Goal: Task Accomplishment & Management: Use online tool/utility

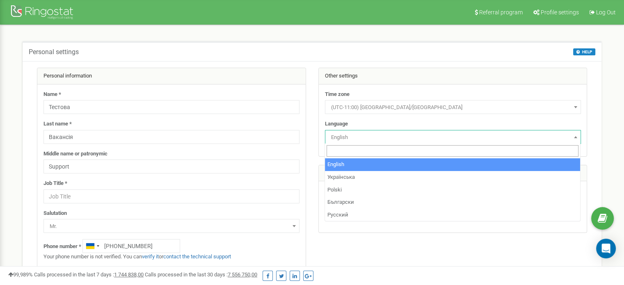
click at [418, 143] on body "Referral program Profile settings Log Out Personal settings HELP HELP On this p…" at bounding box center [312, 246] width 624 height 492
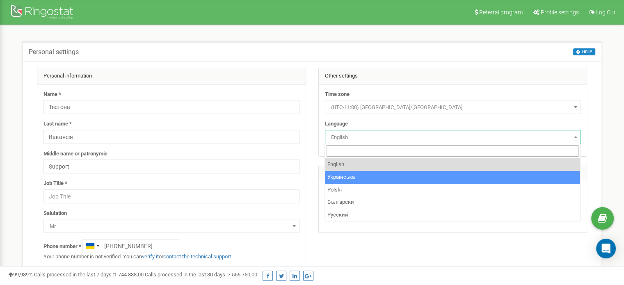
select select "ukr"
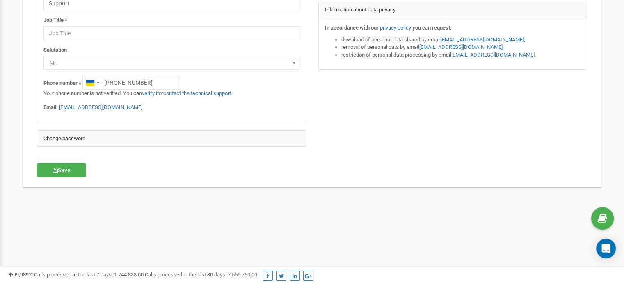
scroll to position [207, 0]
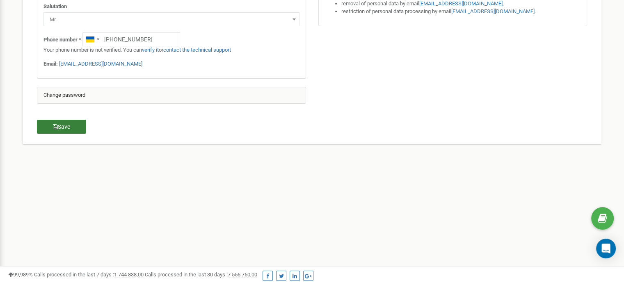
click at [66, 125] on button "Save" at bounding box center [61, 127] width 49 height 14
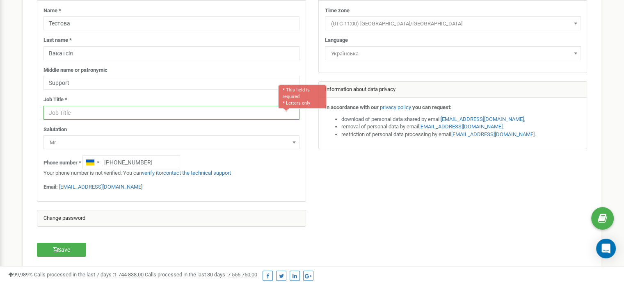
scroll to position [86, 0]
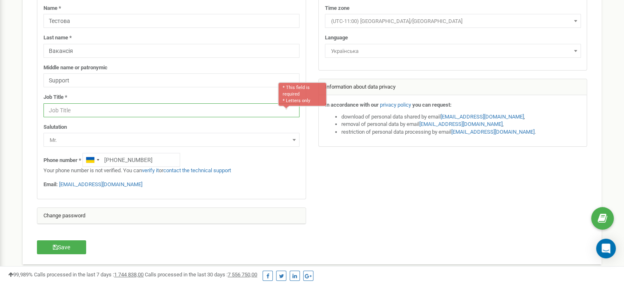
click at [109, 112] on input "text" at bounding box center [171, 110] width 256 height 14
click at [145, 110] on input "text" at bounding box center [171, 110] width 256 height 14
click at [54, 246] on icon "button" at bounding box center [55, 247] width 5 height 6
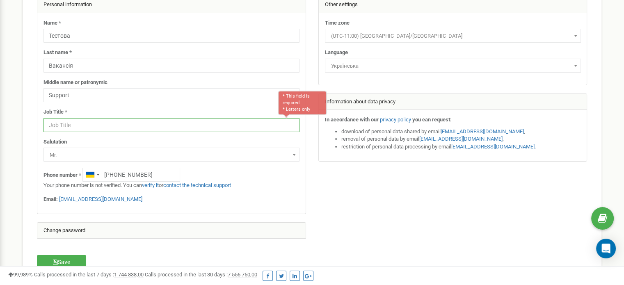
scroll to position [0, 0]
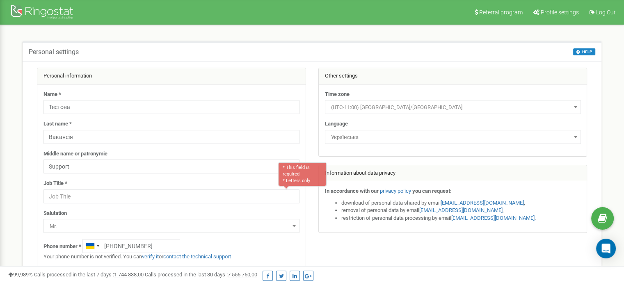
click at [431, 106] on span "(UTC-11:00) [GEOGRAPHIC_DATA]/[GEOGRAPHIC_DATA]" at bounding box center [453, 107] width 250 height 11
click at [431, 106] on span "(UTC-11:00) Pacific/Midway" at bounding box center [453, 107] width 250 height 11
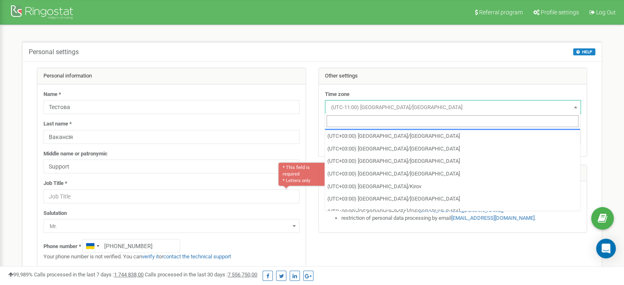
scroll to position [3487, 0]
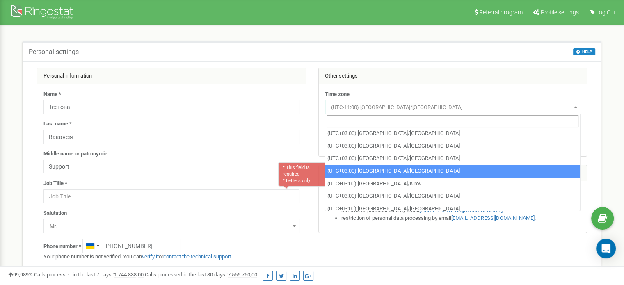
select select "Europe/Kiev"
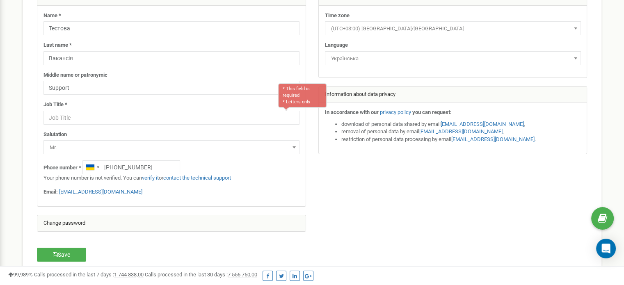
scroll to position [82, 0]
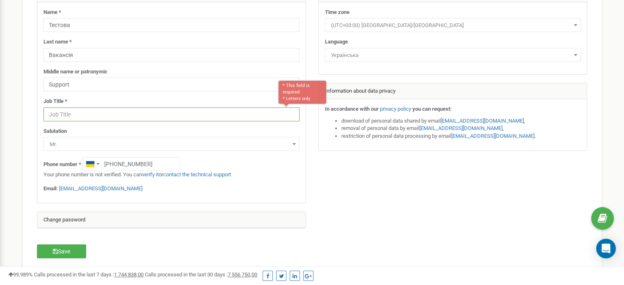
click at [109, 119] on input "text" at bounding box center [171, 114] width 256 height 14
type input "non"
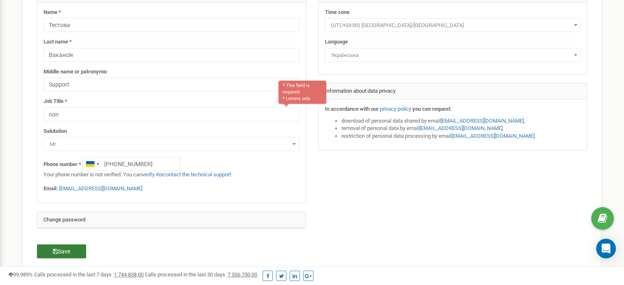
click at [60, 251] on button "Save" at bounding box center [61, 251] width 49 height 14
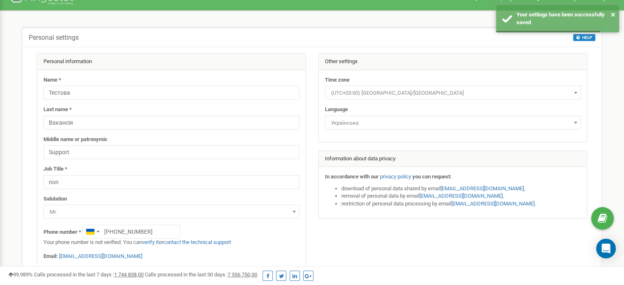
scroll to position [0, 0]
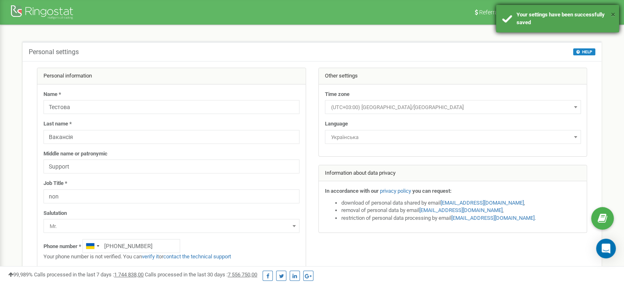
click at [614, 13] on button "×" at bounding box center [613, 15] width 5 height 12
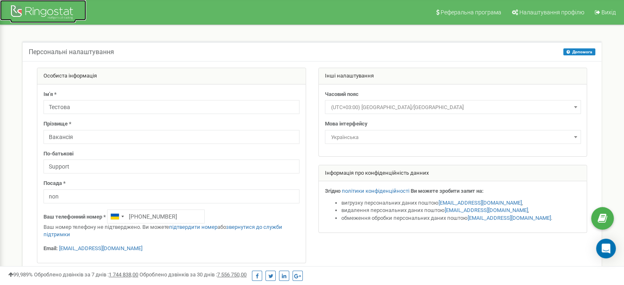
click at [35, 14] on div at bounding box center [43, 13] width 66 height 20
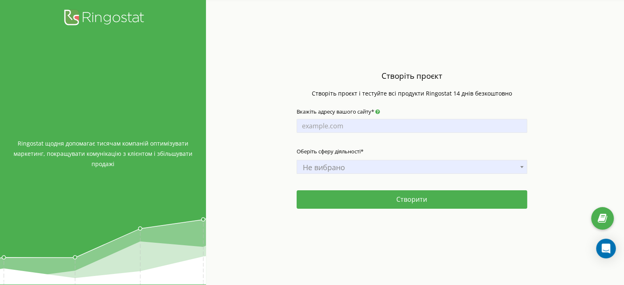
click at [407, 165] on span "Не вибрано" at bounding box center [411, 167] width 225 height 11
click at [355, 129] on input "Вкажіть адресу вашого сайту*" at bounding box center [412, 126] width 231 height 14
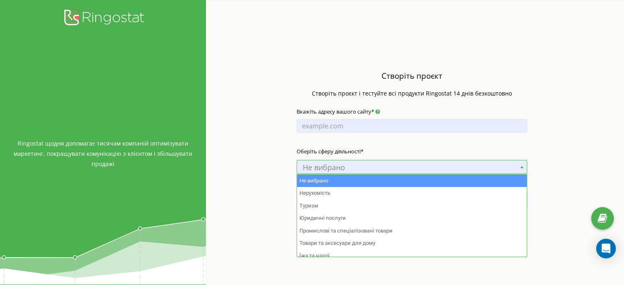
click at [338, 172] on span "Не вибрано" at bounding box center [411, 167] width 225 height 11
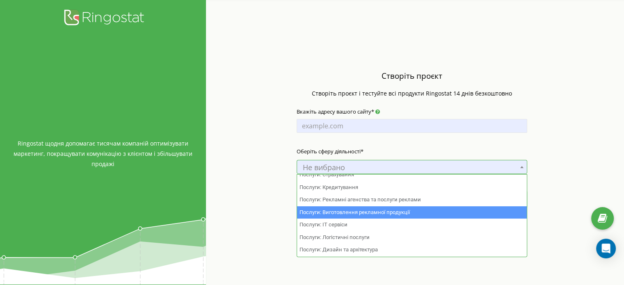
scroll to position [533, 0]
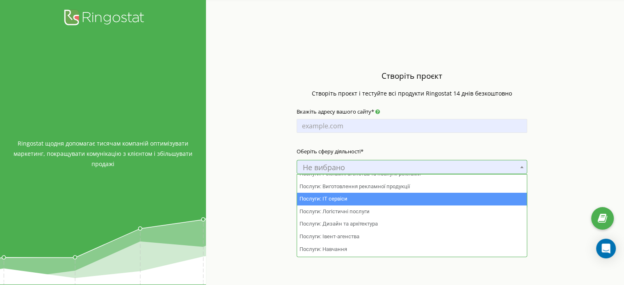
select select "44"
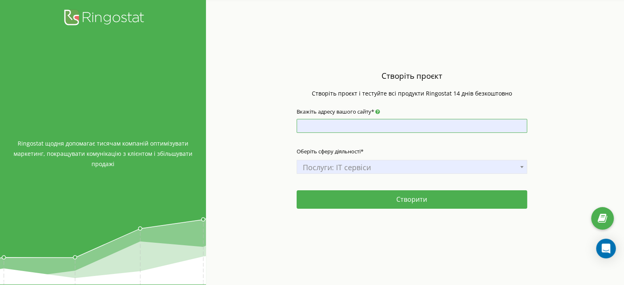
click at [362, 125] on input "Вкажіть адресу вашого сайту*" at bounding box center [412, 126] width 231 height 14
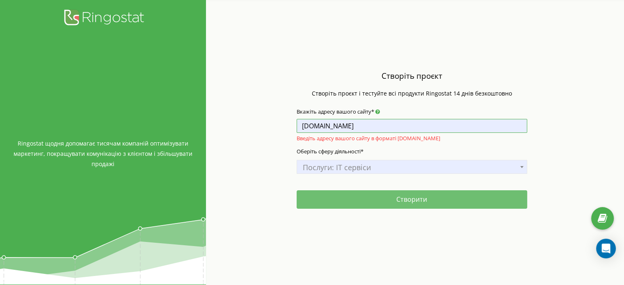
type input "[DOMAIN_NAME]"
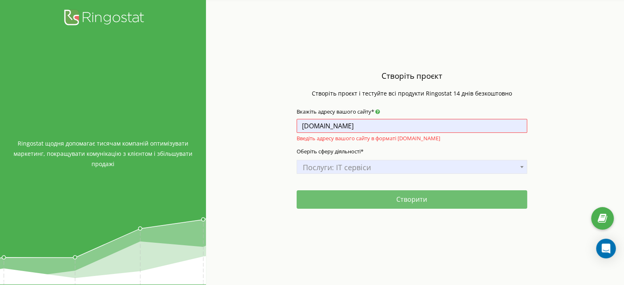
click at [374, 198] on button "Створити" at bounding box center [412, 199] width 231 height 18
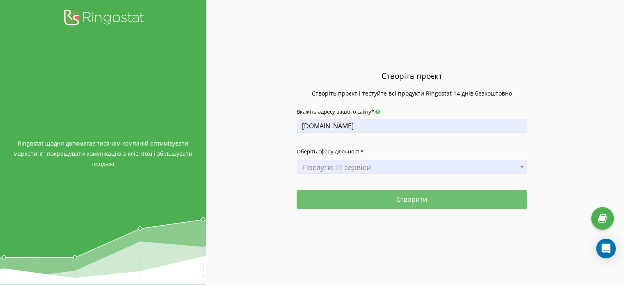
click at [394, 198] on button "Створити" at bounding box center [412, 199] width 231 height 18
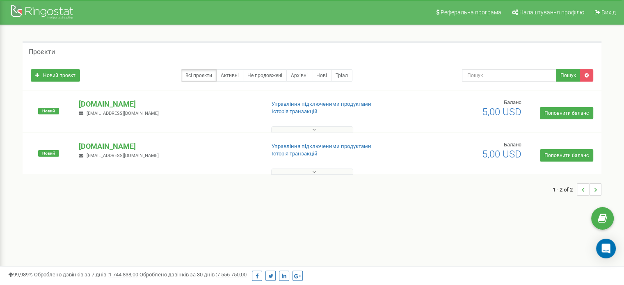
click at [310, 174] on button at bounding box center [312, 172] width 82 height 6
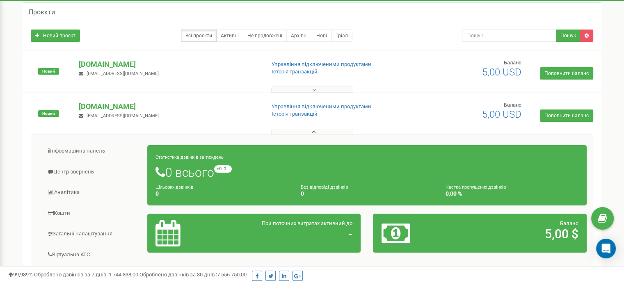
scroll to position [2, 0]
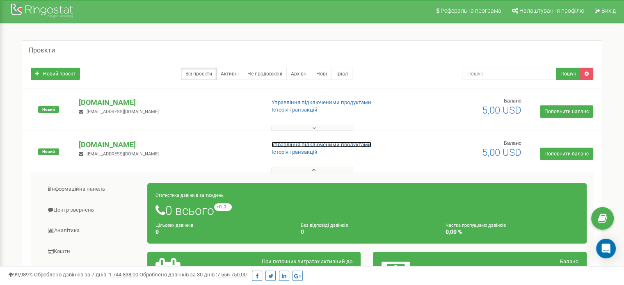
click at [307, 144] on link "Управління підключеними продуктами" at bounding box center [322, 145] width 100 height 6
drag, startPoint x: 98, startPoint y: 146, endPoint x: 51, endPoint y: 152, distance: 46.7
click at [51, 152] on span "Новий" at bounding box center [48, 151] width 21 height 7
click at [48, 148] on span "Новий" at bounding box center [48, 151] width 21 height 7
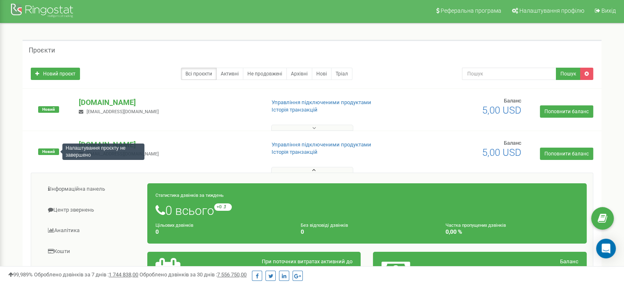
click at [48, 149] on span "Новий" at bounding box center [48, 151] width 21 height 7
click at [585, 72] on icon at bounding box center [587, 73] width 4 height 5
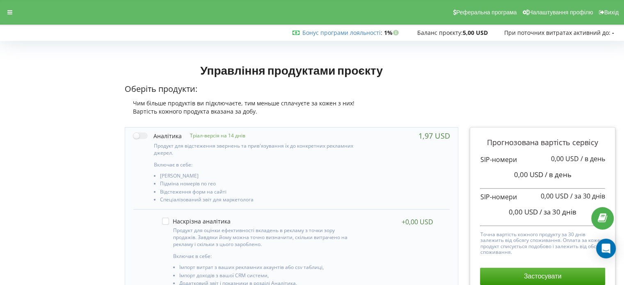
drag, startPoint x: 368, startPoint y: 50, endPoint x: 352, endPoint y: 51, distance: 16.5
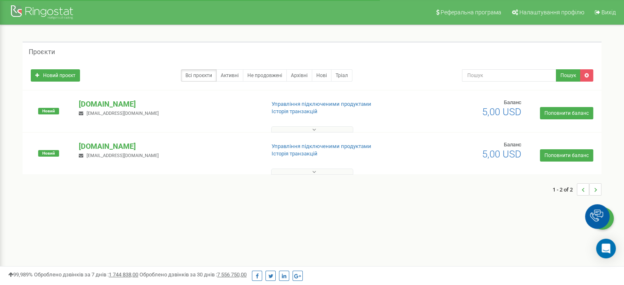
click at [315, 174] on icon at bounding box center [314, 172] width 4 height 6
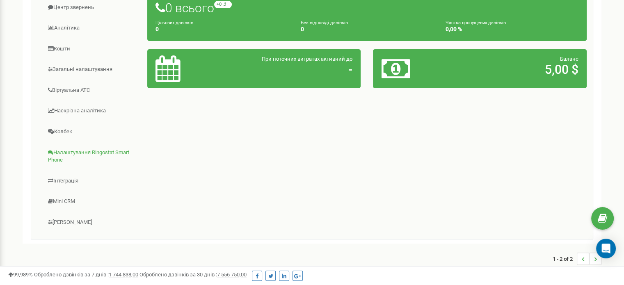
scroll to position [207, 0]
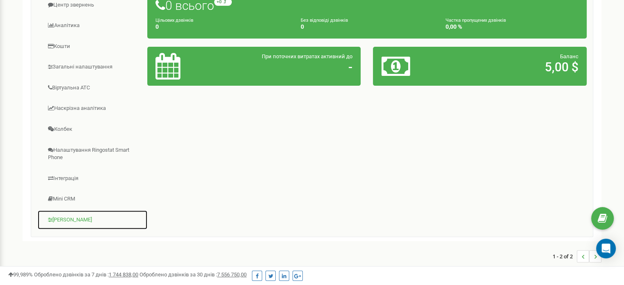
click at [75, 221] on link "[PERSON_NAME]" at bounding box center [92, 220] width 110 height 20
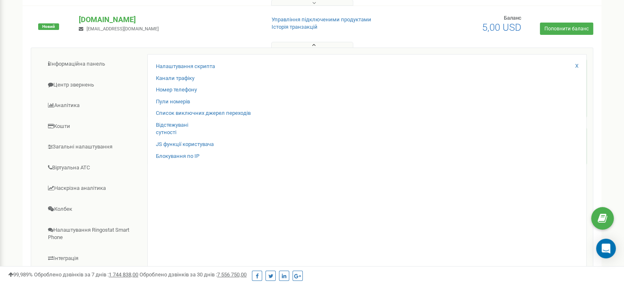
scroll to position [125, 0]
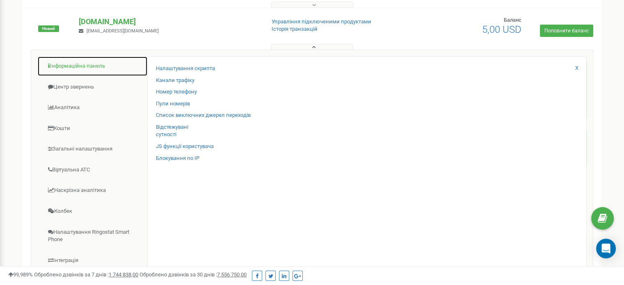
click at [85, 66] on link "Інформаційна панель" at bounding box center [92, 66] width 110 height 20
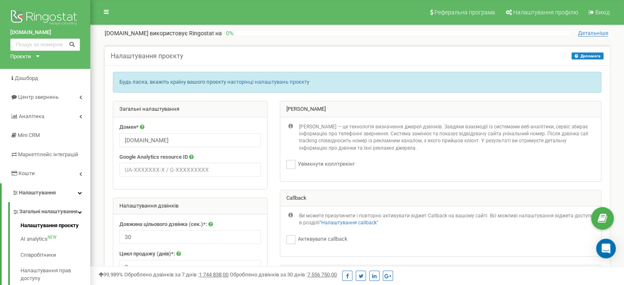
click at [31, 55] on div "Проєкти" at bounding box center [20, 57] width 21 height 8
click at [29, 76] on link "[DOMAIN_NAME]" at bounding box center [33, 77] width 37 height 4
click at [120, 7] on nav "Реферальна програма Налаштування профілю Вихід" at bounding box center [357, 12] width 534 height 25
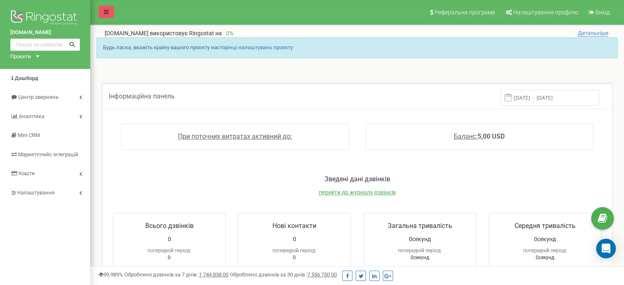
click at [107, 14] on icon at bounding box center [106, 12] width 5 height 6
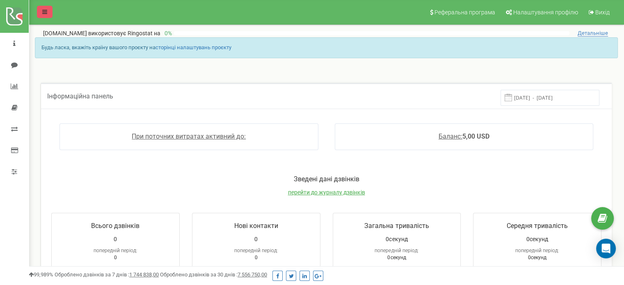
click at [45, 12] on icon at bounding box center [44, 12] width 5 height 6
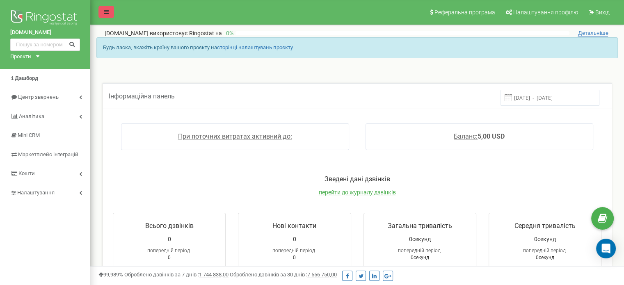
click at [107, 16] on link at bounding box center [106, 12] width 16 height 12
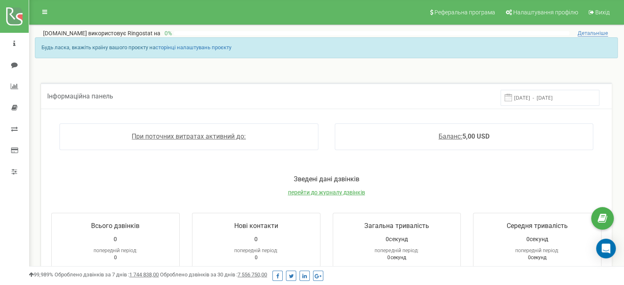
click at [0, 14] on li at bounding box center [14, 16] width 29 height 33
click at [14, 13] on img at bounding box center [14, 16] width 16 height 18
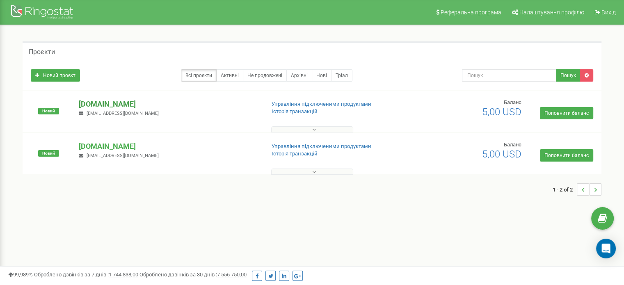
click at [105, 106] on p "[DOMAIN_NAME]" at bounding box center [168, 104] width 179 height 11
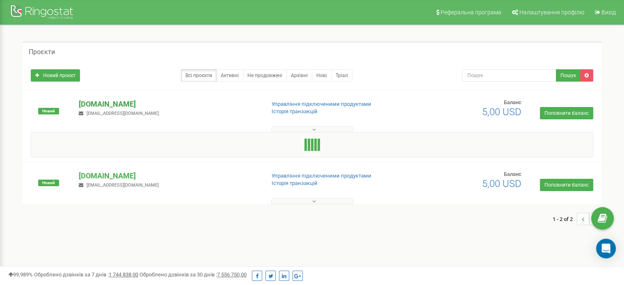
click at [108, 105] on p "[DOMAIN_NAME]" at bounding box center [168, 104] width 179 height 11
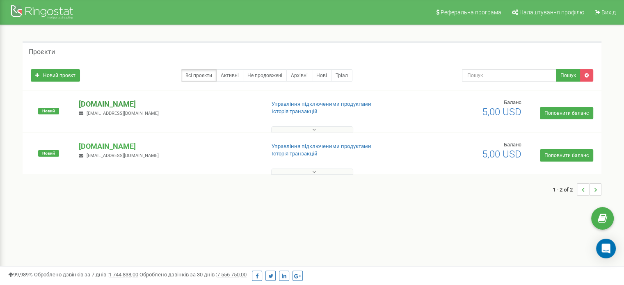
click at [108, 105] on p "[DOMAIN_NAME]" at bounding box center [168, 104] width 179 height 11
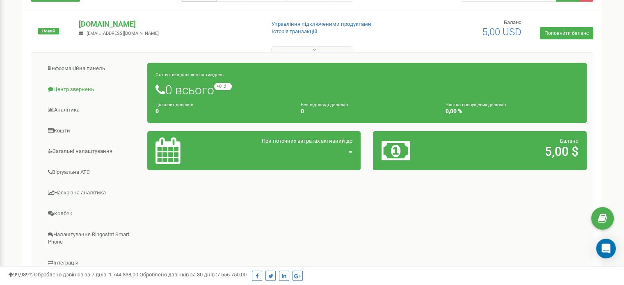
scroll to position [82, 0]
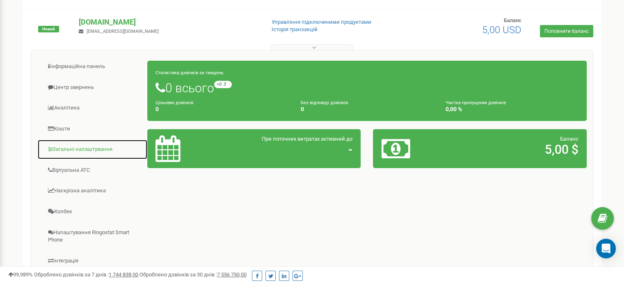
click at [92, 147] on link "Загальні налаштування" at bounding box center [92, 149] width 110 height 20
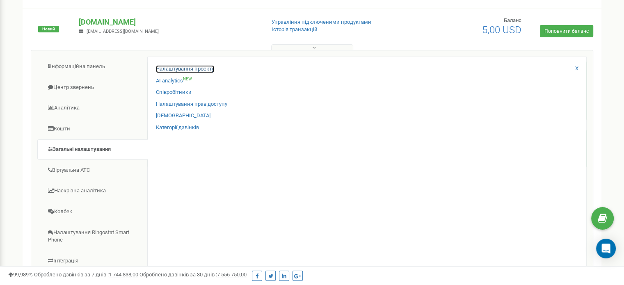
click at [174, 66] on link "Налаштування проєкту" at bounding box center [185, 69] width 58 height 8
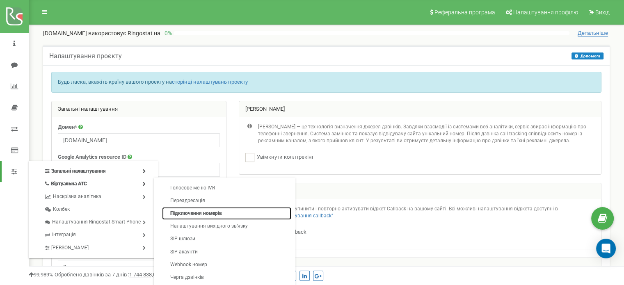
click at [186, 211] on link "Підключення номерів" at bounding box center [226, 213] width 129 height 13
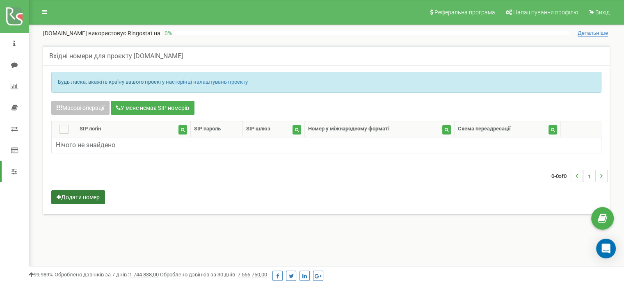
click at [94, 199] on button "Додати номер" at bounding box center [78, 197] width 54 height 14
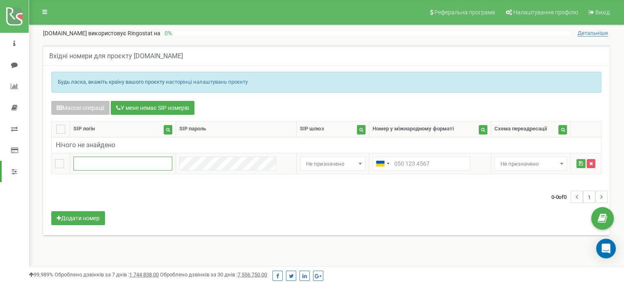
click at [123, 165] on input "text" at bounding box center [122, 164] width 98 height 14
click at [121, 159] on input "text" at bounding box center [122, 164] width 98 height 14
click at [134, 167] on input "text" at bounding box center [122, 164] width 98 height 14
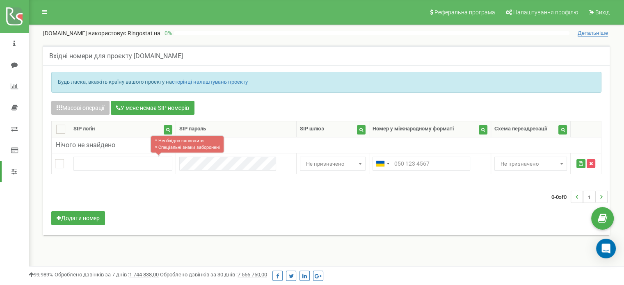
drag, startPoint x: 133, startPoint y: 55, endPoint x: 192, endPoint y: 52, distance: 58.7
click at [183, 53] on h5 "Вхідні номери для проєкту tzrngstivansym.com" at bounding box center [116, 56] width 134 height 7
copy h5 "[DOMAIN_NAME]"
click at [118, 160] on input "text" at bounding box center [122, 164] width 98 height 14
paste input "[DOMAIN_NAME]"
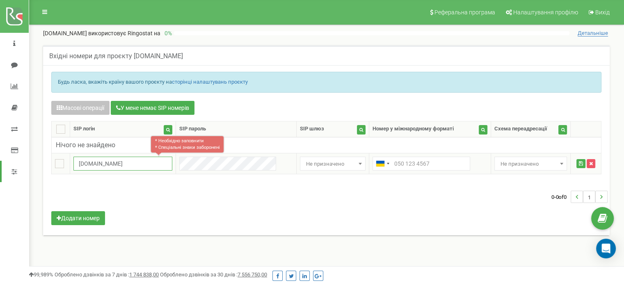
type input "[DOMAIN_NAME]"
click at [402, 162] on input "text" at bounding box center [421, 164] width 98 height 14
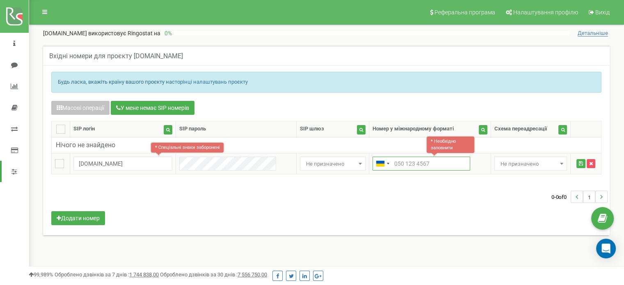
paste input "[DOMAIN_NAME]"
type input "[DOMAIN_NAME]"
paste input "+380978889911"
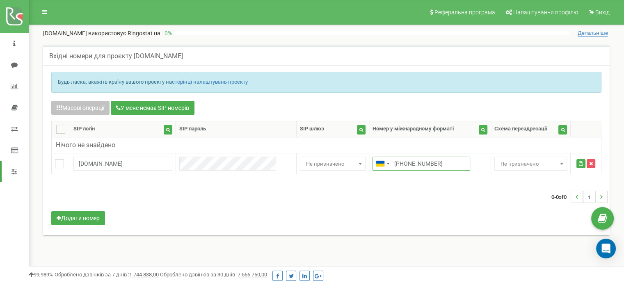
type input "+380978889911"
click at [546, 160] on span "Не призначено" at bounding box center [530, 163] width 67 height 11
click at [303, 160] on span "Не призначено" at bounding box center [333, 163] width 60 height 11
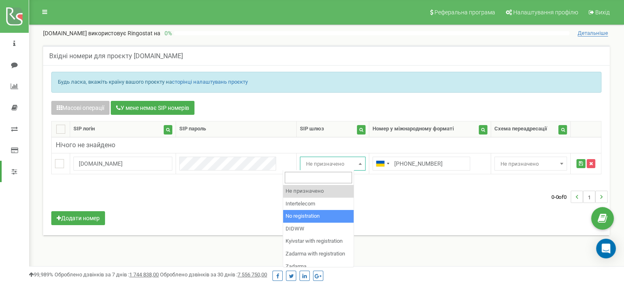
select select "2"
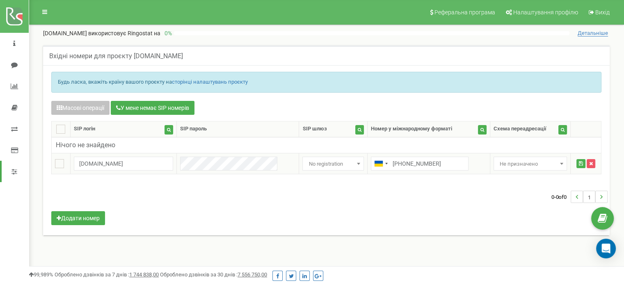
click at [247, 170] on td at bounding box center [237, 163] width 122 height 21
click at [59, 163] on ins at bounding box center [59, 163] width 9 height 9
checkbox input "true"
click at [59, 163] on ins at bounding box center [59, 163] width 9 height 9
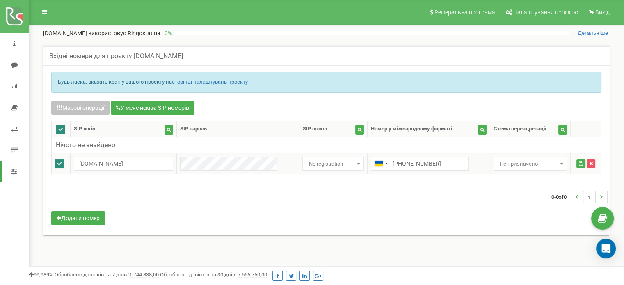
checkbox input "false"
click at [581, 162] on icon "submit" at bounding box center [581, 163] width 4 height 5
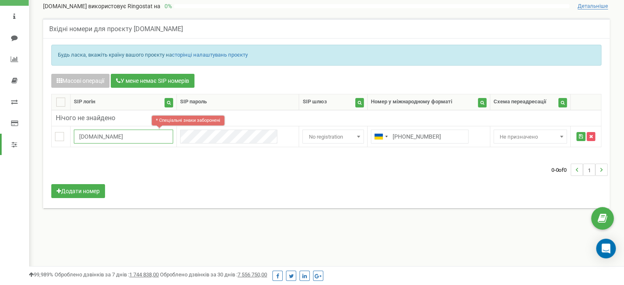
scroll to position [18, 0]
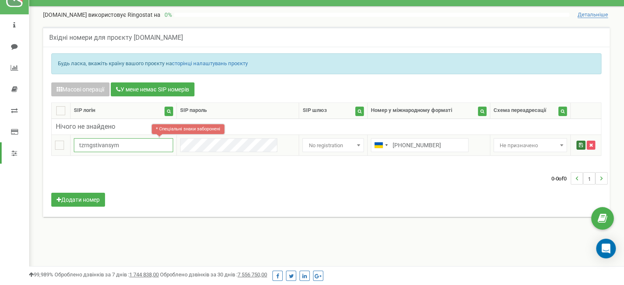
type input "tzrngstivansym"
click at [576, 144] on button "submit" at bounding box center [580, 145] width 9 height 9
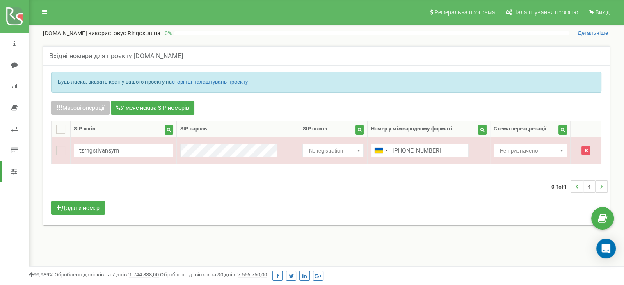
click at [340, 211] on div "Масові операції У мене немає SIP номерів Налаштування Виберіть налаштування для…" at bounding box center [326, 159] width 562 height 116
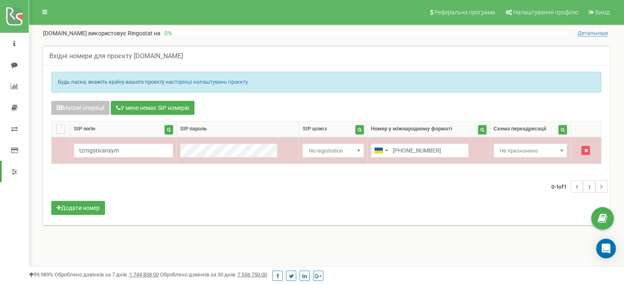
click at [77, 161] on td "tzrngstivansym" at bounding box center [123, 150] width 106 height 27
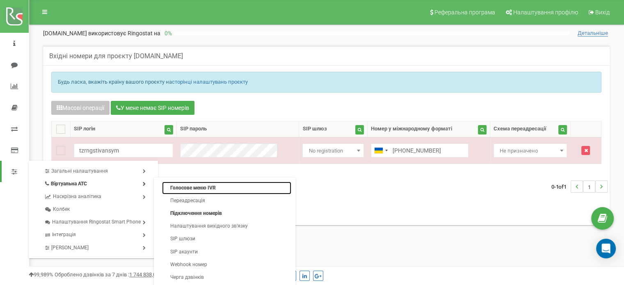
click at [176, 187] on link "Голосове меню IVR" at bounding box center [226, 188] width 129 height 13
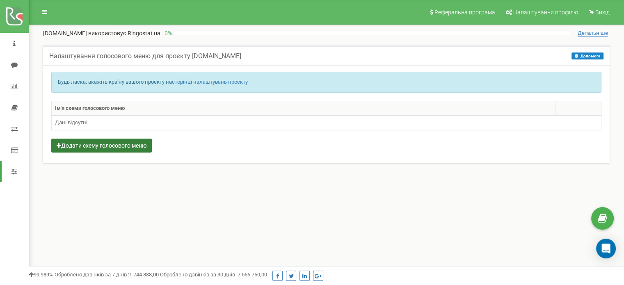
click at [123, 145] on button "Додати схему голосового меню" at bounding box center [101, 146] width 100 height 14
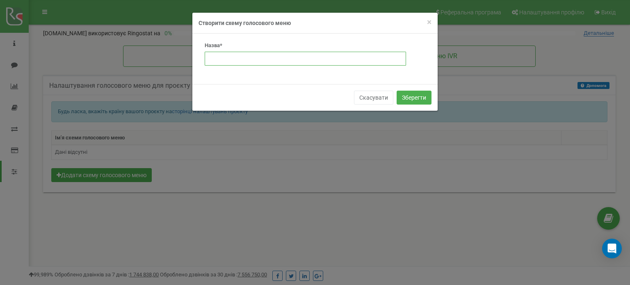
click at [241, 58] on input "text" at bounding box center [305, 59] width 201 height 14
click at [310, 59] on input "text" at bounding box center [305, 59] width 201 height 14
click at [247, 59] on input "text" at bounding box center [305, 59] width 201 height 14
type input "mytest"
click at [412, 95] on button "Зберегти" at bounding box center [414, 98] width 35 height 14
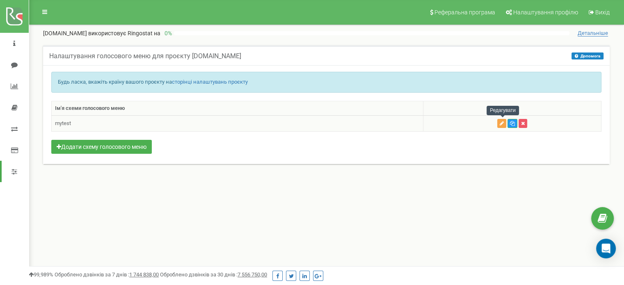
click at [504, 124] on table "Ім'я схеми голосового меню mytest" at bounding box center [326, 116] width 550 height 31
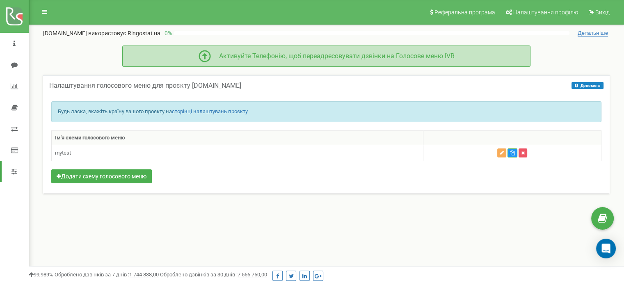
click at [330, 53] on div "Активуйте Телефонію, щоб переадресовувати дзвінки на Голосове меню IVR" at bounding box center [333, 56] width 244 height 9
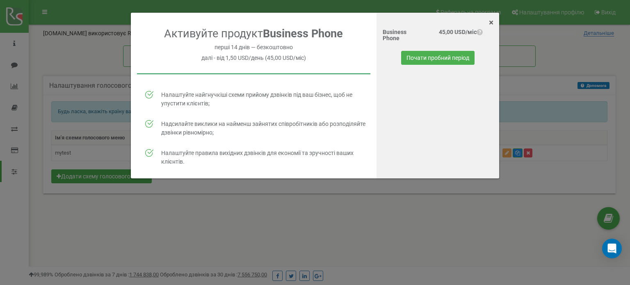
click at [491, 23] on span "×" at bounding box center [491, 23] width 5 height 10
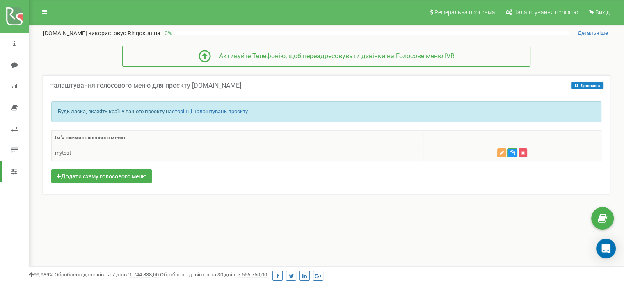
click at [64, 152] on td "mytest" at bounding box center [238, 153] width 372 height 16
click at [524, 154] on icon "button" at bounding box center [523, 153] width 4 height 5
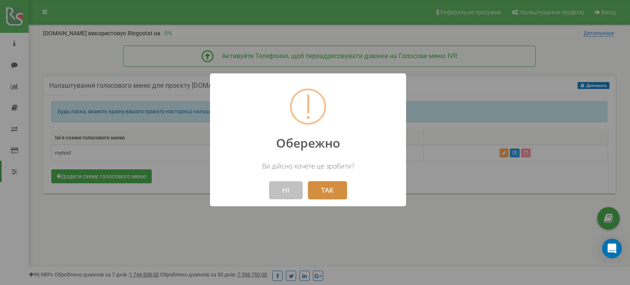
click at [324, 186] on button "ТАК" at bounding box center [327, 190] width 39 height 18
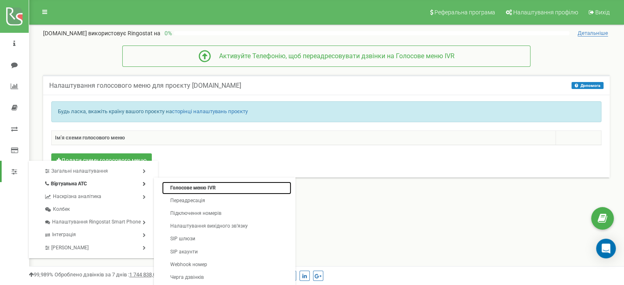
click at [172, 185] on link "Голосове меню IVR" at bounding box center [226, 188] width 129 height 13
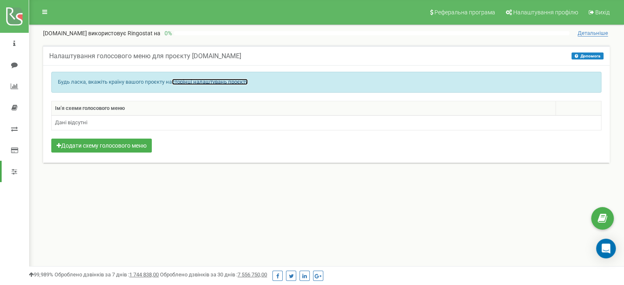
click at [203, 83] on link "сторінці налаштувань проєкту" at bounding box center [210, 82] width 76 height 6
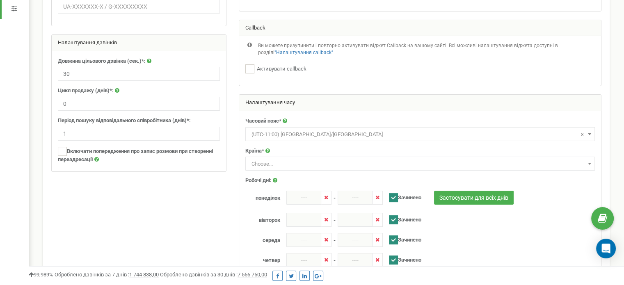
scroll to position [164, 0]
click at [305, 158] on span "Choose..." at bounding box center [420, 163] width 344 height 11
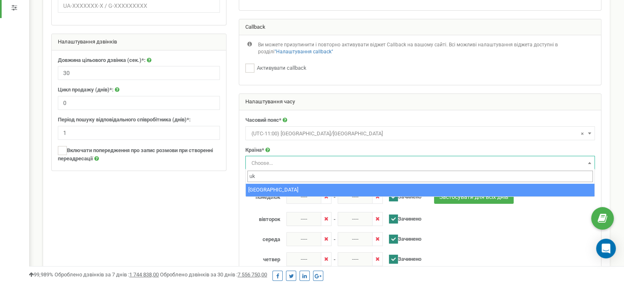
type input "uk"
select select "UKR"
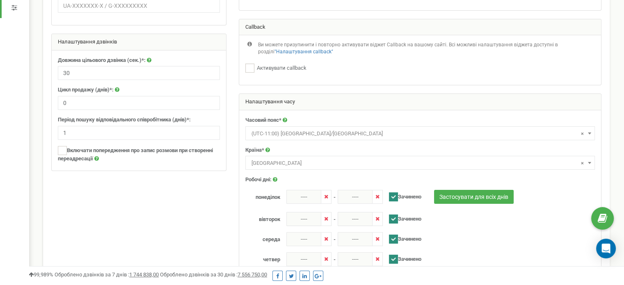
click at [318, 132] on span "× (UTC-11:00) Pacific/Midway" at bounding box center [420, 133] width 344 height 11
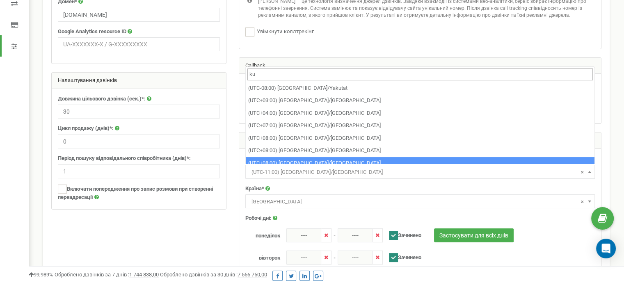
scroll to position [123, 0]
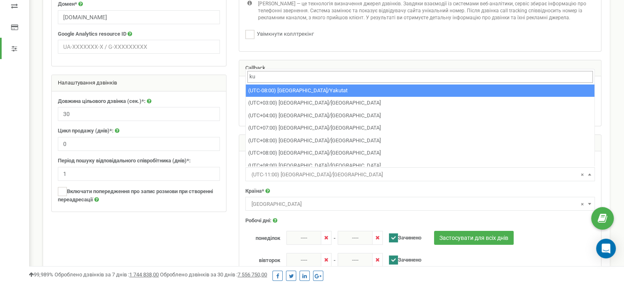
type input "k"
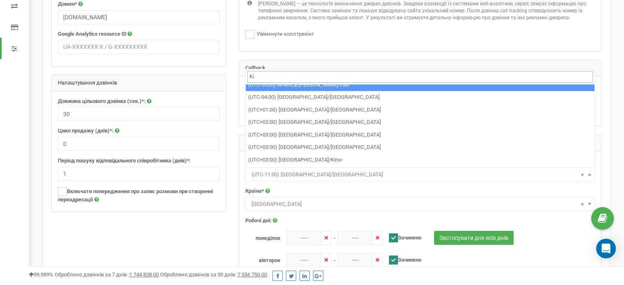
scroll to position [5, 0]
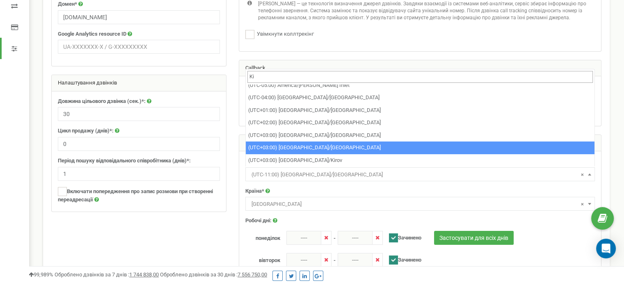
type input "Ki"
select select "Europe/Kiev"
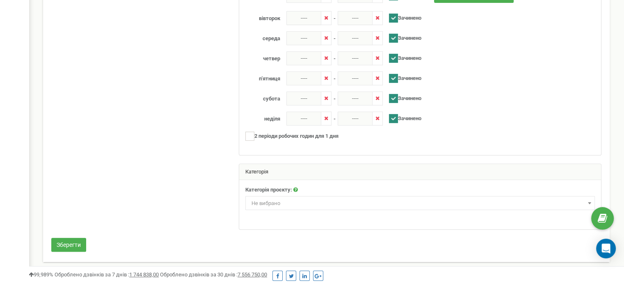
scroll to position [367, 0]
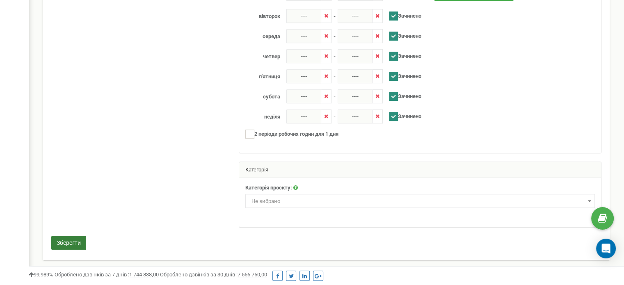
click at [65, 244] on button "Зберегти" at bounding box center [68, 243] width 35 height 14
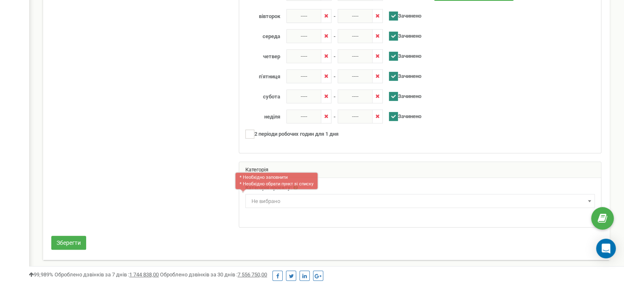
click at [269, 198] on span "Не вибрано" at bounding box center [265, 201] width 29 height 6
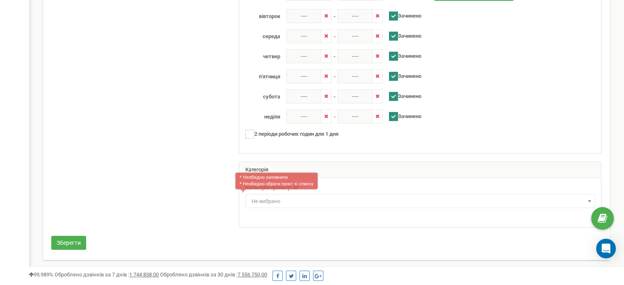
click at [279, 198] on span "Не вибрано" at bounding box center [265, 201] width 29 height 6
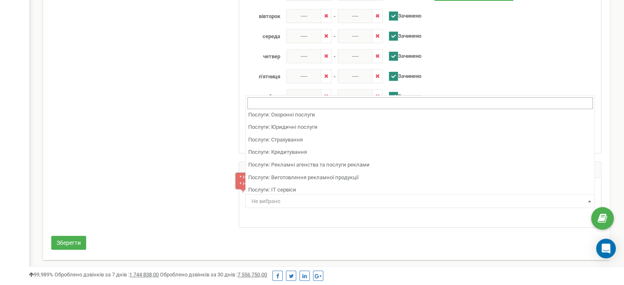
scroll to position [492, 0]
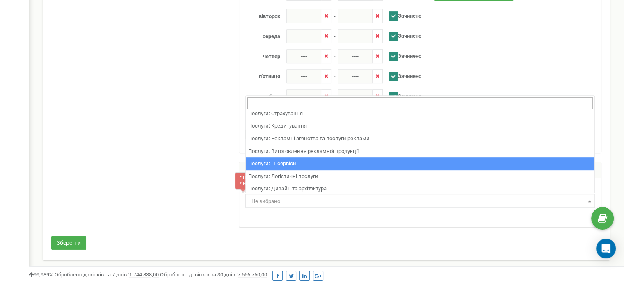
select select "44"
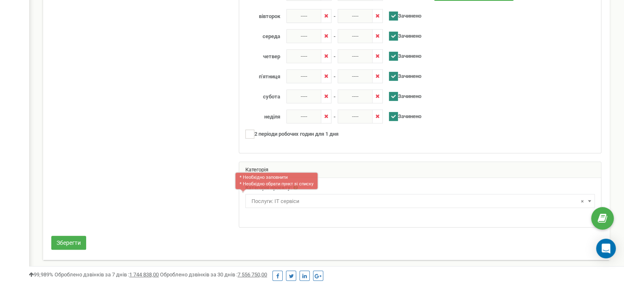
click at [74, 239] on button "Зберегти" at bounding box center [68, 243] width 35 height 14
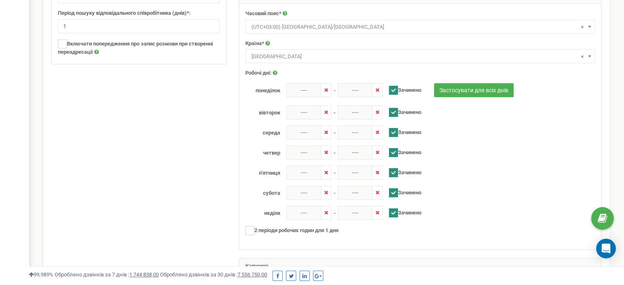
scroll to position [326, 0]
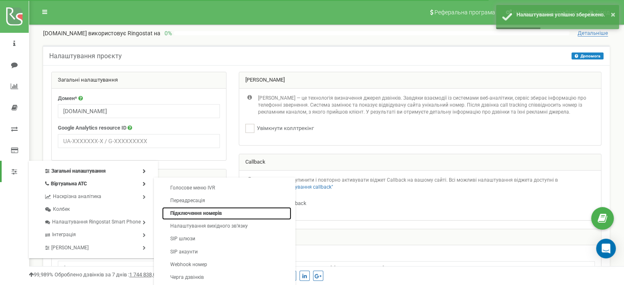
click at [218, 214] on link "Підключення номерів" at bounding box center [226, 213] width 129 height 13
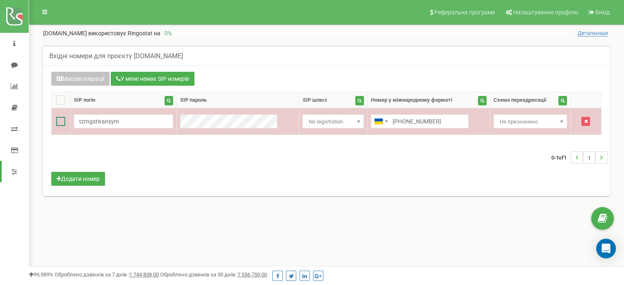
click at [62, 121] on ins at bounding box center [60, 121] width 9 height 9
checkbox input "true"
click at [59, 120] on ins at bounding box center [60, 121] width 9 height 9
checkbox input "false"
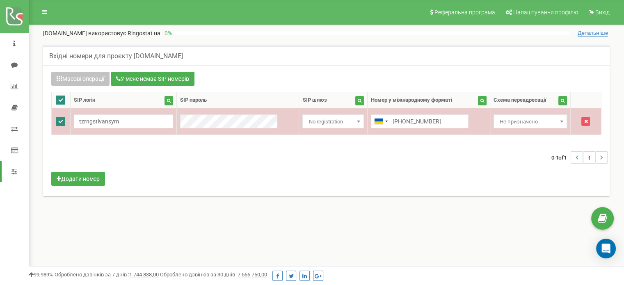
checkbox input "false"
click at [61, 121] on ins at bounding box center [60, 121] width 9 height 9
checkbox input "true"
click at [61, 119] on ins at bounding box center [60, 121] width 9 height 9
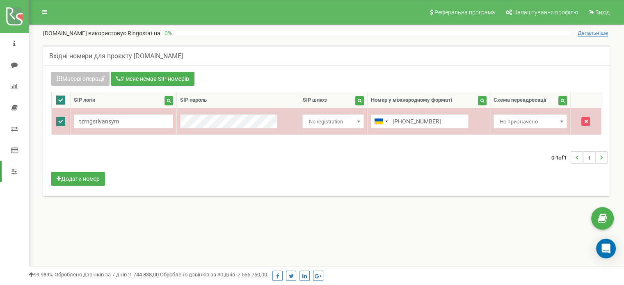
checkbox input "false"
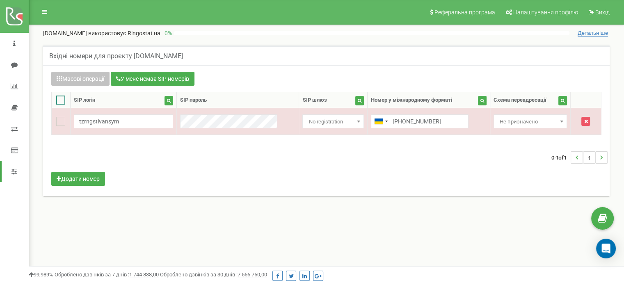
click at [59, 103] on ins at bounding box center [60, 100] width 9 height 9
checkbox input "true"
click at [59, 103] on ins at bounding box center [60, 100] width 9 height 9
checkbox input "false"
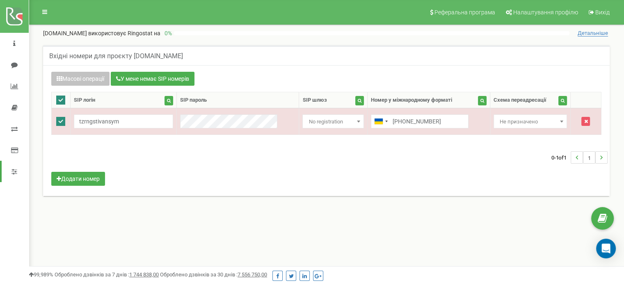
checkbox input "false"
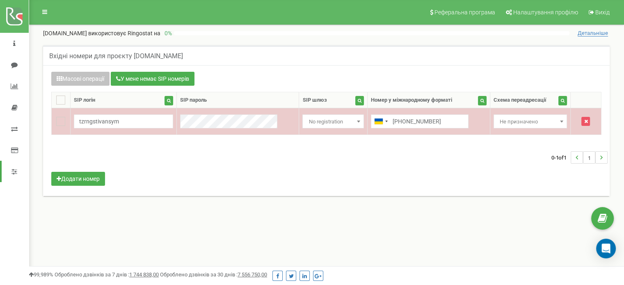
click at [546, 125] on span "Не призначено" at bounding box center [530, 121] width 68 height 11
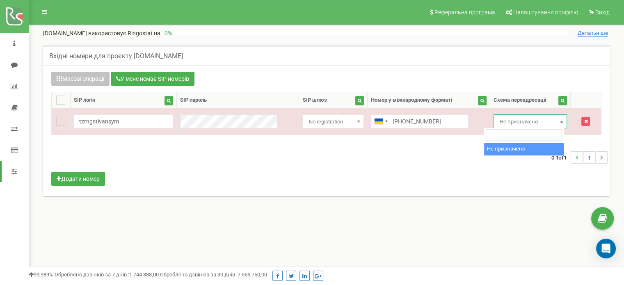
click at [438, 156] on div "0-1 of 1 1" at bounding box center [326, 157] width 562 height 29
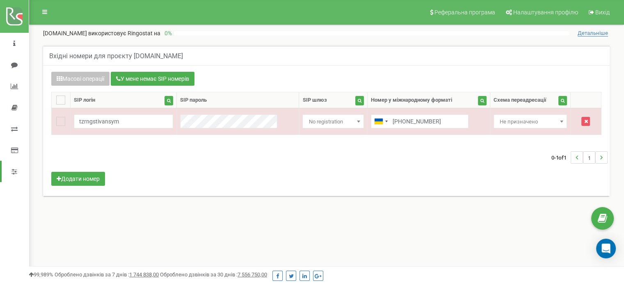
click at [12, 182] on nav "tzrngstivansym.com Проєкти tzrngstivansym.com bestprodforyou.com Дашборд Центр …" at bounding box center [14, 246] width 29 height 492
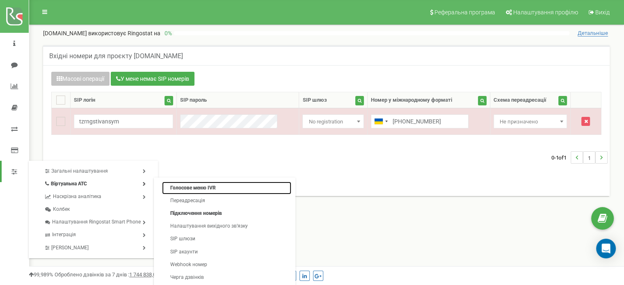
click at [184, 188] on link "Голосове меню IVR" at bounding box center [226, 188] width 129 height 13
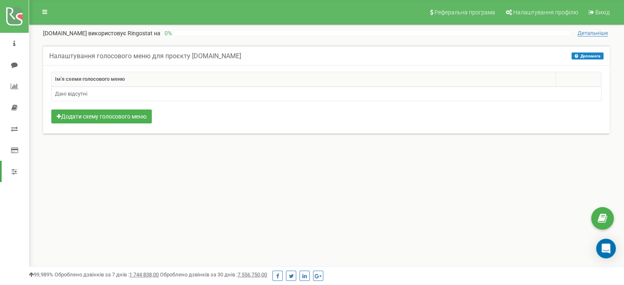
drag, startPoint x: 191, startPoint y: 56, endPoint x: 236, endPoint y: 52, distance: 45.3
click at [236, 52] on div "Налаштування голосового меню для проєкту [DOMAIN_NAME] Допомога Допомога IVR al…" at bounding box center [326, 98] width 583 height 123
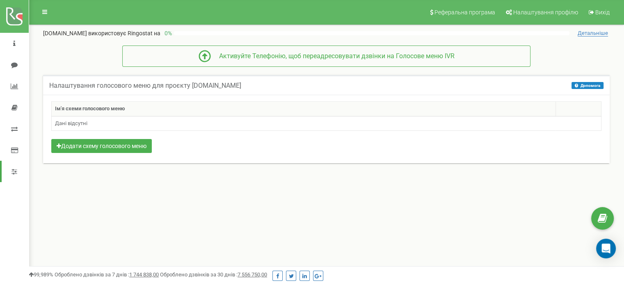
copy h5 "tzrngstivansym"
click at [120, 145] on button "Додати схему голосового меню" at bounding box center [101, 146] width 100 height 14
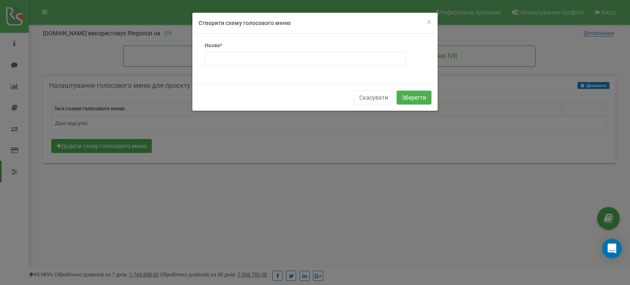
click at [215, 51] on div "Назва*" at bounding box center [305, 54] width 201 height 24
click at [215, 56] on input "text" at bounding box center [305, 59] width 201 height 14
paste input "tzrngstivansym"
type input "tzrngstivansym"
click at [410, 96] on button "Зберегти" at bounding box center [414, 98] width 35 height 14
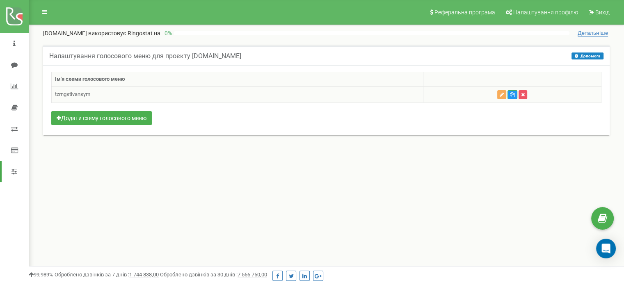
click at [156, 97] on td "tzrngstivansym" at bounding box center [238, 95] width 372 height 16
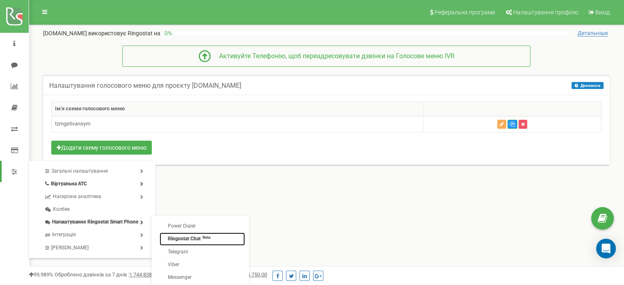
click at [191, 239] on link "Ringostat Chat Beta" at bounding box center [202, 239] width 85 height 13
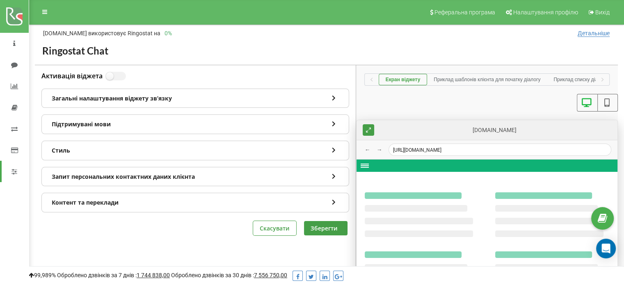
click at [153, 154] on div "Стиль" at bounding box center [195, 150] width 307 height 19
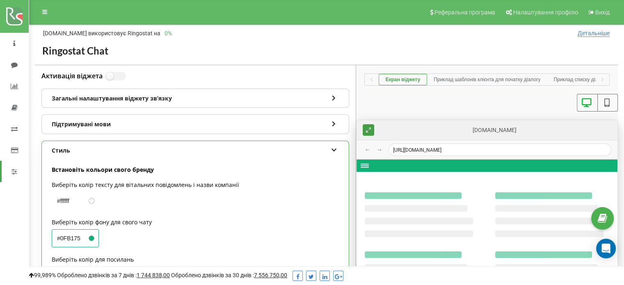
click at [155, 150] on div "Стиль" at bounding box center [195, 150] width 307 height 19
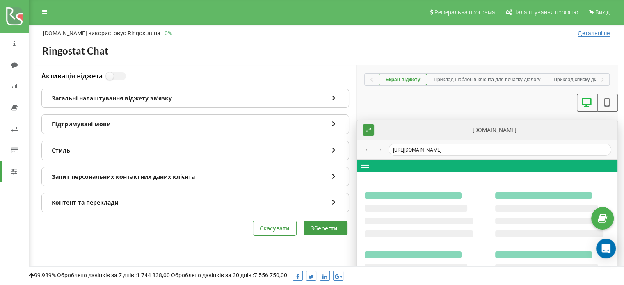
click at [146, 122] on div "Підтримувані мови" at bounding box center [195, 124] width 307 height 19
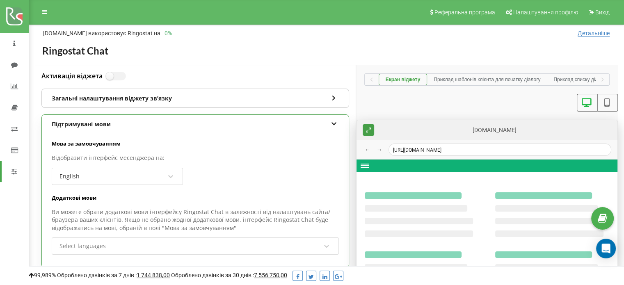
click at [146, 122] on div "Підтримувані мови" at bounding box center [195, 124] width 307 height 19
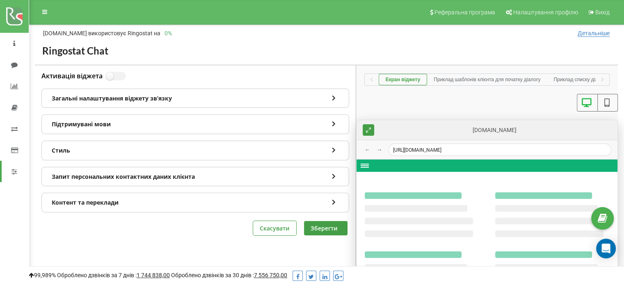
click at [153, 96] on div "Загальні налаштування віджету звʼязку" at bounding box center [195, 98] width 307 height 19
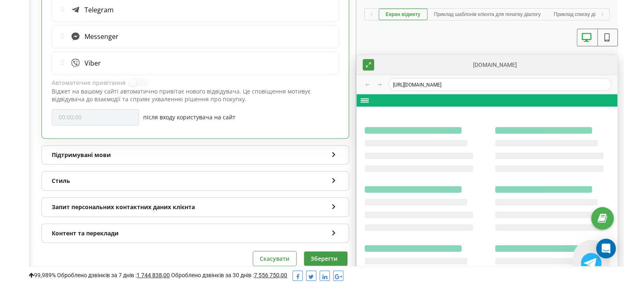
scroll to position [287, 0]
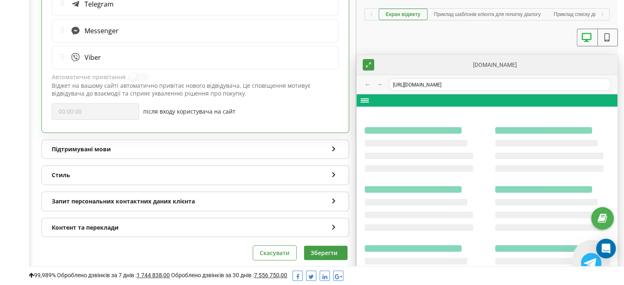
click at [190, 218] on div "Контент та переклади" at bounding box center [195, 227] width 307 height 19
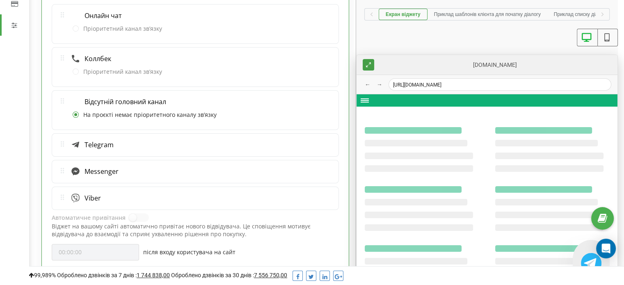
scroll to position [0, 0]
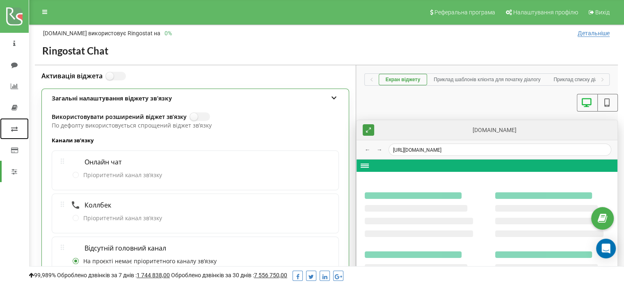
click at [14, 127] on icon at bounding box center [14, 129] width 7 height 7
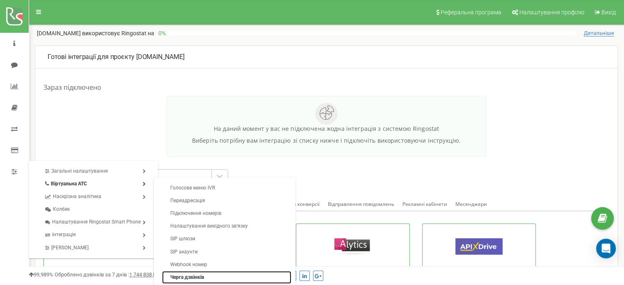
click at [201, 274] on link "Черга дзвінків" at bounding box center [226, 277] width 129 height 13
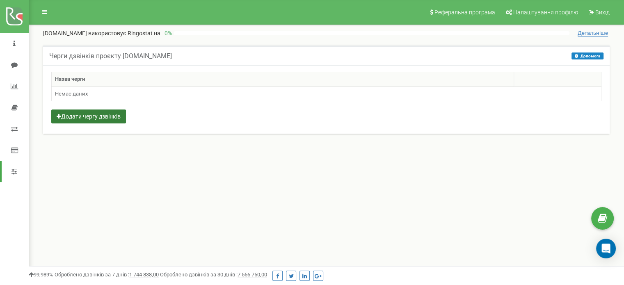
click at [114, 114] on button "Додати чергу дзвінків" at bounding box center [88, 117] width 75 height 14
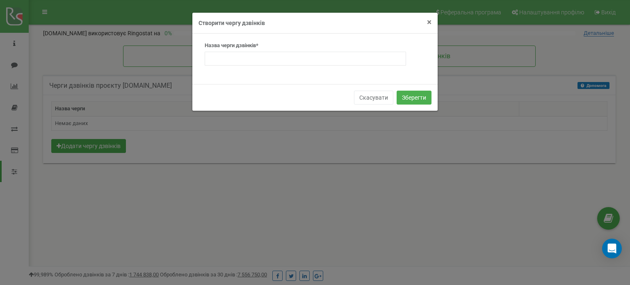
click at [430, 25] on span "×" at bounding box center [429, 22] width 5 height 10
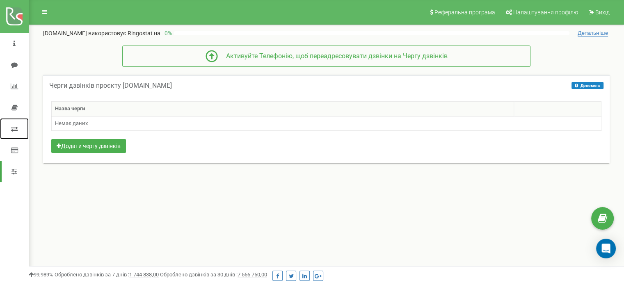
click at [14, 129] on icon at bounding box center [14, 129] width 7 height 7
click at [11, 110] on icon at bounding box center [14, 107] width 6 height 7
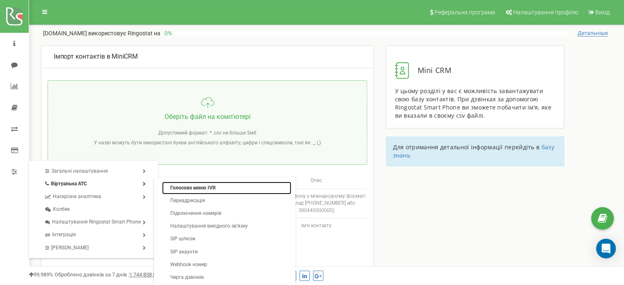
click at [174, 184] on link "Голосове меню IVR" at bounding box center [226, 188] width 129 height 13
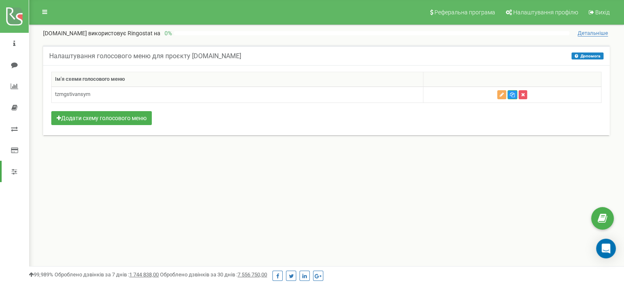
click at [589, 30] on span "Детальніше" at bounding box center [593, 33] width 30 height 7
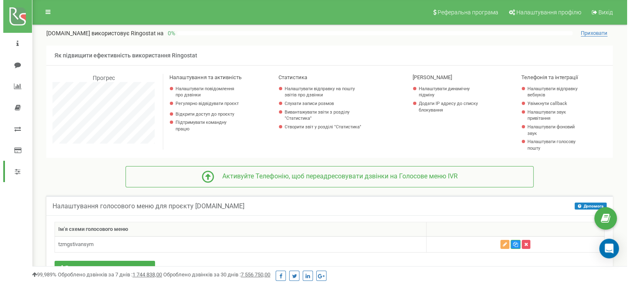
scroll to position [492, 595]
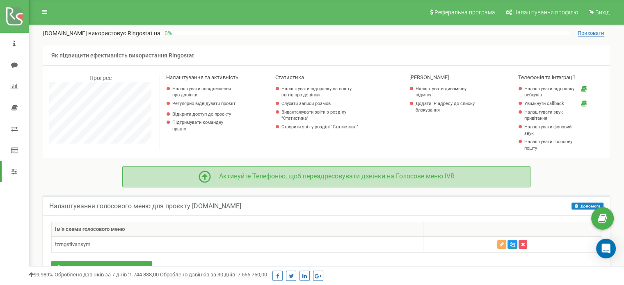
click at [328, 172] on div "Активуйте Телефонію, щоб переадресовувати дзвінки на Голосове меню IVR" at bounding box center [333, 176] width 244 height 9
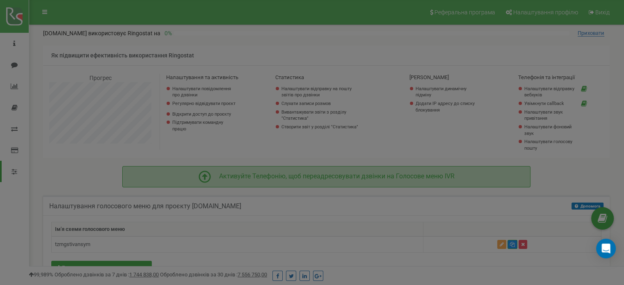
scroll to position [492, 601]
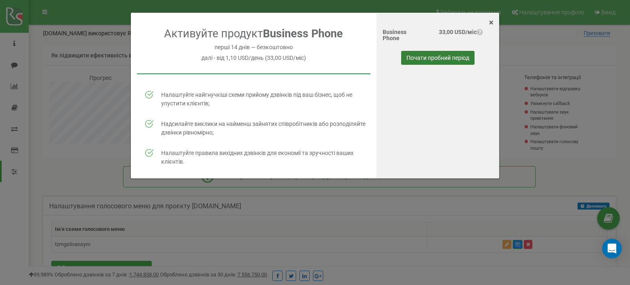
click at [436, 54] on button "Почати пробний період" at bounding box center [437, 58] width 73 height 14
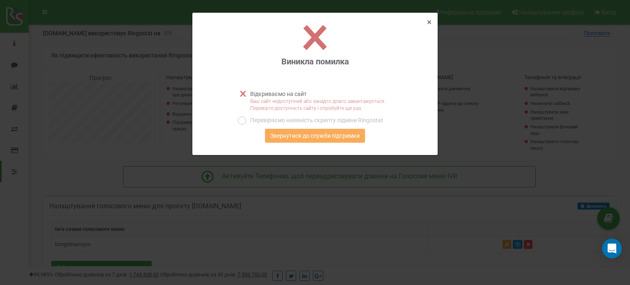
click at [431, 24] on span "×" at bounding box center [429, 22] width 5 height 10
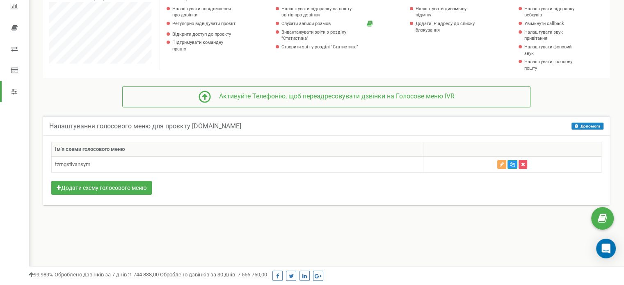
scroll to position [82, 0]
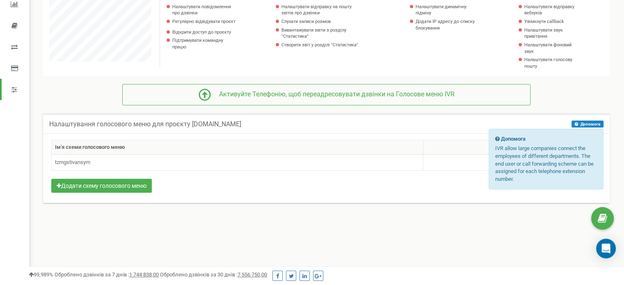
click at [575, 122] on icon at bounding box center [577, 124] width 4 height 4
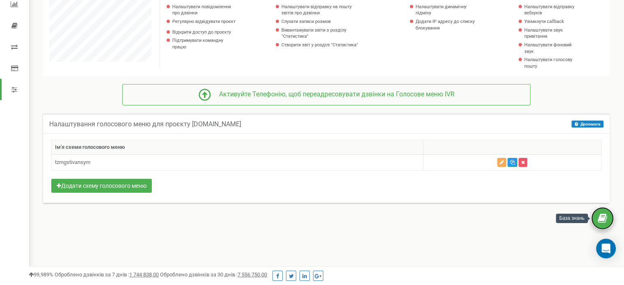
click at [603, 225] on link at bounding box center [602, 218] width 23 height 23
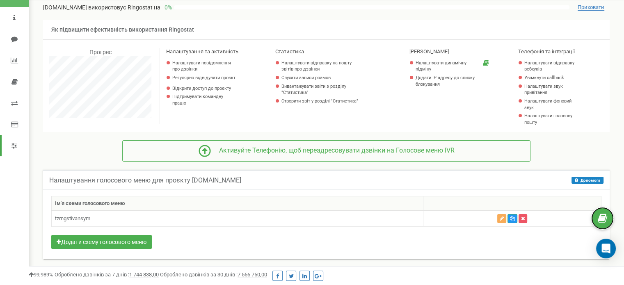
scroll to position [0, 0]
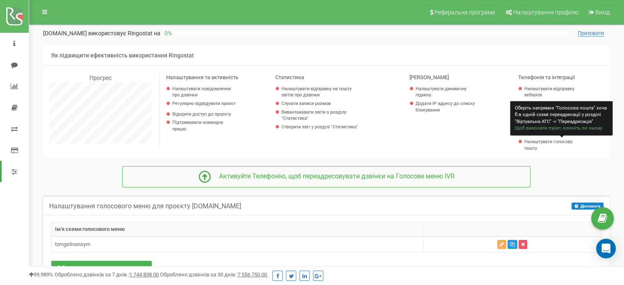
click at [579, 141] on div at bounding box center [580, 142] width 6 height 6
click at [555, 142] on link "Налаштувати голосову пошту" at bounding box center [550, 145] width 53 height 13
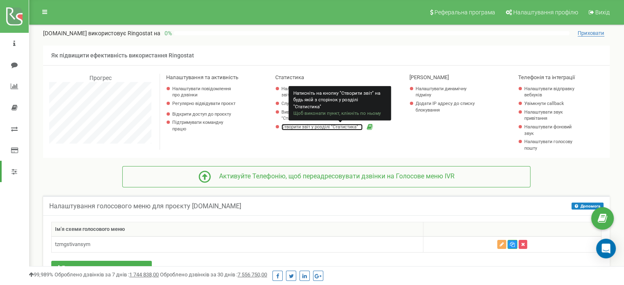
click at [316, 127] on link "Створити звіт у розділі "Статистика"" at bounding box center [321, 127] width 81 height 7
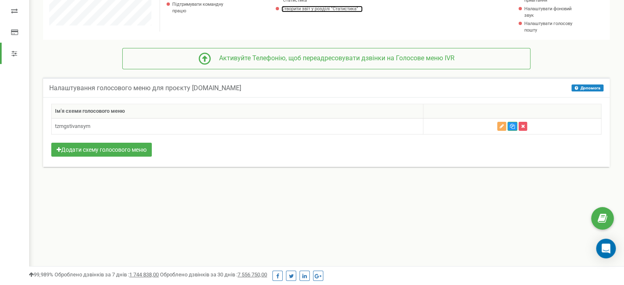
scroll to position [41, 0]
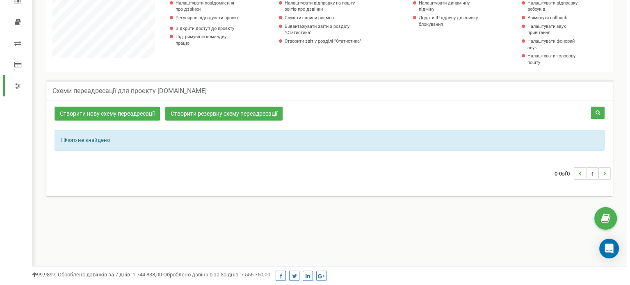
scroll to position [82, 0]
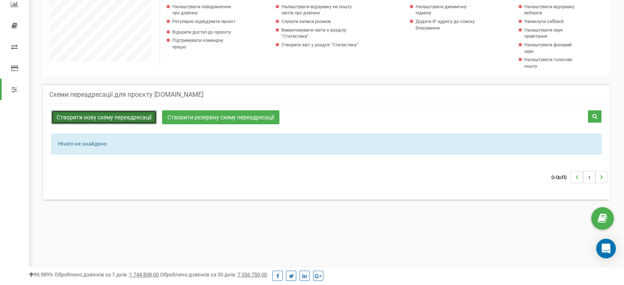
click at [142, 119] on link "Створити нову схему переадресації" at bounding box center [103, 117] width 105 height 14
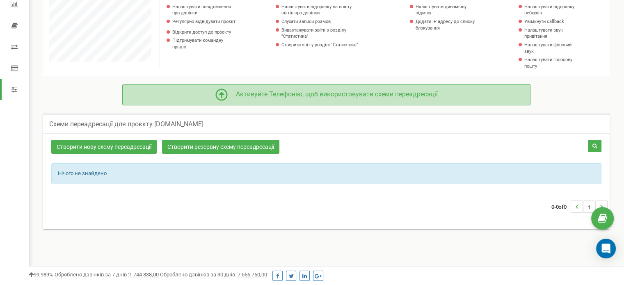
click at [228, 95] on div "Активуйте Телефонію, щоб використовувати схеми переадресації" at bounding box center [333, 94] width 210 height 9
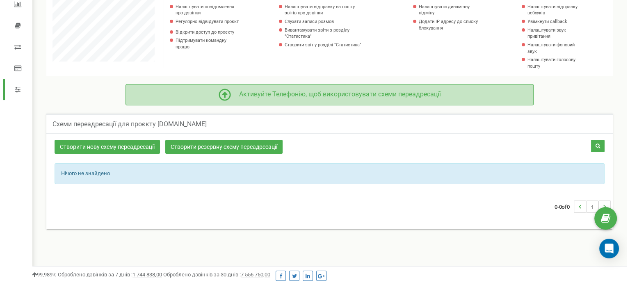
scroll to position [492, 601]
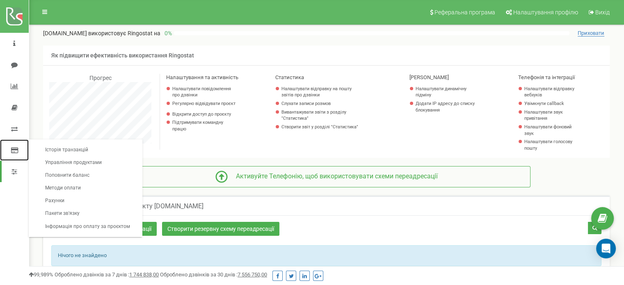
click at [10, 148] on link at bounding box center [14, 149] width 29 height 21
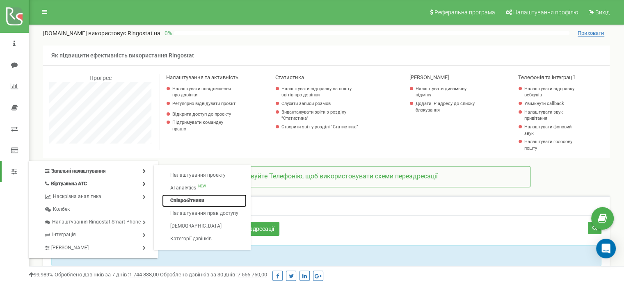
click at [182, 201] on link "Співробітники" at bounding box center [204, 200] width 84 height 13
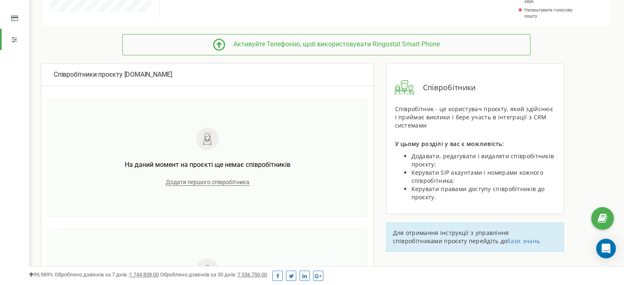
scroll to position [123, 0]
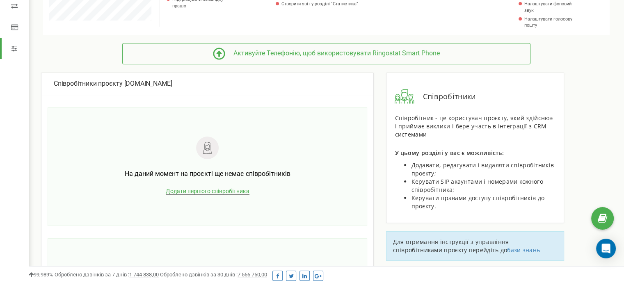
click at [217, 192] on span "Додати першого співробітника" at bounding box center [208, 191] width 84 height 7
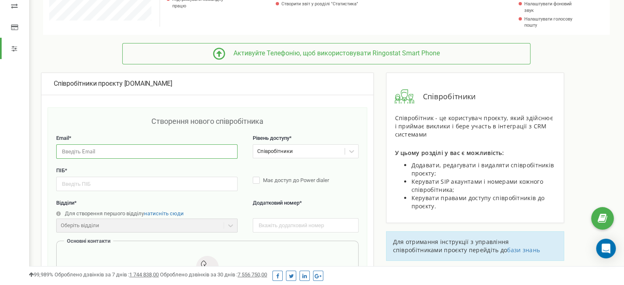
click at [136, 152] on input "email" at bounding box center [146, 151] width 181 height 14
paste input "[EMAIL_ADDRESS][DOMAIN_NAME]"
click at [61, 151] on input "support@ringostat.com" at bounding box center [146, 151] width 181 height 14
click at [62, 152] on input "support@ringostat.com" at bounding box center [146, 151] width 181 height 14
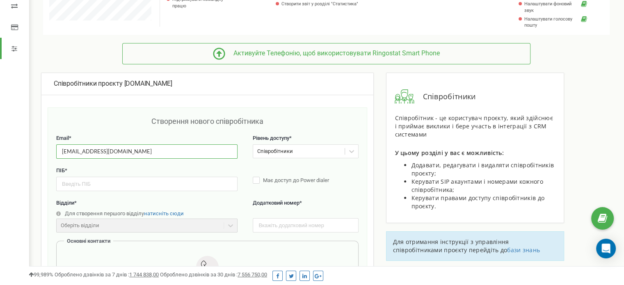
type input "support@ringostat.com"
click at [96, 182] on input "text" at bounding box center [146, 184] width 181 height 14
paste input "Іванов Іван"
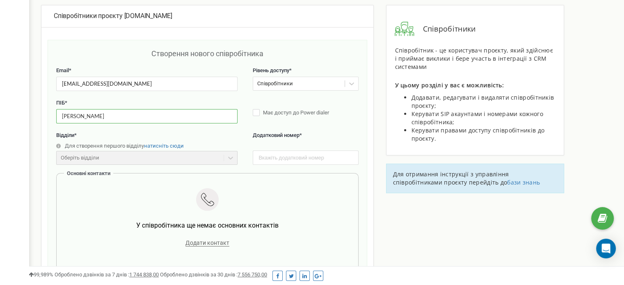
scroll to position [205, 0]
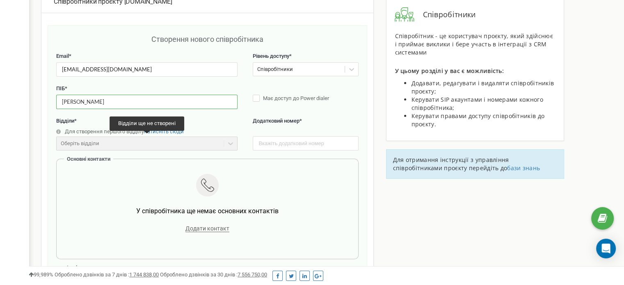
type input "Іванов Іван"
click at [200, 137] on div "Оберіть відділи" at bounding box center [146, 144] width 181 height 14
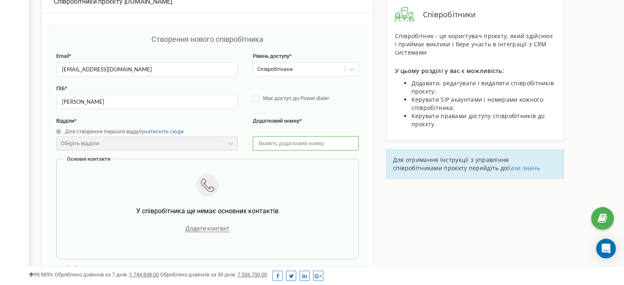
click at [300, 144] on input "text" at bounding box center [306, 143] width 106 height 14
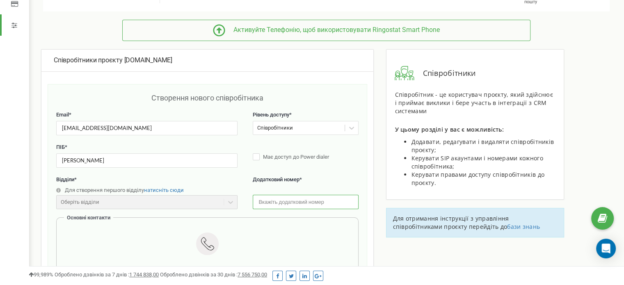
scroll to position [123, 0]
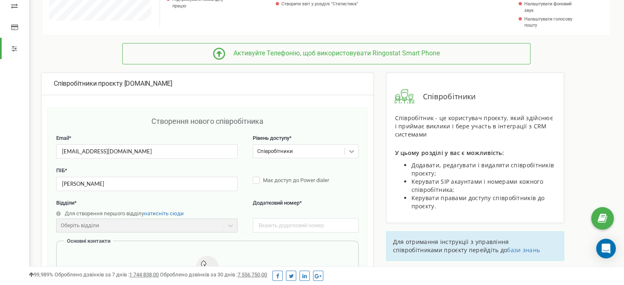
click at [347, 149] on div at bounding box center [351, 151] width 13 height 13
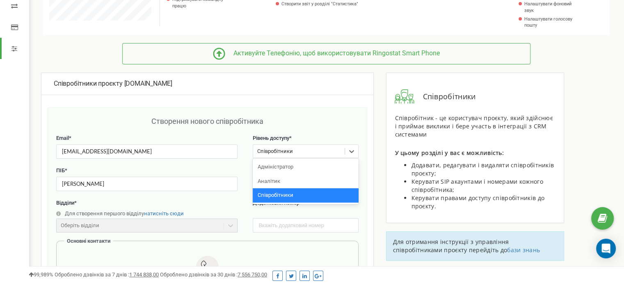
click at [328, 215] on label "Додатковий номер *" at bounding box center [306, 207] width 106 height 17
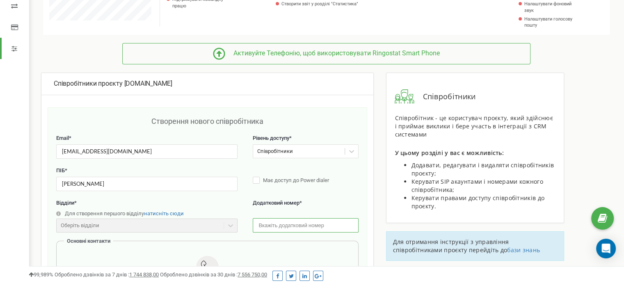
click at [323, 226] on input "text" at bounding box center [306, 225] width 106 height 14
paste input "101"
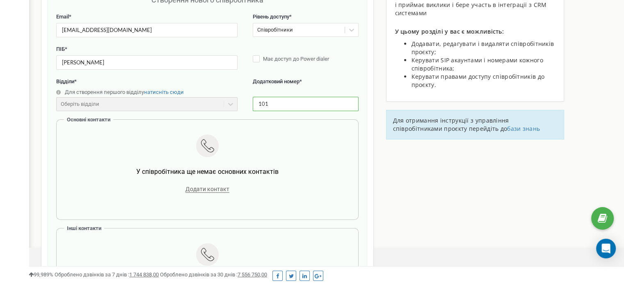
scroll to position [246, 0]
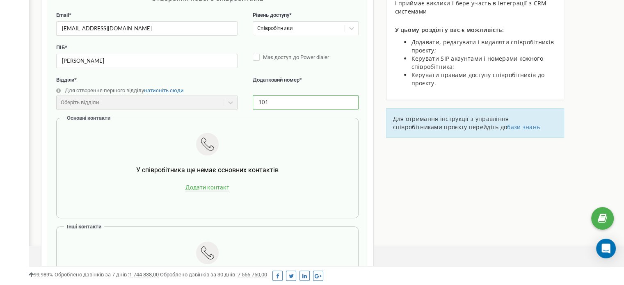
type input "101"
click at [212, 184] on span "Додати контакт" at bounding box center [207, 187] width 44 height 7
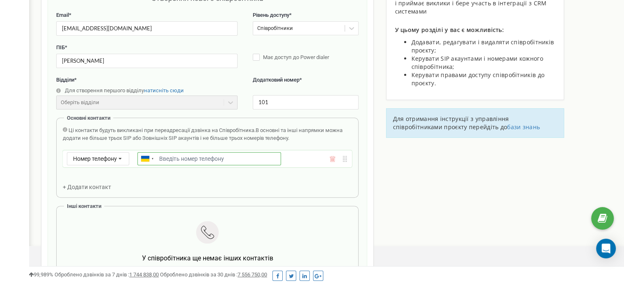
paste input "380931112314"
click at [158, 158] on input "380931112314" at bounding box center [209, 158] width 144 height 13
type input "+380931112314"
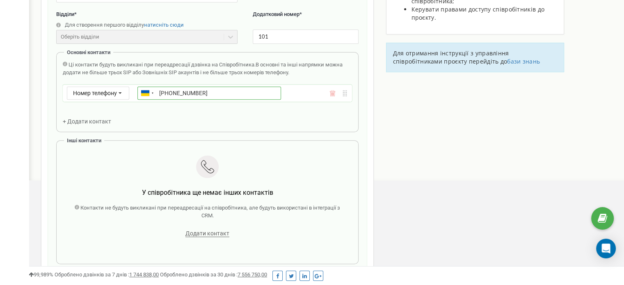
scroll to position [287, 0]
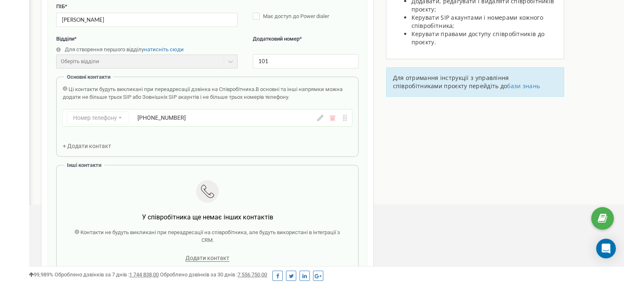
click at [89, 146] on span "+ Додати контакт" at bounding box center [87, 146] width 48 height 7
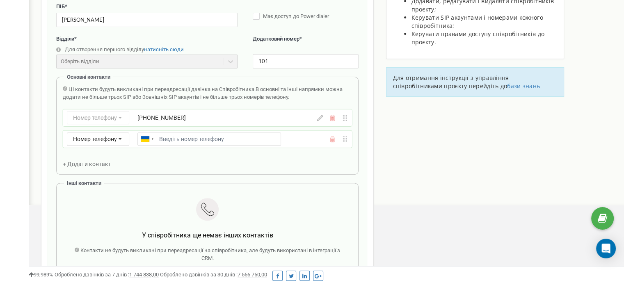
click at [195, 138] on input "Email *" at bounding box center [209, 138] width 144 height 13
click at [163, 136] on input "Email *" at bounding box center [209, 138] width 144 height 13
paste input "380441112314"
type input "="
paste input "380441112314"
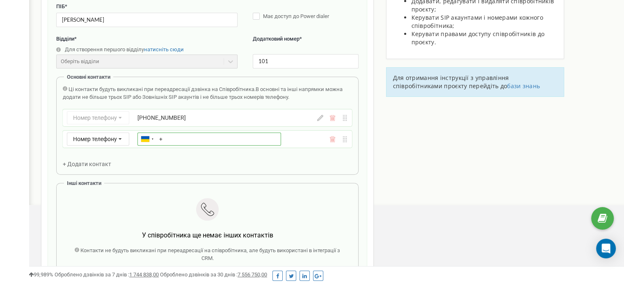
type input "+380441112314"
click at [277, 157] on div "Ці контакти будуть викликані при переадресації дзвінка на Співробітника. В осно…" at bounding box center [207, 127] width 289 height 82
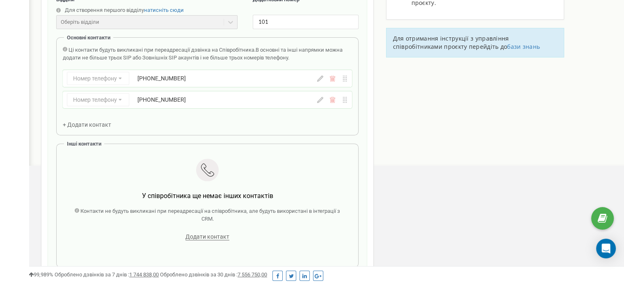
scroll to position [328, 0]
click at [207, 236] on span "Додати контакт" at bounding box center [207, 235] width 44 height 7
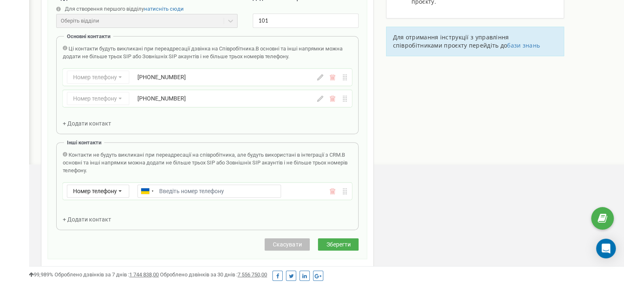
click at [183, 101] on div "+380441112314" at bounding box center [209, 98] width 144 height 8
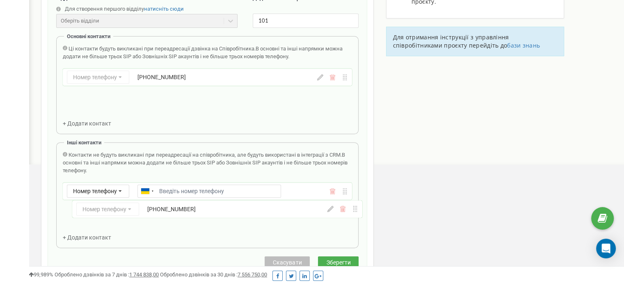
drag, startPoint x: 183, startPoint y: 101, endPoint x: 190, endPoint y: 213, distance: 111.8
click at [190, 213] on div "Email * support@ringostat.com Рівень доступу * Співробітники ПІБ * Іванов Іван …" at bounding box center [207, 89] width 302 height 318
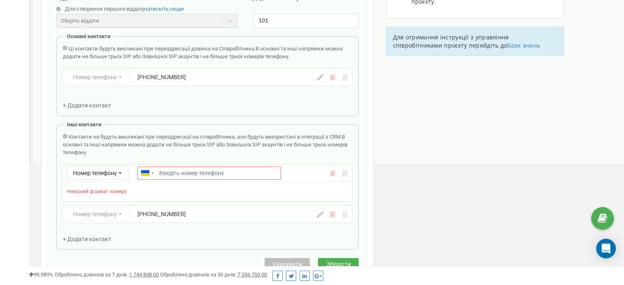
click at [333, 171] on icon at bounding box center [332, 173] width 6 height 6
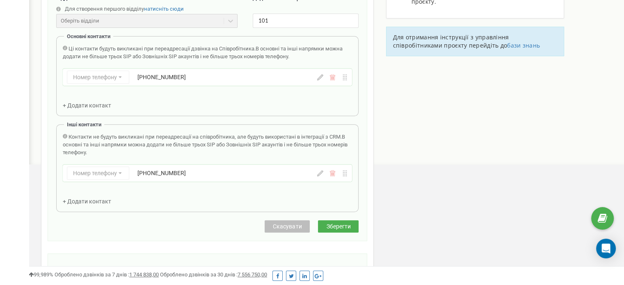
click at [335, 224] on span "Зберегти" at bounding box center [338, 226] width 24 height 7
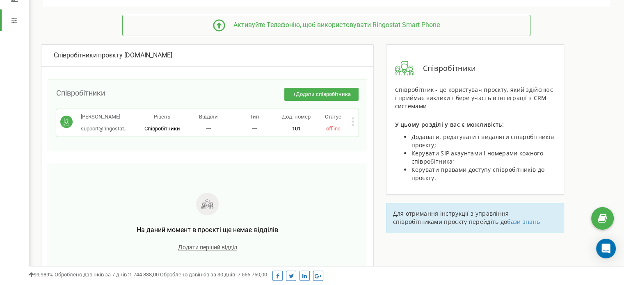
scroll to position [131, 0]
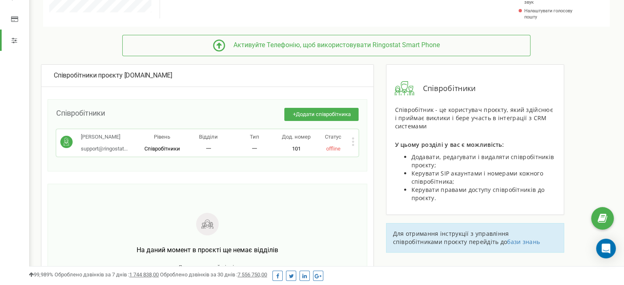
click at [209, 140] on p "Відділи" at bounding box center [208, 137] width 46 height 8
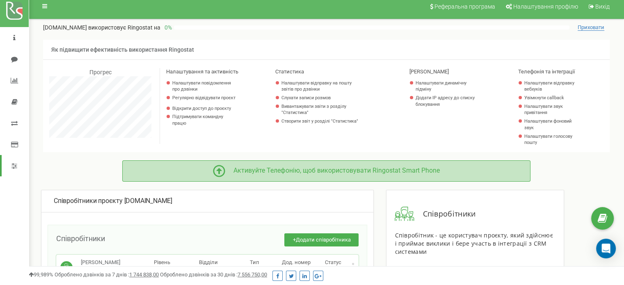
scroll to position [0, 0]
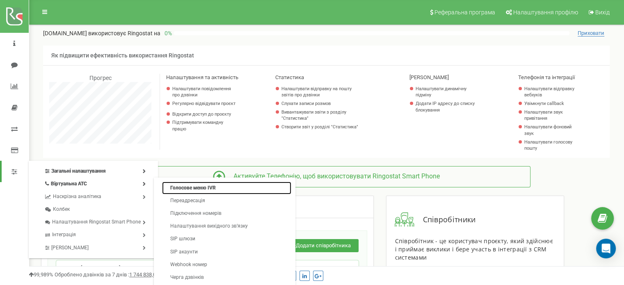
click at [175, 186] on link "Голосове меню IVR" at bounding box center [226, 188] width 129 height 13
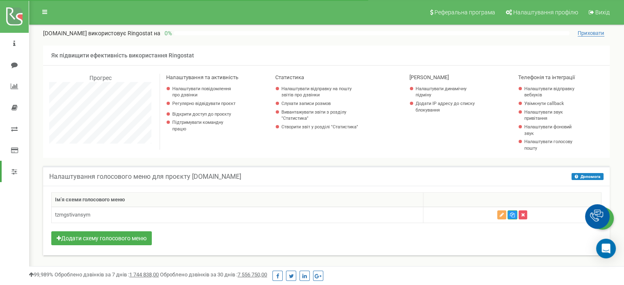
scroll to position [492, 595]
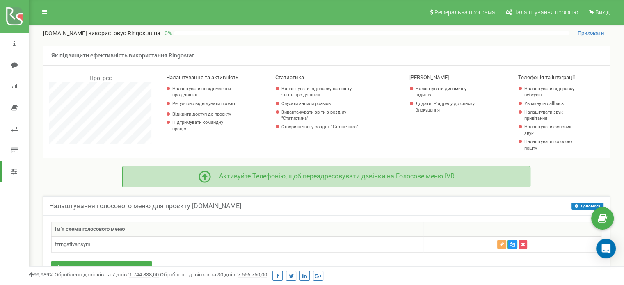
click at [269, 173] on div "Активуйте Телефонію, щоб переадресовувати дзвінки на Голосове меню IVR" at bounding box center [333, 176] width 244 height 9
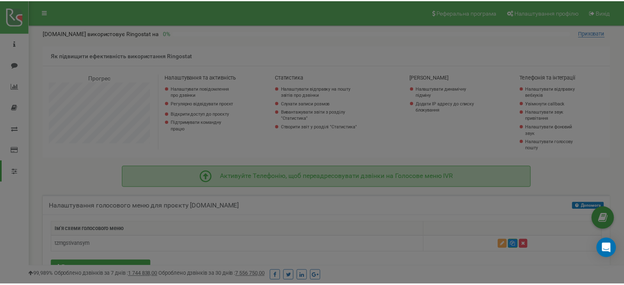
scroll to position [492, 601]
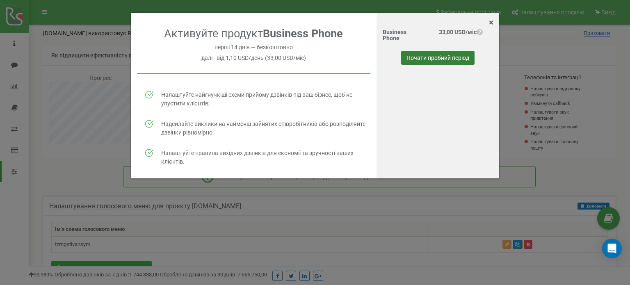
click at [443, 60] on button "Почати пробний період" at bounding box center [437, 58] width 73 height 14
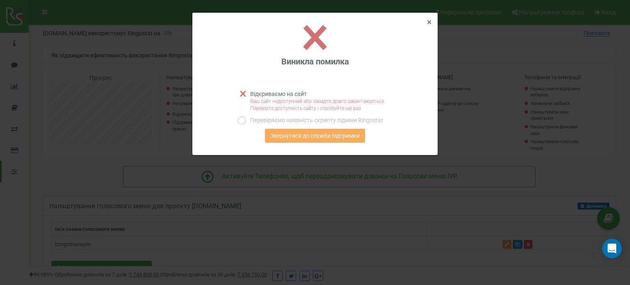
click at [431, 21] on span "×" at bounding box center [429, 22] width 5 height 10
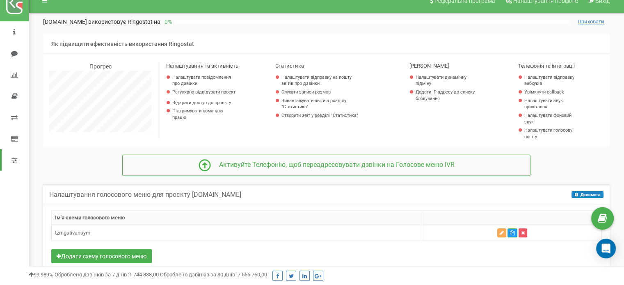
scroll to position [0, 0]
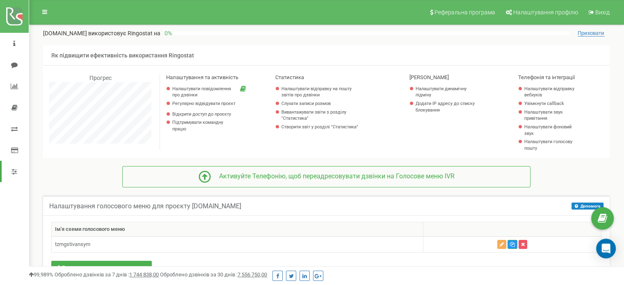
click at [172, 59] on span "Як підвищити ефективність використання Ringostat" at bounding box center [122, 55] width 143 height 7
click at [43, 11] on icon at bounding box center [44, 12] width 5 height 6
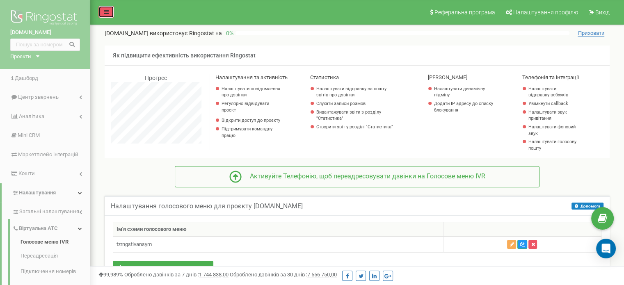
scroll to position [409684, 409643]
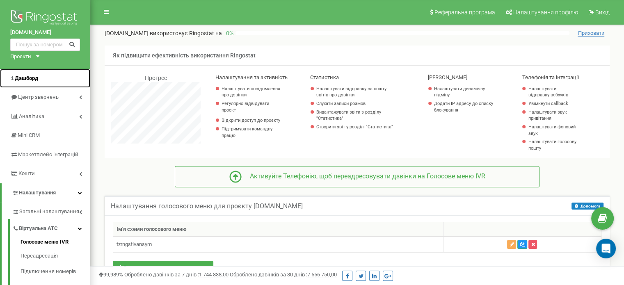
click at [38, 80] on span "Дашборд" at bounding box center [26, 78] width 23 height 6
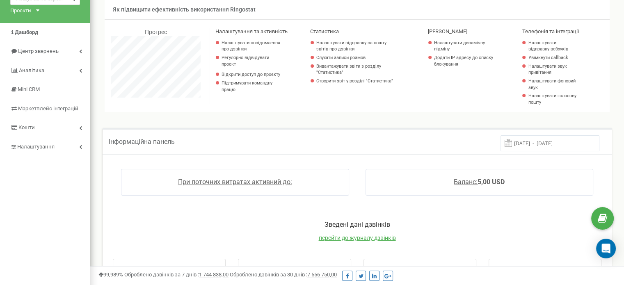
scroll to position [21, 0]
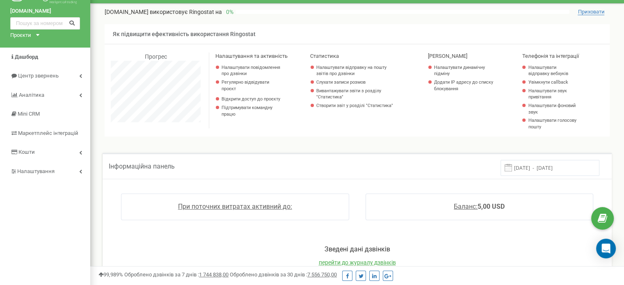
click at [33, 32] on div "Проєкти [DOMAIN_NAME] [DOMAIN_NAME]" at bounding box center [23, 36] width 26 height 8
click at [35, 43] on link "[DOMAIN_NAME]" at bounding box center [33, 45] width 37 height 4
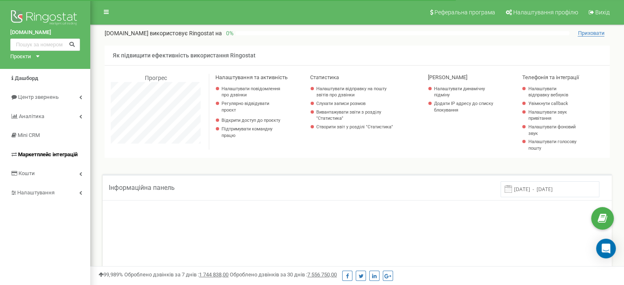
scroll to position [492, 533]
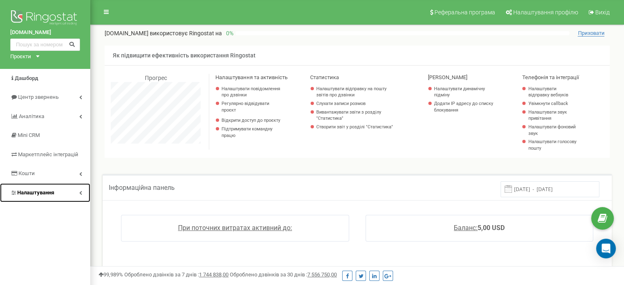
click at [52, 190] on span "Налаштування" at bounding box center [35, 193] width 37 height 6
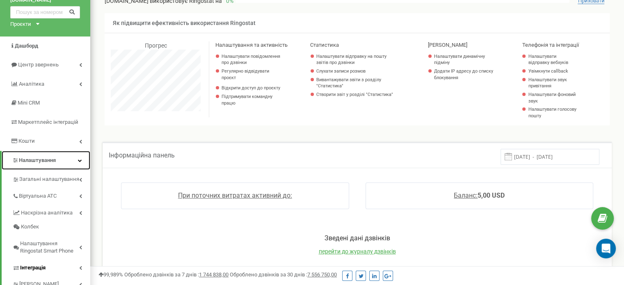
scroll to position [0, 0]
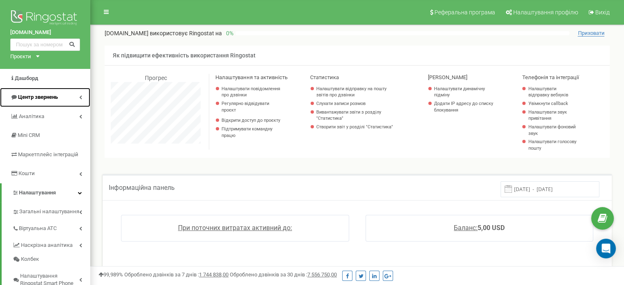
click at [75, 93] on link "Центр звернень" at bounding box center [45, 97] width 90 height 19
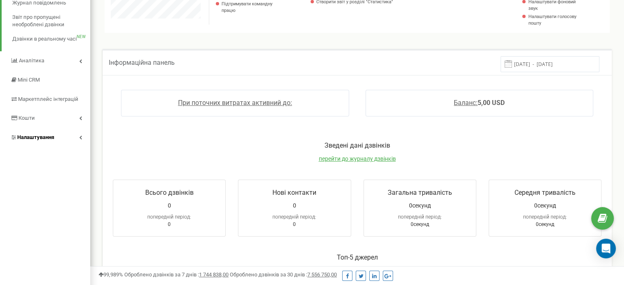
scroll to position [123, 0]
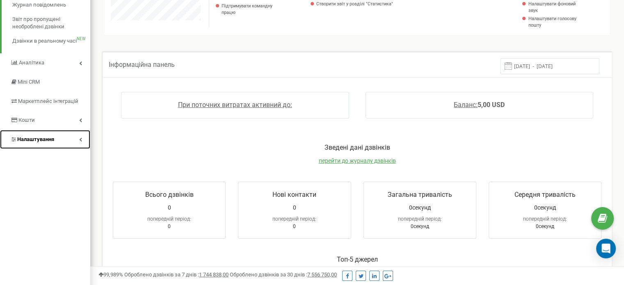
click at [46, 140] on span "Налаштування" at bounding box center [35, 139] width 37 height 6
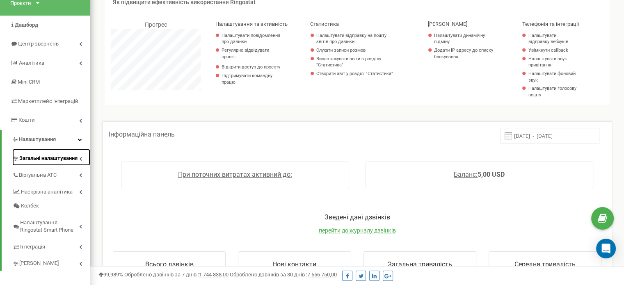
click at [62, 158] on span "Загальні налаштування" at bounding box center [48, 159] width 58 height 8
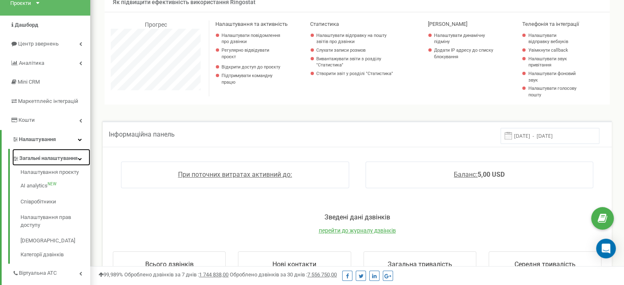
click at [63, 161] on span "Загальні налаштування" at bounding box center [48, 159] width 58 height 8
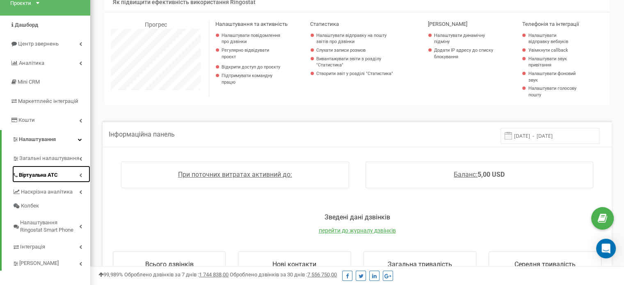
click at [70, 173] on link "Віртуальна АТС" at bounding box center [51, 174] width 78 height 17
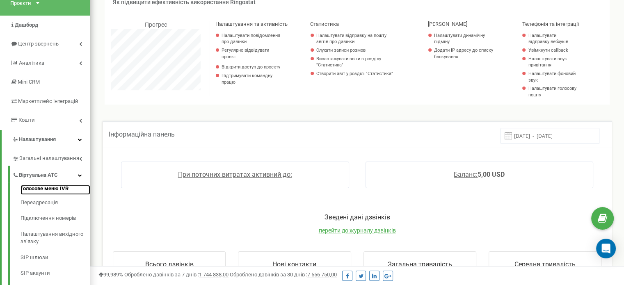
click at [64, 188] on link "Голосове меню IVR" at bounding box center [56, 190] width 70 height 10
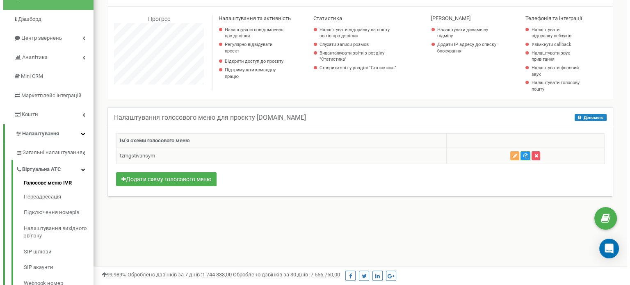
scroll to position [41, 0]
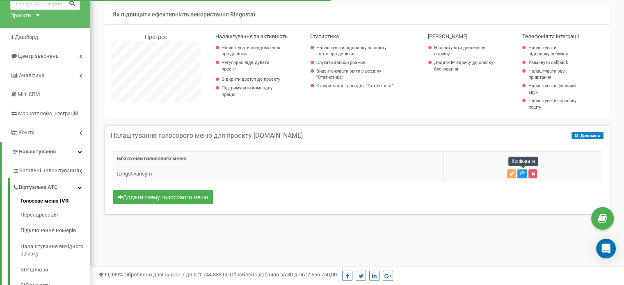
click at [523, 173] on icon "button" at bounding box center [522, 173] width 5 height 5
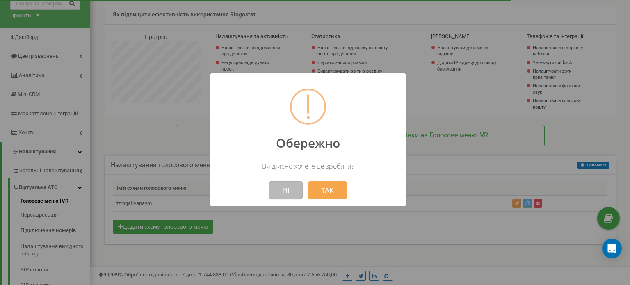
click at [289, 195] on button "Ні" at bounding box center [286, 190] width 34 height 18
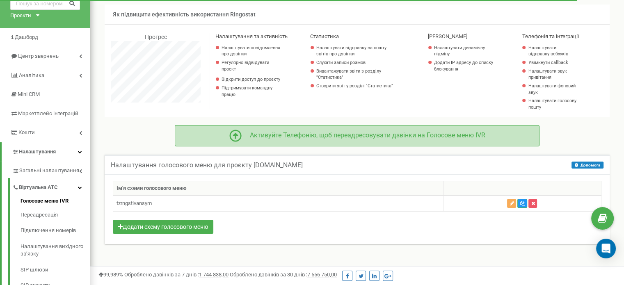
click at [231, 134] on icon at bounding box center [235, 136] width 12 height 12
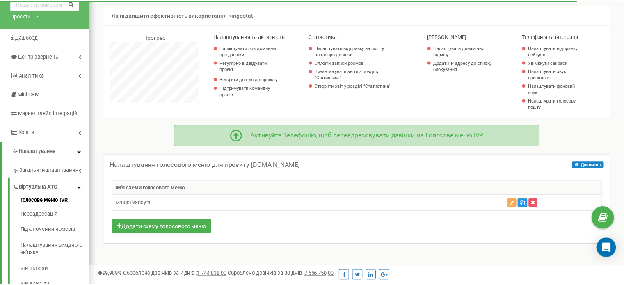
scroll to position [492, 540]
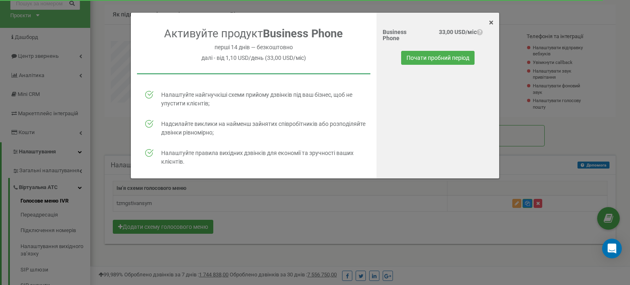
click at [194, 100] on p "Налаштуйте найгнучкіші схеми прийому дзвінків під ваш бізнес, щоб не упустити к…" at bounding box center [265, 99] width 209 height 17
drag, startPoint x: 166, startPoint y: 100, endPoint x: 155, endPoint y: 103, distance: 11.7
click at [165, 100] on p "Налаштуйте найгнучкіші схеми прийому дзвінків під ваш бізнес, щоб не упустити к…" at bounding box center [265, 99] width 209 height 17
click at [148, 91] on img at bounding box center [149, 95] width 8 height 8
click at [477, 31] on span "?" at bounding box center [480, 32] width 6 height 6
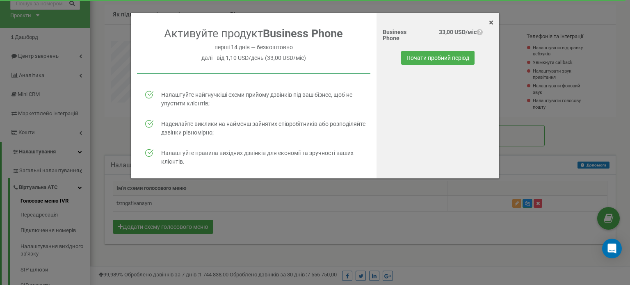
click at [477, 33] on span "?" at bounding box center [480, 32] width 6 height 6
click at [482, 31] on span "?" at bounding box center [480, 32] width 6 height 6
click at [242, 48] on h4 "перші 14 днів — безкоштовно" at bounding box center [253, 47] width 233 height 6
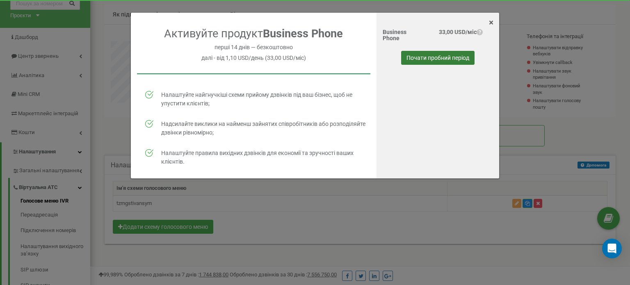
click at [433, 57] on button "Почати пробний період" at bounding box center [437, 58] width 73 height 14
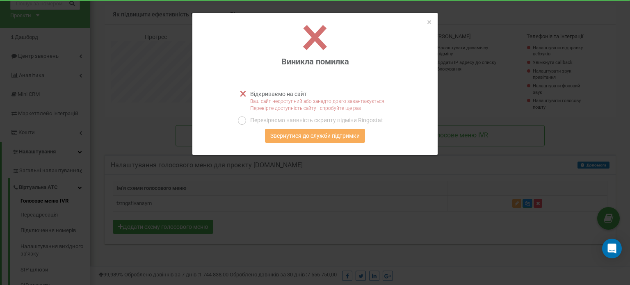
click at [295, 96] on p "Відкриваємо на сайт" at bounding box center [276, 94] width 61 height 8
drag, startPoint x: 265, startPoint y: 103, endPoint x: 361, endPoint y: 102, distance: 95.6
click at [357, 102] on p "Ваш сайт недоступний або занадто довго завантажується. Перевірте доступність са…" at bounding box center [315, 105] width 155 height 14
click at [372, 102] on p "Ваш сайт недоступний або занадто довго завантажується. Перевірте доступність са…" at bounding box center [315, 105] width 155 height 14
drag, startPoint x: 346, startPoint y: 104, endPoint x: 249, endPoint y: 91, distance: 97.7
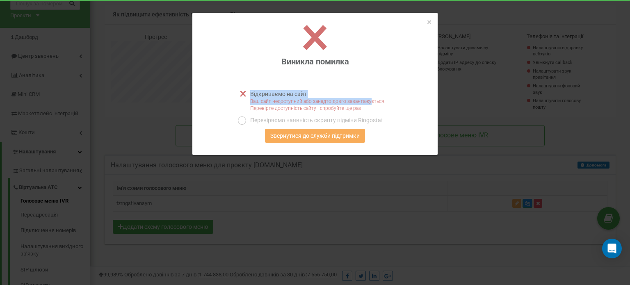
click at [248, 91] on div "Відкриваємо на сайт Ваш сайт недоступний або занадто довго завантажується. Пере…" at bounding box center [315, 103] width 155 height 26
click at [418, 20] on div "× Close" at bounding box center [314, 19] width 245 height 12
click at [428, 23] on span "×" at bounding box center [429, 22] width 5 height 10
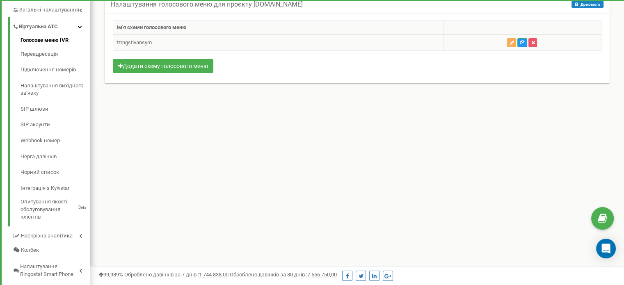
scroll to position [205, 0]
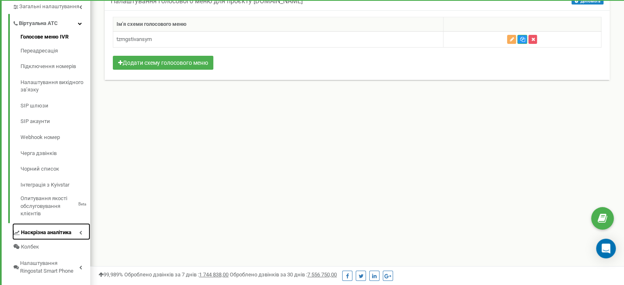
click at [81, 235] on link "Наскрізна аналітика" at bounding box center [51, 231] width 78 height 17
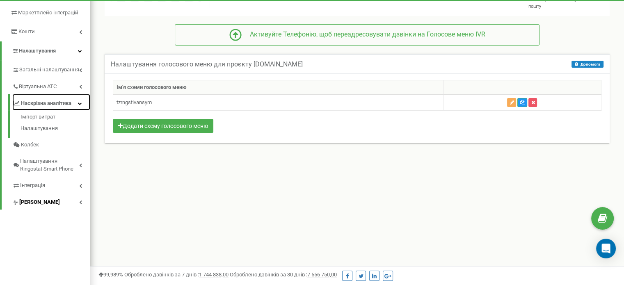
scroll to position [123, 0]
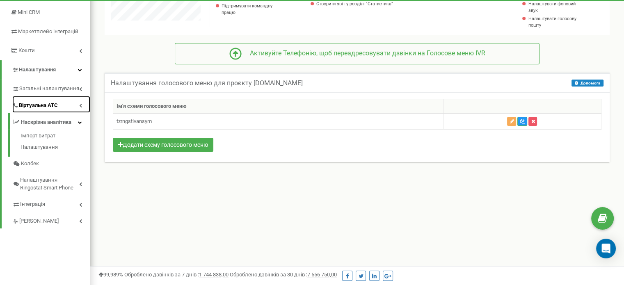
click at [73, 105] on link "Віртуальна АТС" at bounding box center [51, 104] width 78 height 17
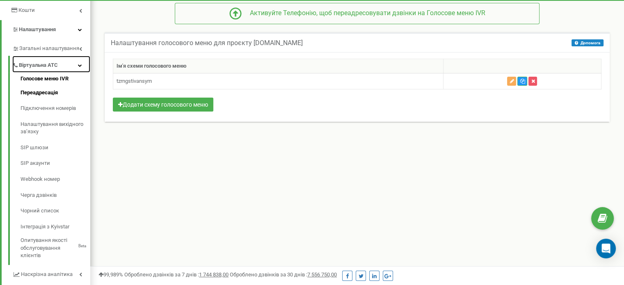
scroll to position [164, 0]
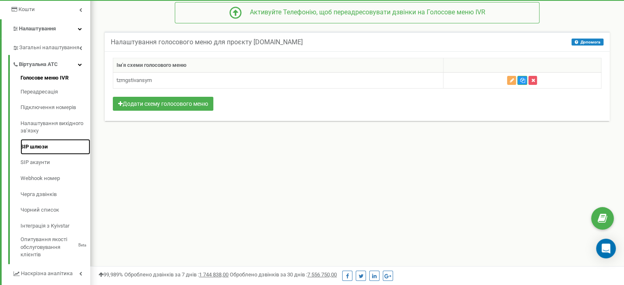
click at [53, 151] on link "SIP шлюзи" at bounding box center [56, 147] width 70 height 16
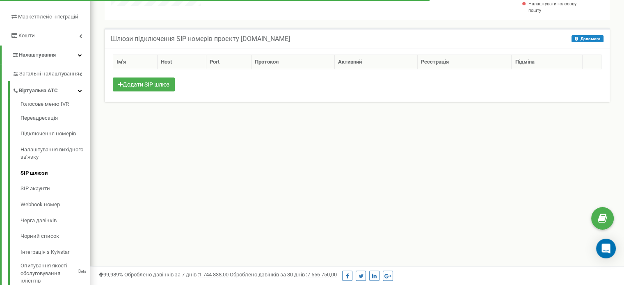
scroll to position [205, 0]
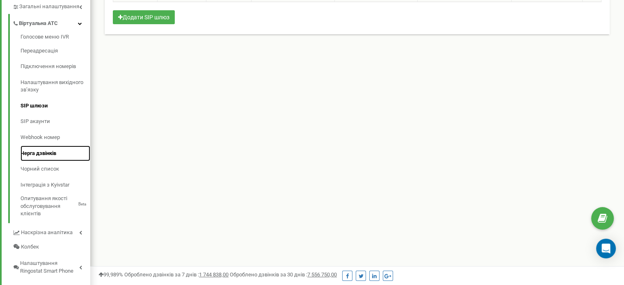
click at [58, 148] on link "Черга дзвінків" at bounding box center [56, 154] width 70 height 16
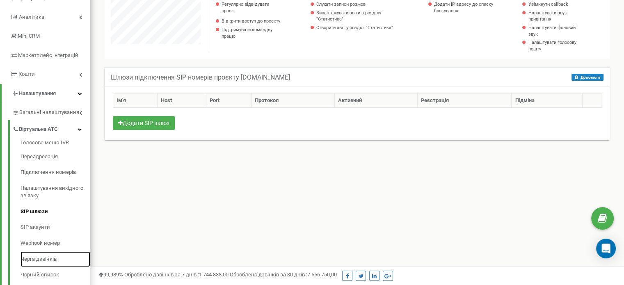
scroll to position [82, 0]
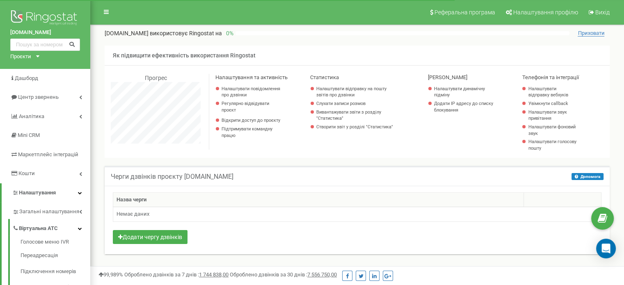
scroll to position [492, 533]
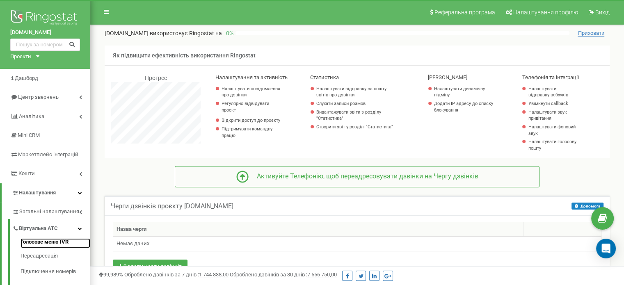
click at [66, 238] on link "Голосове меню IVR" at bounding box center [56, 243] width 70 height 10
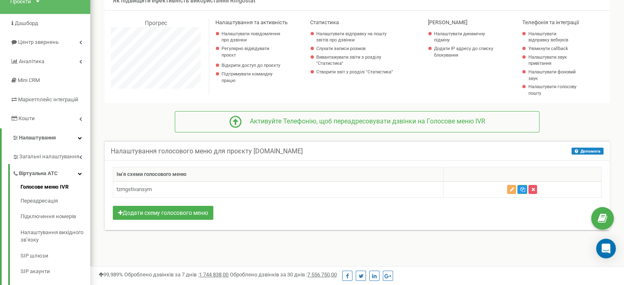
scroll to position [41, 0]
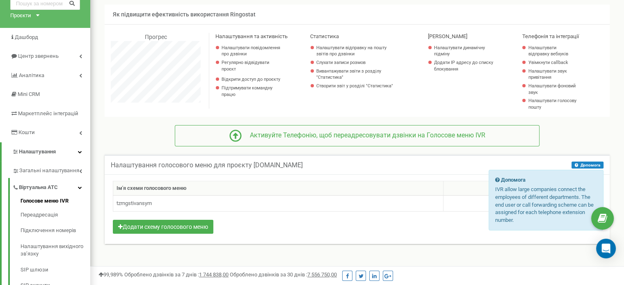
click at [578, 166] on icon at bounding box center [577, 165] width 4 height 4
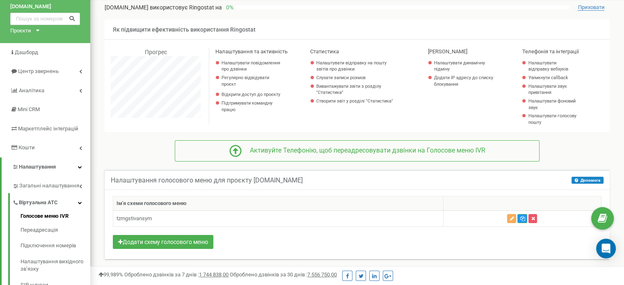
scroll to position [0, 0]
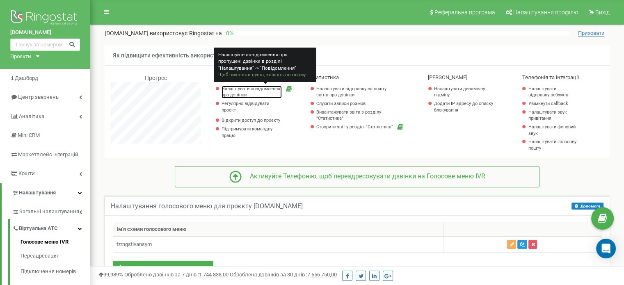
click at [242, 93] on link "Налаштувати повідомлення про дзвінки" at bounding box center [251, 92] width 60 height 13
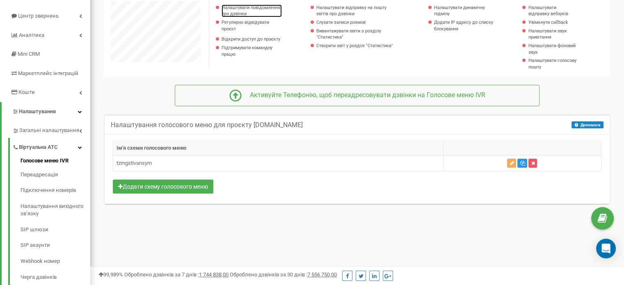
scroll to position [82, 0]
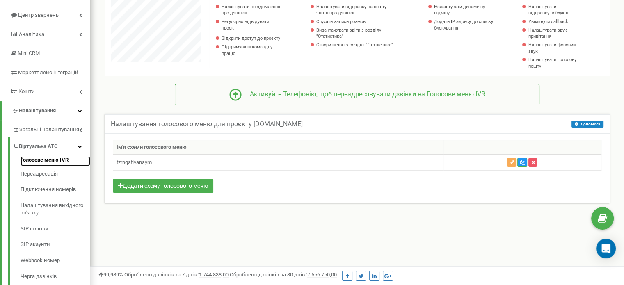
click at [54, 161] on link "Голосове меню IVR" at bounding box center [56, 161] width 70 height 10
click at [57, 158] on link "Голосове меню IVR" at bounding box center [56, 161] width 70 height 10
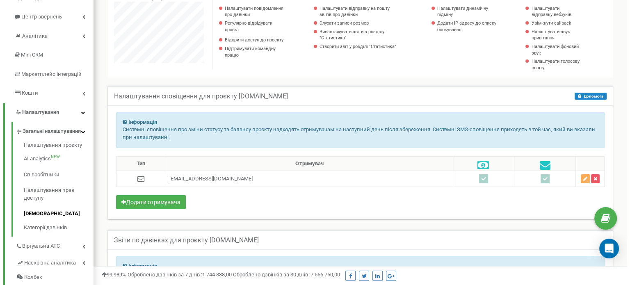
scroll to position [82, 0]
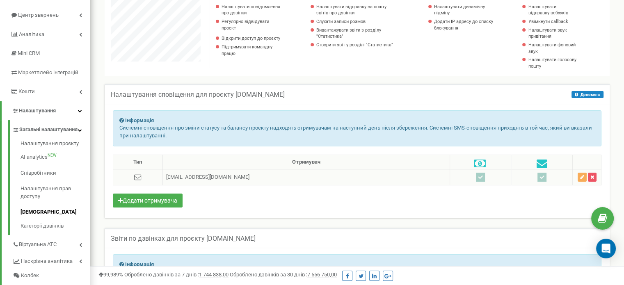
click at [141, 178] on icon at bounding box center [137, 176] width 7 height 5
click at [153, 197] on button "Додати отримувача" at bounding box center [148, 201] width 70 height 14
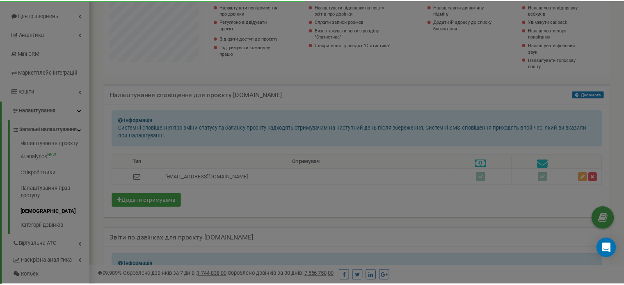
scroll to position [492, 540]
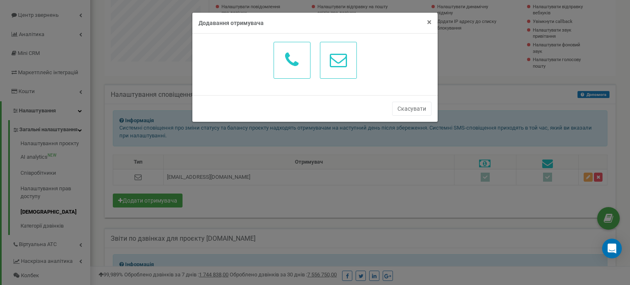
click at [427, 21] on span "×" at bounding box center [429, 22] width 5 height 10
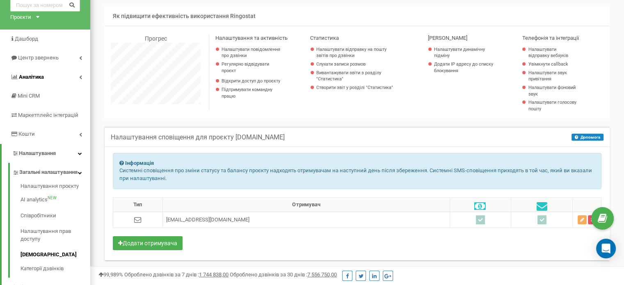
scroll to position [41, 0]
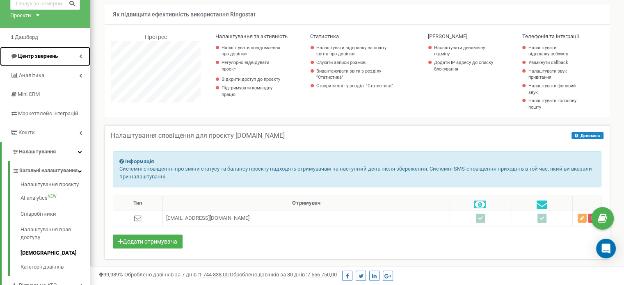
click at [48, 51] on link "Центр звернень" at bounding box center [45, 56] width 90 height 19
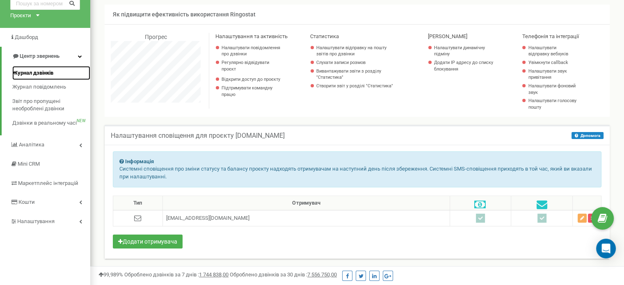
click at [50, 75] on span "Журнал дзвінків" at bounding box center [32, 73] width 41 height 8
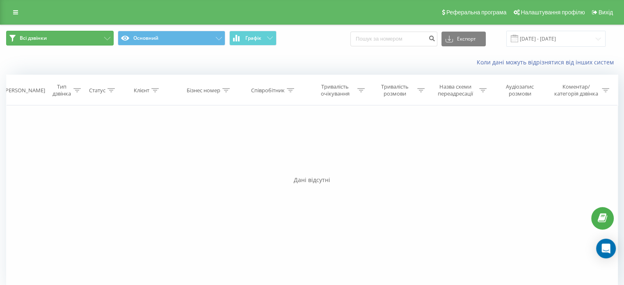
click at [96, 32] on button "Всі дзвінки" at bounding box center [59, 38] width 107 height 15
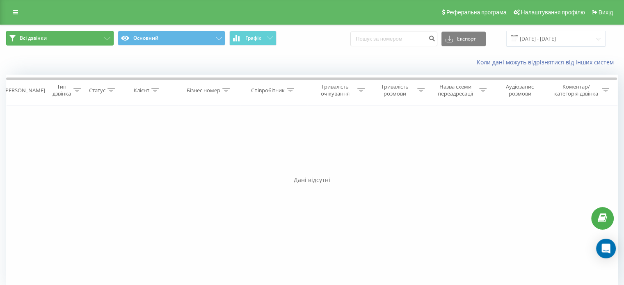
click at [96, 32] on button "Всі дзвінки" at bounding box center [59, 38] width 107 height 15
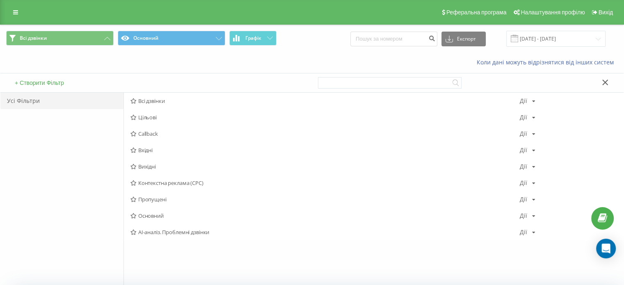
click at [18, 6] on div "Реферальна програма Налаштування профілю Вихід" at bounding box center [312, 12] width 624 height 25
click at [16, 10] on icon at bounding box center [15, 12] width 5 height 6
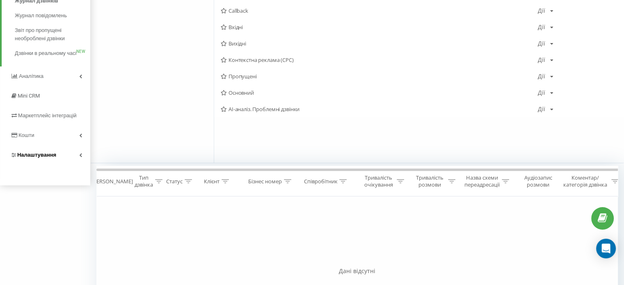
click at [47, 158] on span "Налаштування" at bounding box center [36, 155] width 39 height 6
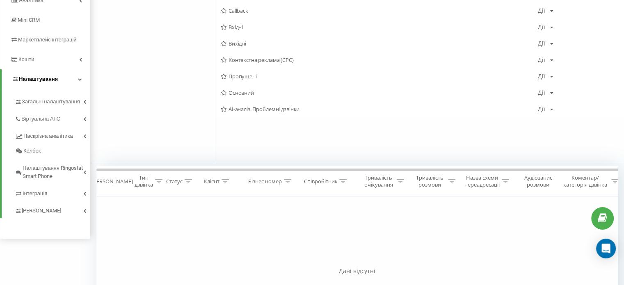
scroll to position [39, 0]
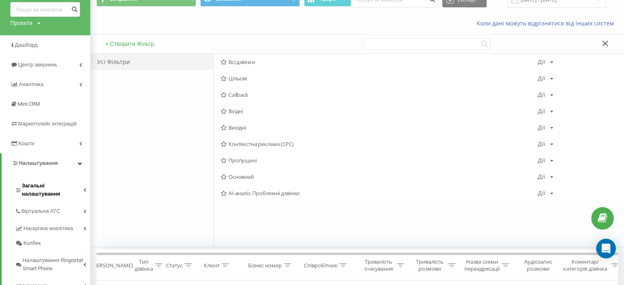
click at [65, 179] on link "Загальні налаштування" at bounding box center [52, 188] width 75 height 25
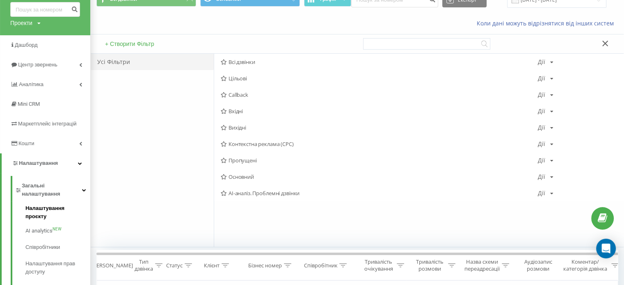
click at [66, 204] on span "Налаштування проєкту" at bounding box center [55, 212] width 61 height 16
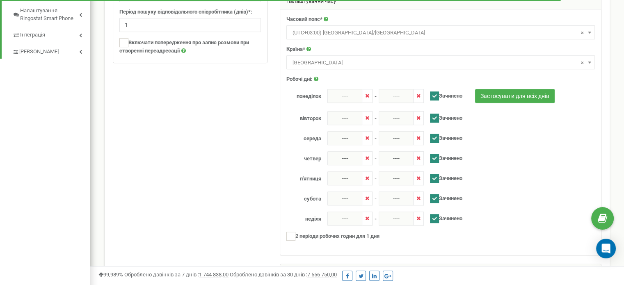
scroll to position [343, 0]
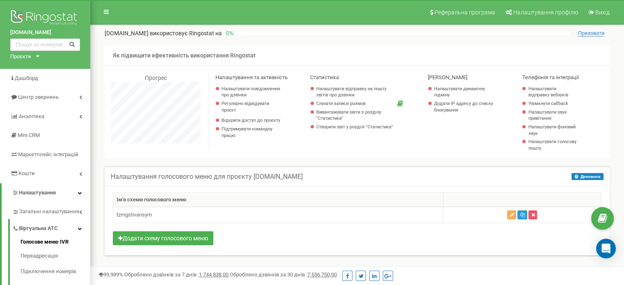
scroll to position [492, 533]
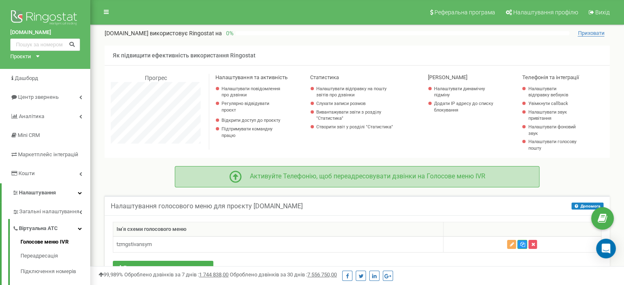
click at [231, 177] on icon at bounding box center [235, 177] width 12 height 12
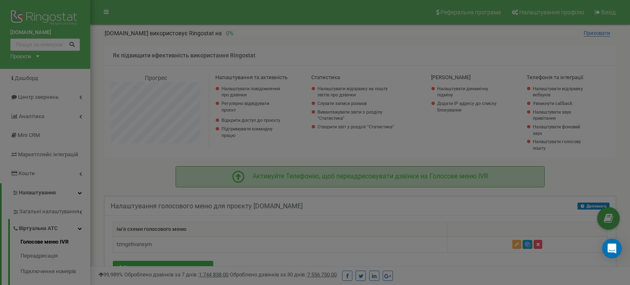
scroll to position [492, 540]
click at [231, 177] on body at bounding box center [315, 246] width 630 height 492
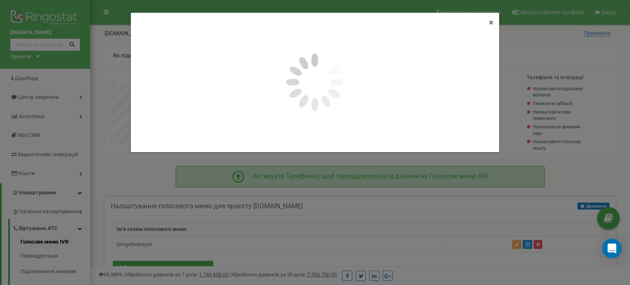
click at [231, 177] on div "× Close" at bounding box center [315, 142] width 630 height 285
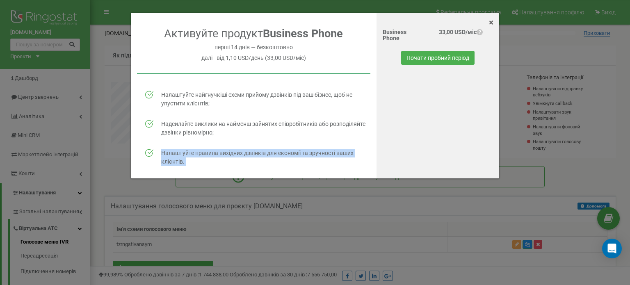
click at [149, 151] on img at bounding box center [149, 153] width 8 height 8
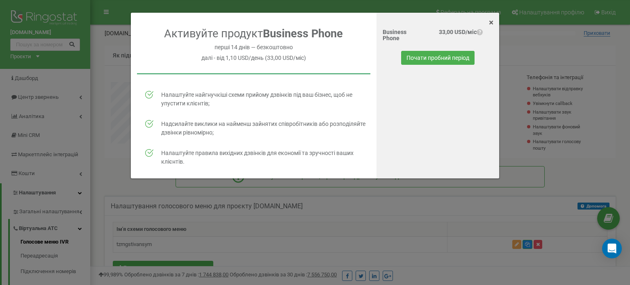
click at [234, 59] on h4 "далі - від 1,10 USD/день (33,00 USD/міс)" at bounding box center [253, 58] width 233 height 6
click at [241, 63] on div "Активуйте продукт Business Phone перші 14 днів — безкоштовно далі - від 1,10 US…" at bounding box center [254, 98] width 246 height 143
click at [413, 27] on div "Business Phone" at bounding box center [402, 36] width 51 height 19
click at [437, 63] on button "Почати пробний період" at bounding box center [437, 58] width 73 height 14
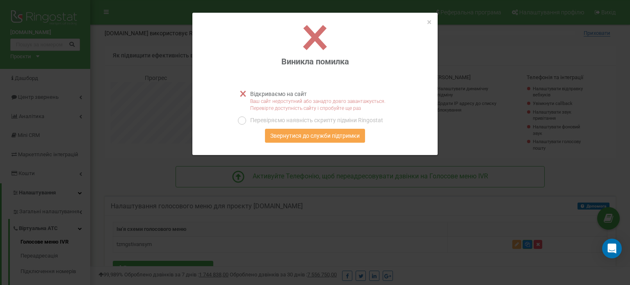
click at [292, 136] on button "Звернутися до служби підтримки" at bounding box center [315, 136] width 100 height 14
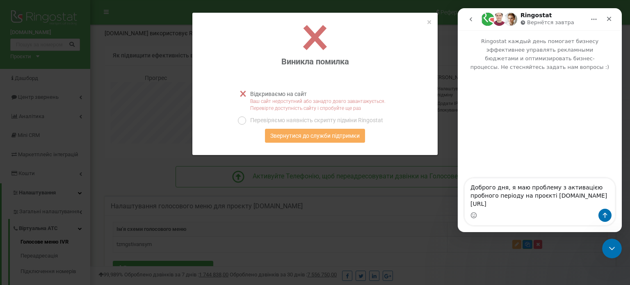
scroll to position [0, 0]
click at [607, 19] on icon "Закрыть" at bounding box center [609, 19] width 7 height 7
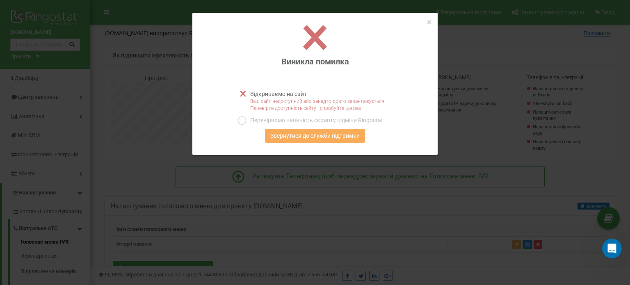
click at [245, 123] on div "Перевіряємо наявність скрипту підміни Ringostat" at bounding box center [315, 120] width 155 height 8
click at [243, 122] on div at bounding box center [242, 120] width 8 height 8
click at [263, 99] on p "Ваш сайт недоступний або занадто довго завантажується. Перевірте доступність са…" at bounding box center [315, 105] width 155 height 14
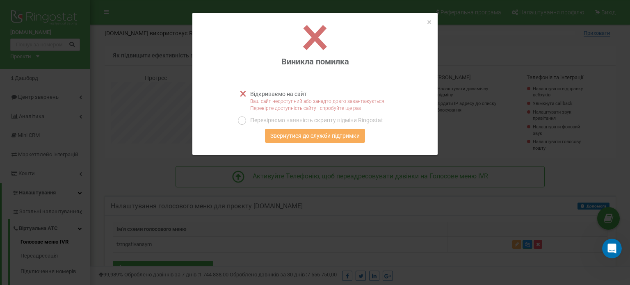
click at [277, 91] on p "Відкриваємо на сайт" at bounding box center [276, 94] width 61 height 8
click at [430, 24] on span "×" at bounding box center [429, 22] width 5 height 10
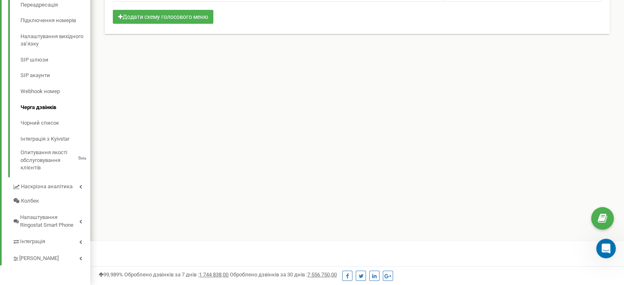
scroll to position [252, 0]
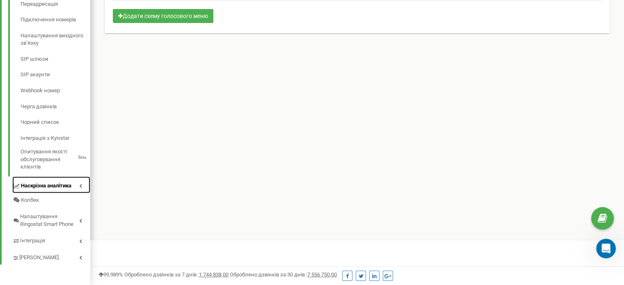
click at [74, 187] on link "Наскрізна аналітика" at bounding box center [51, 184] width 78 height 17
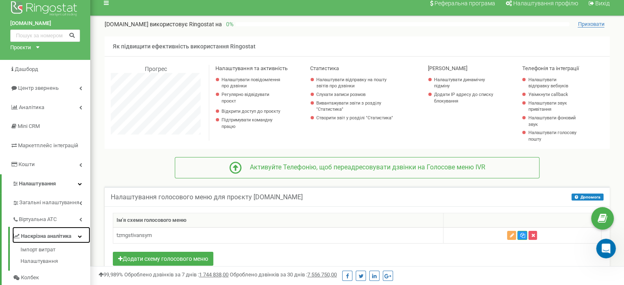
scroll to position [0, 0]
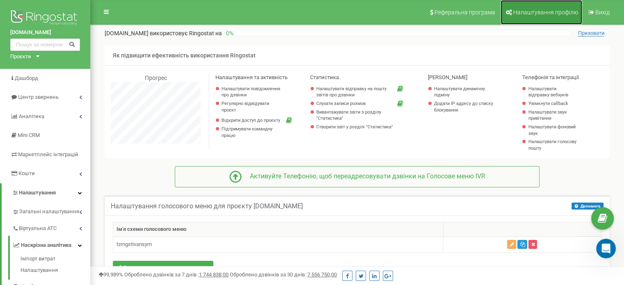
click at [537, 14] on span "Налаштування профілю" at bounding box center [545, 12] width 65 height 7
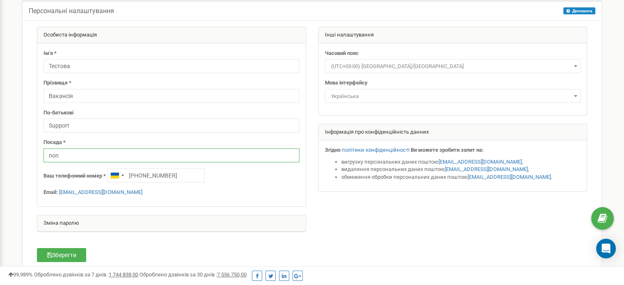
click at [89, 156] on input "non" at bounding box center [171, 155] width 256 height 14
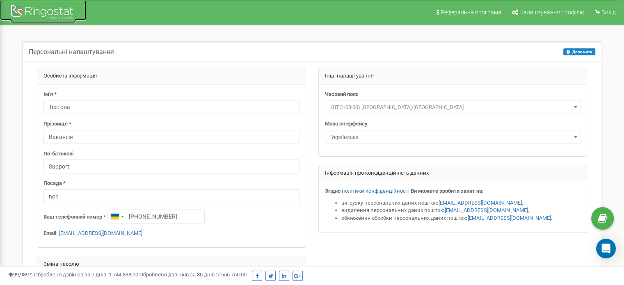
click at [14, 5] on div at bounding box center [43, 13] width 66 height 20
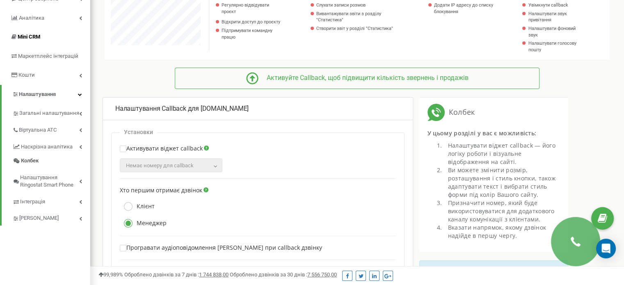
scroll to position [123, 0]
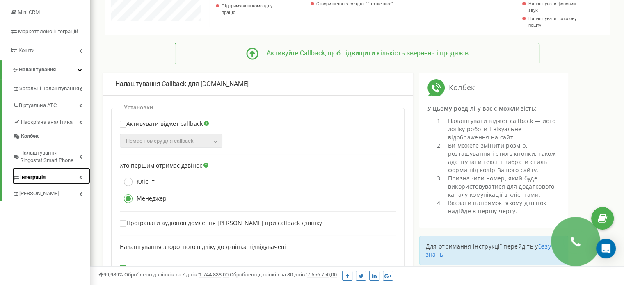
click at [41, 174] on span "Інтеграція" at bounding box center [32, 178] width 25 height 8
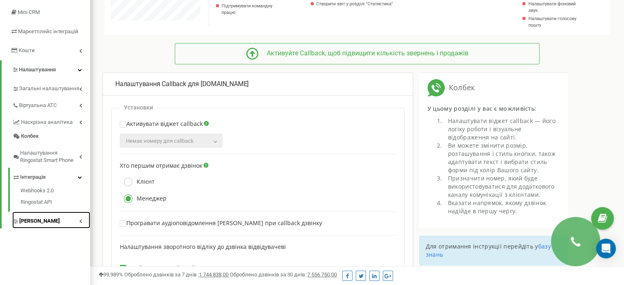
click at [53, 219] on link "[PERSON_NAME]" at bounding box center [51, 220] width 78 height 17
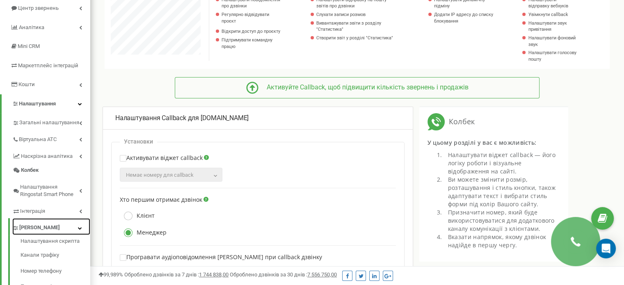
scroll to position [41, 0]
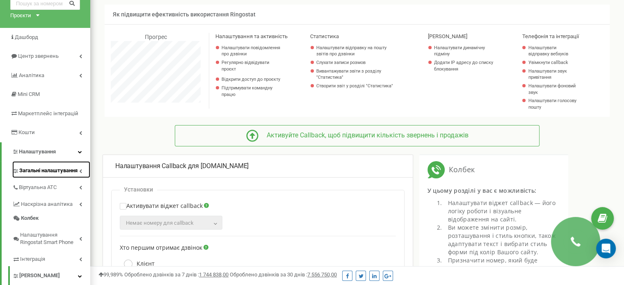
click at [68, 171] on span "Загальні налаштування" at bounding box center [48, 171] width 58 height 8
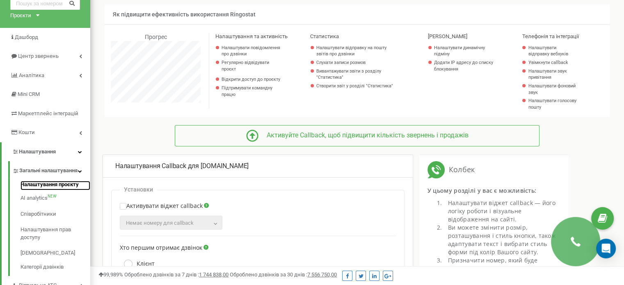
click at [55, 189] on link "Налаштування проєкту" at bounding box center [56, 186] width 70 height 10
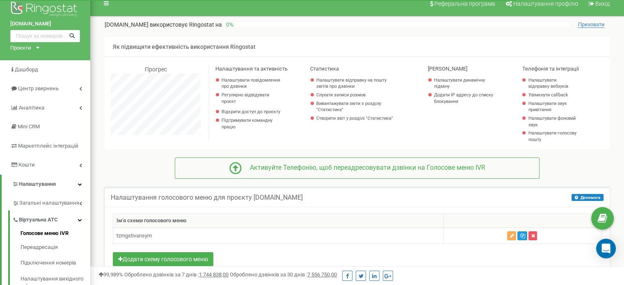
scroll to position [6, 0]
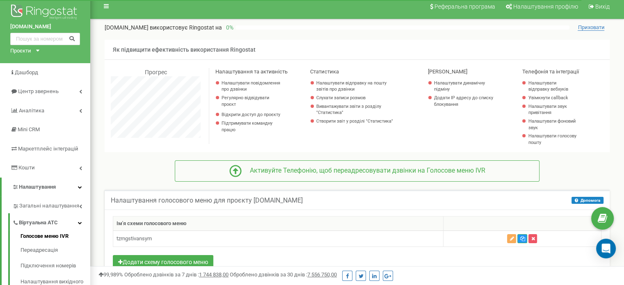
click at [186, 46] on span "Як підвищити ефективність використання Ringostat" at bounding box center [184, 49] width 143 height 7
drag, startPoint x: 204, startPoint y: 51, endPoint x: 210, endPoint y: 51, distance: 5.7
click at [208, 51] on span "Як підвищити ефективність використання Ringostat" at bounding box center [184, 49] width 143 height 7
drag, startPoint x: 240, startPoint y: 52, endPoint x: 266, endPoint y: 54, distance: 25.5
click at [266, 54] on p "Як підвищити ефективність використання Ringostat" at bounding box center [357, 50] width 505 height 20
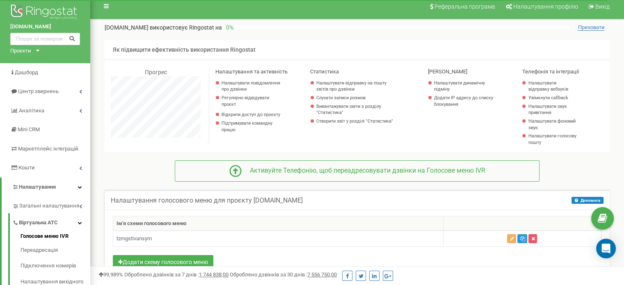
click at [592, 30] on span "Приховати" at bounding box center [591, 27] width 27 height 7
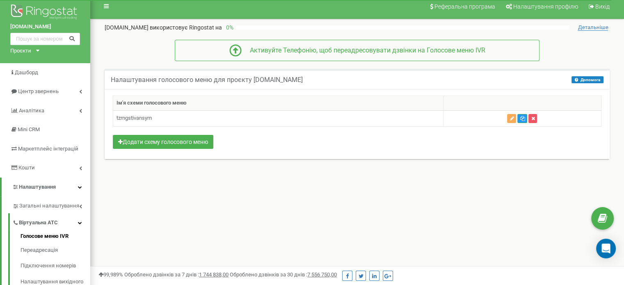
click at [593, 28] on span "Детальніше" at bounding box center [593, 27] width 30 height 7
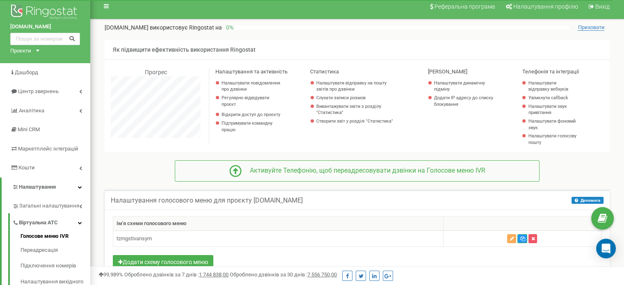
scroll to position [492, 533]
click at [593, 28] on span "Приховати" at bounding box center [591, 27] width 27 height 7
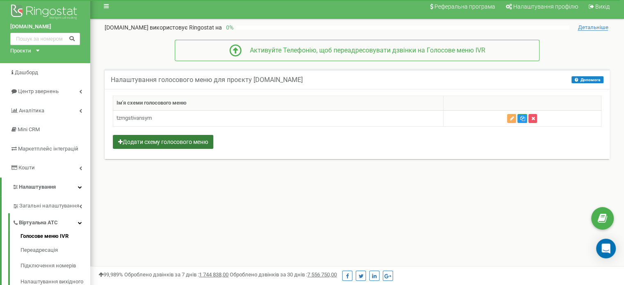
drag, startPoint x: 180, startPoint y: 146, endPoint x: 184, endPoint y: 142, distance: 5.5
click at [182, 144] on button "Додати схему голосового меню" at bounding box center [163, 142] width 100 height 14
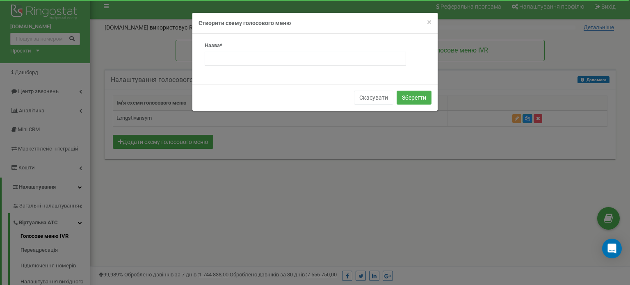
click at [428, 14] on div "× Close Створити схему голосового меню" at bounding box center [314, 23] width 245 height 21
click at [432, 21] on span "×" at bounding box center [429, 22] width 5 height 10
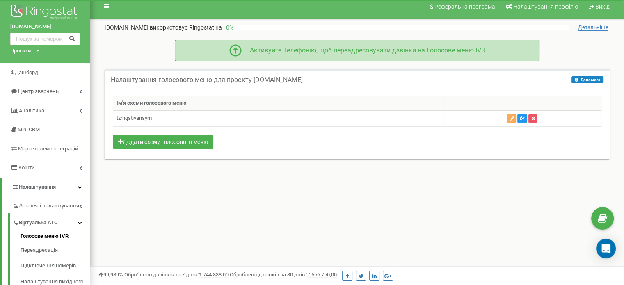
click at [423, 50] on div "Активуйте Телефонію, щоб переадресовувати дзвінки на Голосове меню IVR" at bounding box center [364, 50] width 244 height 9
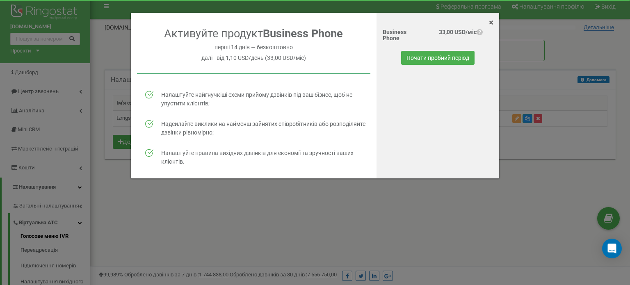
drag, startPoint x: 232, startPoint y: 53, endPoint x: 320, endPoint y: 58, distance: 88.8
click at [320, 58] on div "Активуйте продукт Business Phone перші 14 днів — безкоштовно далі - від 1,10 US…" at bounding box center [254, 98] width 246 height 143
drag, startPoint x: 256, startPoint y: 40, endPoint x: 321, endPoint y: 50, distance: 65.6
click at [321, 50] on div "Активуйте продукт Business Phone перші 14 днів — безкоштовно далі - від 1,10 US…" at bounding box center [254, 98] width 246 height 143
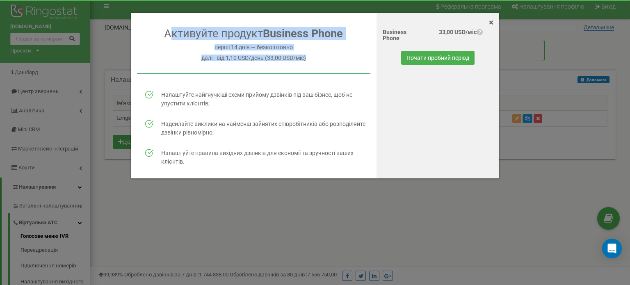
drag, startPoint x: 173, startPoint y: 25, endPoint x: 328, endPoint y: 62, distance: 159.3
click at [328, 62] on div "Активуйте продукт Business Phone перші 14 днів — безкоштовно далі - від 1,10 US…" at bounding box center [315, 101] width 368 height 153
click at [434, 62] on button "Почати пробний період" at bounding box center [437, 58] width 73 height 14
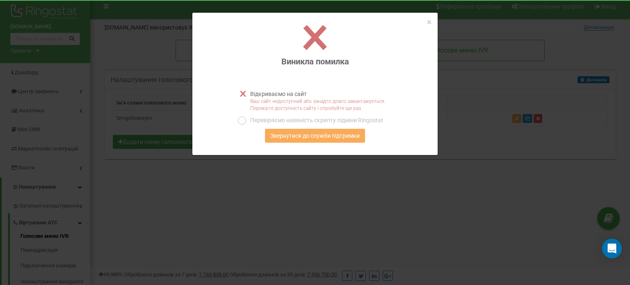
click at [425, 22] on div "× Close" at bounding box center [314, 19] width 245 height 12
click at [430, 24] on span "×" at bounding box center [429, 22] width 5 height 10
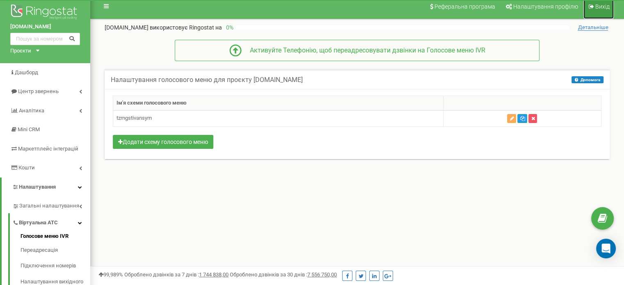
click at [605, 6] on span "Вихід" at bounding box center [602, 6] width 14 height 7
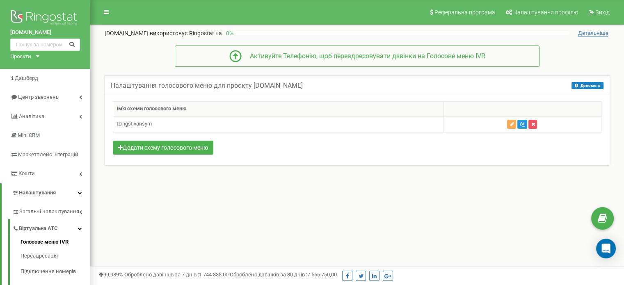
click at [584, 36] on span "Детальніше" at bounding box center [593, 33] width 30 height 7
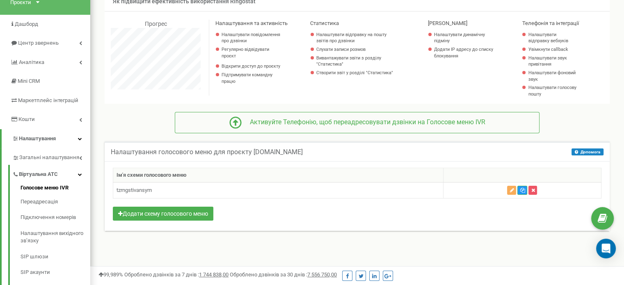
scroll to position [6, 0]
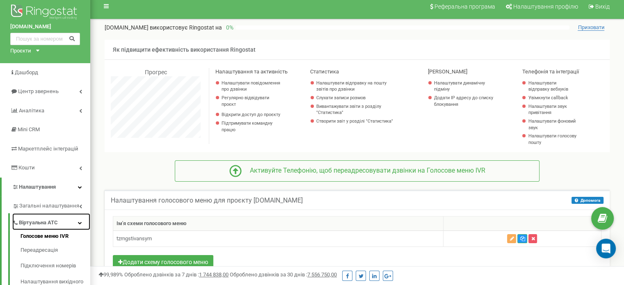
click at [82, 221] on icon at bounding box center [80, 223] width 4 height 4
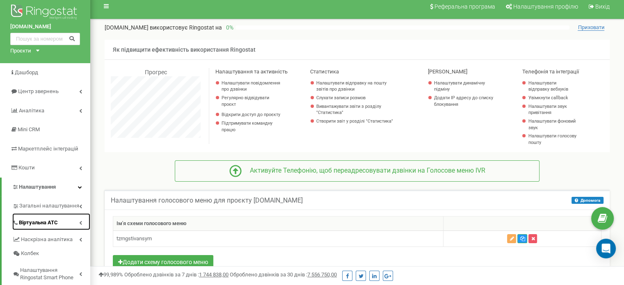
click at [82, 221] on icon at bounding box center [80, 223] width 3 height 4
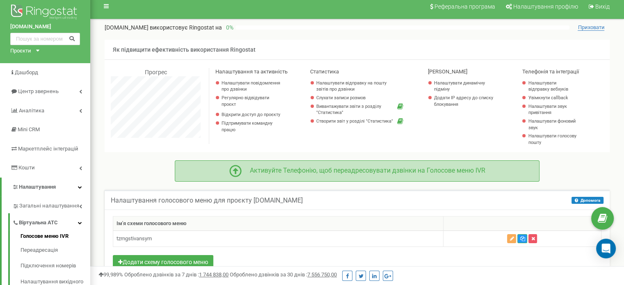
click at [347, 163] on div "Активуйте Телефонію, щоб переадресовувати дзвінки на Голосове меню IVR" at bounding box center [357, 170] width 365 height 21
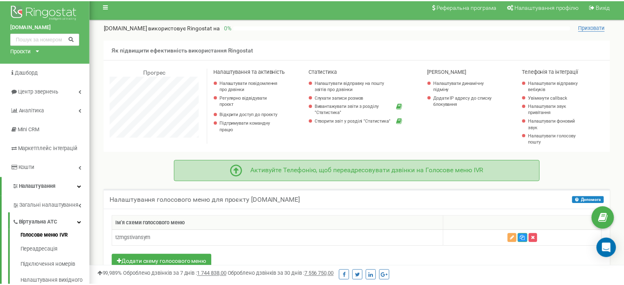
scroll to position [492, 540]
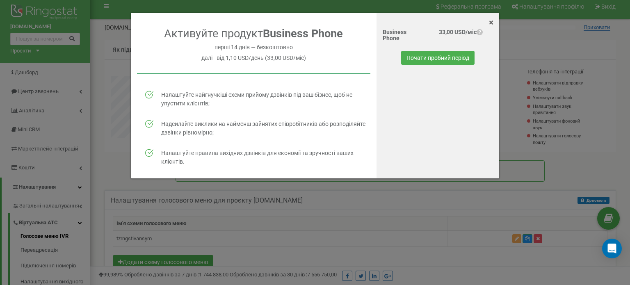
click at [276, 52] on div "Активуйте продукт Business Phone перші 14 днів — безкоштовно далі - від 1,10 US…" at bounding box center [254, 98] width 246 height 143
click at [410, 62] on button "Почати пробний період" at bounding box center [437, 58] width 73 height 14
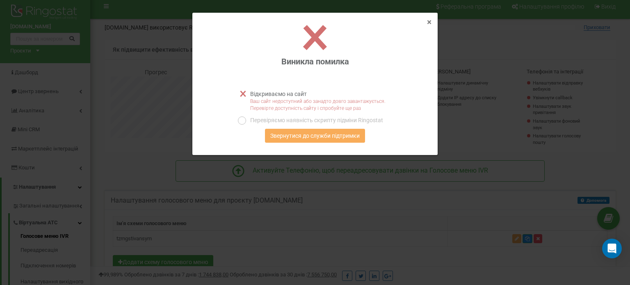
click at [428, 21] on span "×" at bounding box center [429, 22] width 5 height 10
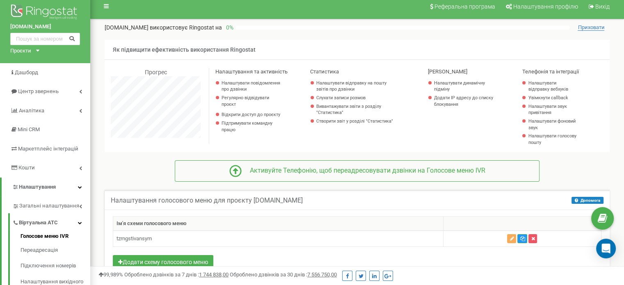
scroll to position [409684, 409643]
click at [62, 116] on link "Аналiтика" at bounding box center [45, 110] width 90 height 19
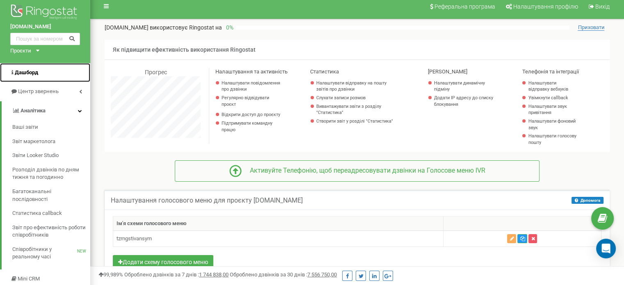
click at [42, 75] on link "Дашборд" at bounding box center [45, 72] width 90 height 19
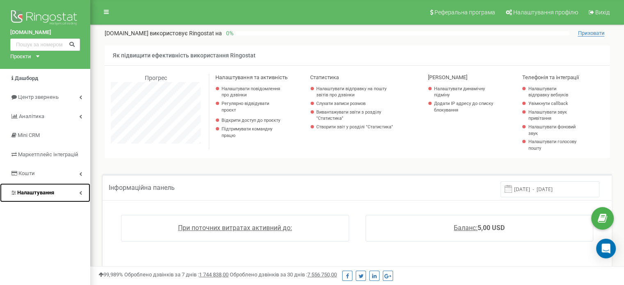
click at [61, 192] on link "Налаштування" at bounding box center [45, 192] width 90 height 19
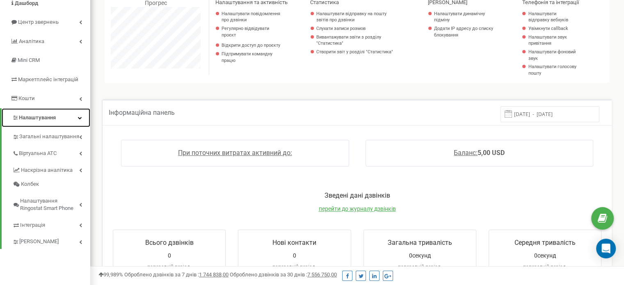
scroll to position [82, 0]
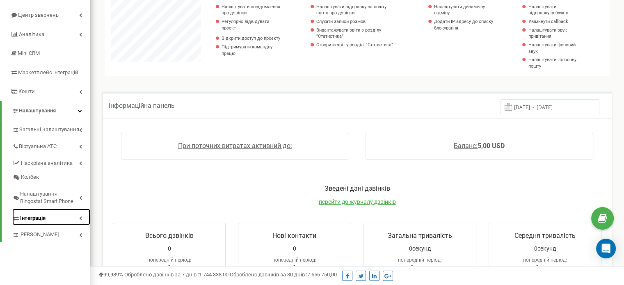
click at [78, 220] on link "Інтеграція" at bounding box center [51, 217] width 78 height 17
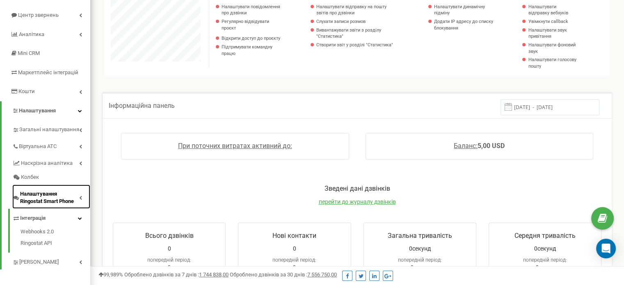
click at [80, 193] on link "Налаштування Ringostat Smart Phone" at bounding box center [51, 197] width 78 height 24
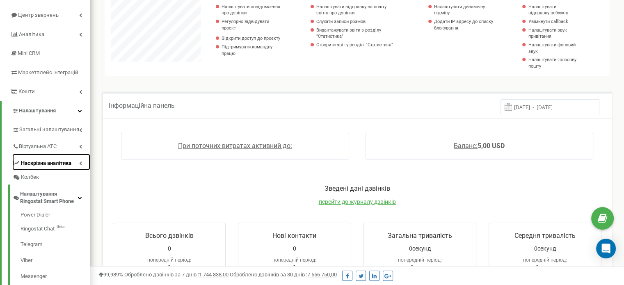
click at [80, 162] on icon at bounding box center [80, 163] width 3 height 4
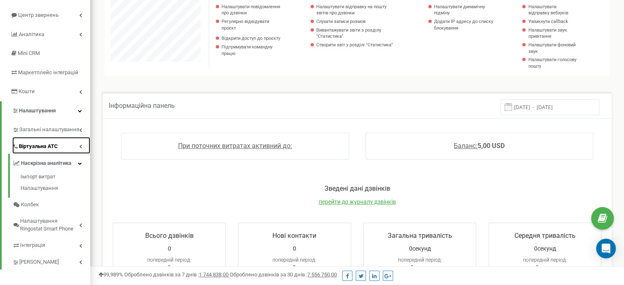
click at [71, 145] on link "Віртуальна АТС" at bounding box center [51, 145] width 78 height 17
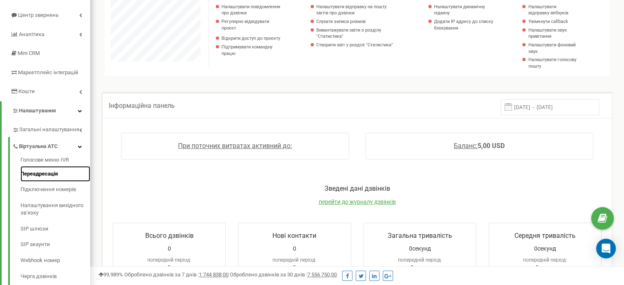
click at [57, 178] on link "Переадресація" at bounding box center [56, 174] width 70 height 16
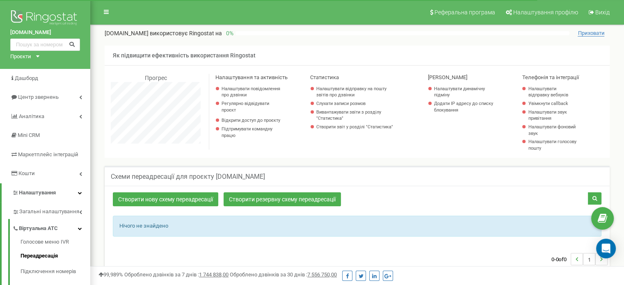
scroll to position [492, 533]
click at [202, 196] on link "Створити нову схему переадресації" at bounding box center [165, 199] width 105 height 14
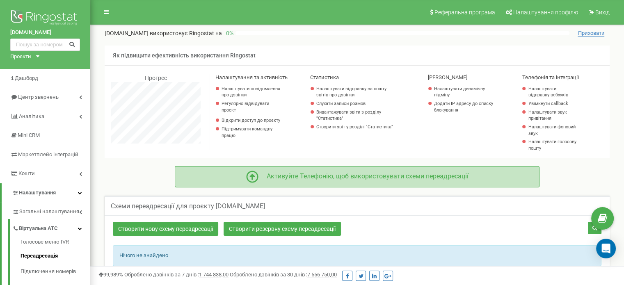
click at [261, 178] on div "Активуйте Телефонію, щоб використовувати схеми переадресації" at bounding box center [363, 176] width 210 height 9
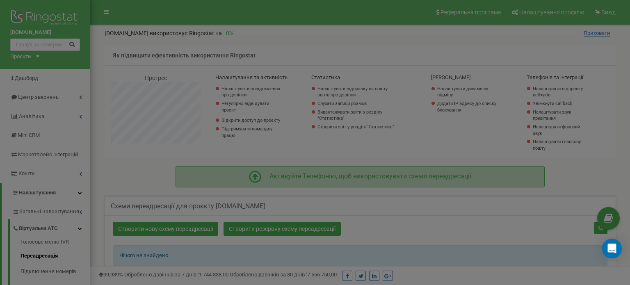
scroll to position [492, 540]
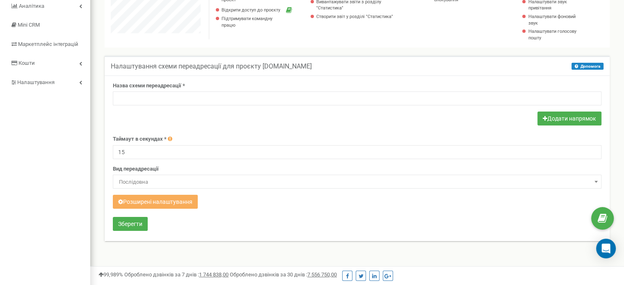
scroll to position [123, 0]
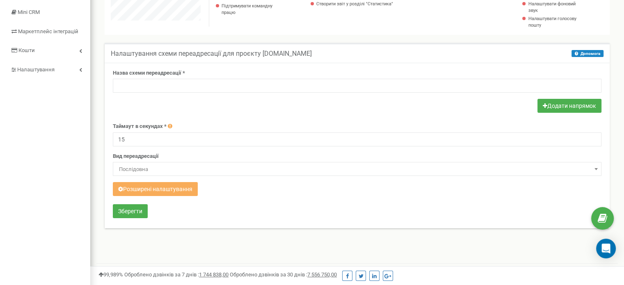
click at [220, 164] on span "Послідовна" at bounding box center [357, 169] width 483 height 11
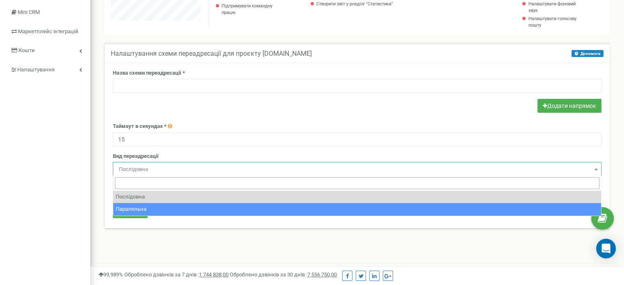
select select "parallel"
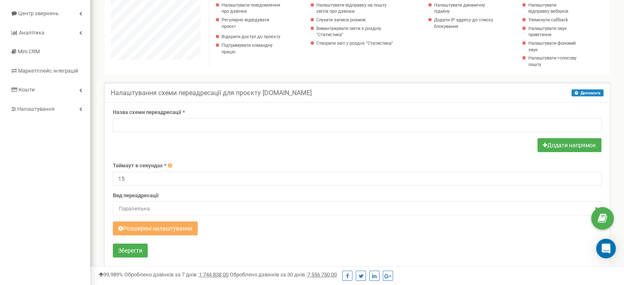
scroll to position [82, 0]
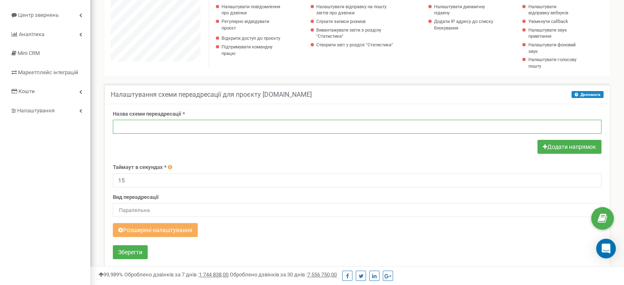
drag, startPoint x: 370, startPoint y: 129, endPoint x: 345, endPoint y: 119, distance: 27.7
click at [366, 129] on input "text" at bounding box center [357, 127] width 489 height 14
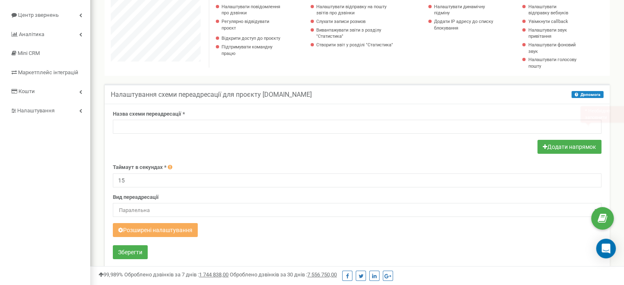
click at [329, 116] on div "Назва схеми переадресації * * Необхідно заповнити" at bounding box center [357, 122] width 489 height 24
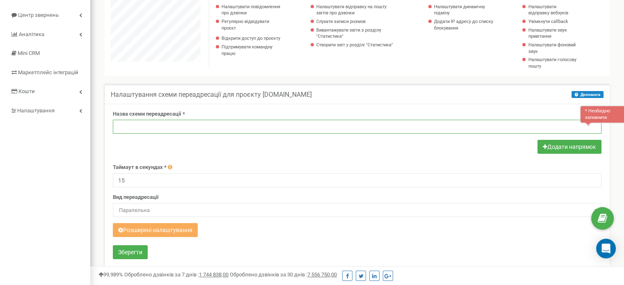
click at [525, 131] on input "text" at bounding box center [357, 127] width 489 height 14
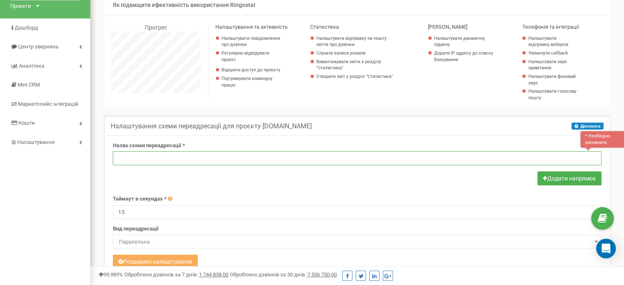
scroll to position [41, 0]
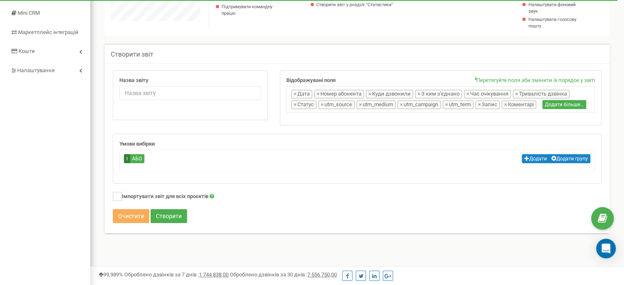
scroll to position [123, 0]
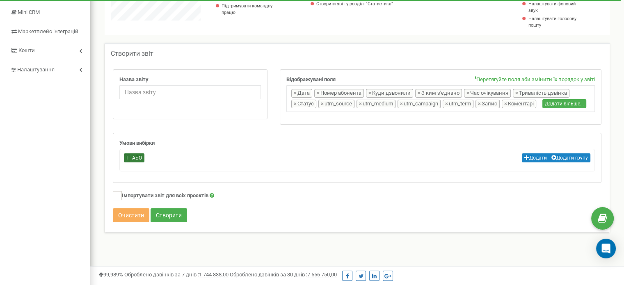
click at [137, 156] on label "АБО" at bounding box center [137, 157] width 15 height 9
click at [0, 0] on input "АБО" at bounding box center [0, 0] width 0 height 0
click at [127, 156] on label "І" at bounding box center [127, 157] width 6 height 9
click at [0, 0] on input "І" at bounding box center [0, 0] width 0 height 0
click at [520, 154] on dt "Додати Додати групу І АБО" at bounding box center [357, 158] width 466 height 11
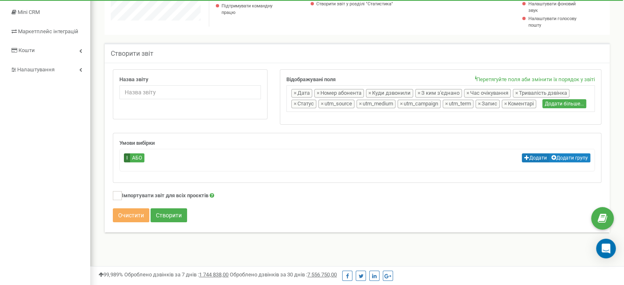
click at [532, 155] on button "Додати" at bounding box center [535, 157] width 27 height 9
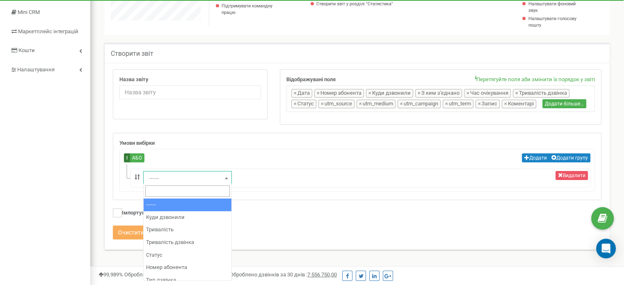
click at [223, 178] on span at bounding box center [226, 178] width 8 height 11
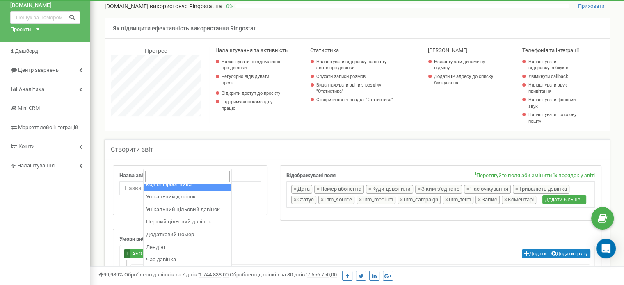
scroll to position [0, 0]
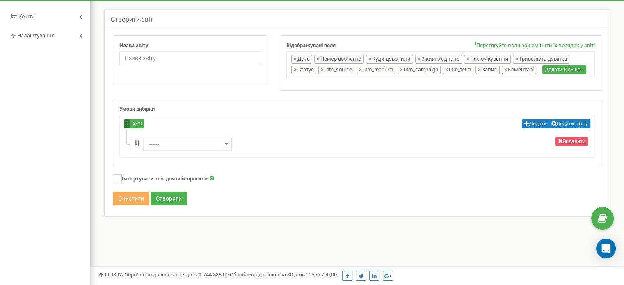
click at [260, 167] on div "Створити звіт Назва звіту Відображувані поля Дата Номер абонента Куди дзвонили …" at bounding box center [357, 112] width 505 height 207
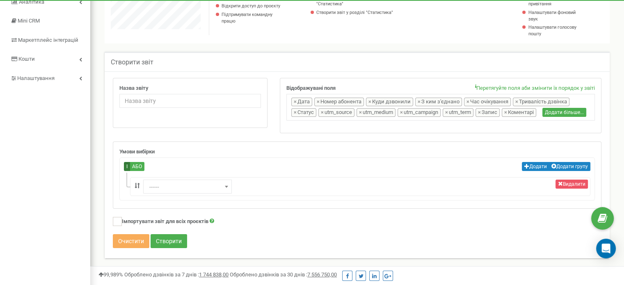
scroll to position [116, 0]
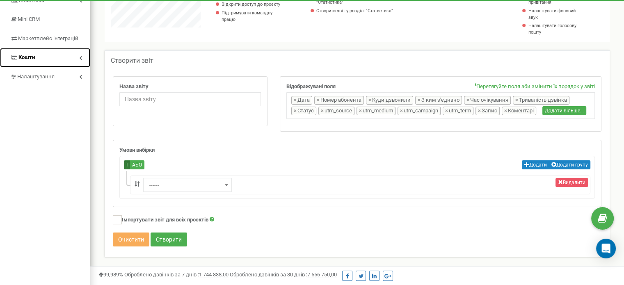
click at [77, 59] on link "Кошти" at bounding box center [45, 57] width 90 height 19
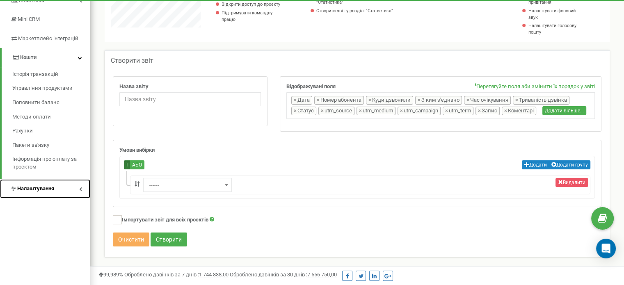
click at [56, 190] on link "Налаштування" at bounding box center [45, 188] width 90 height 19
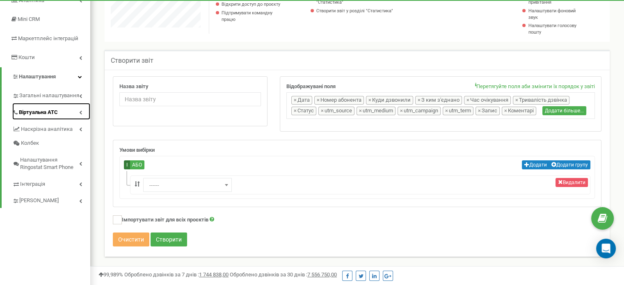
click at [77, 108] on link "Віртуальна АТС" at bounding box center [51, 111] width 78 height 17
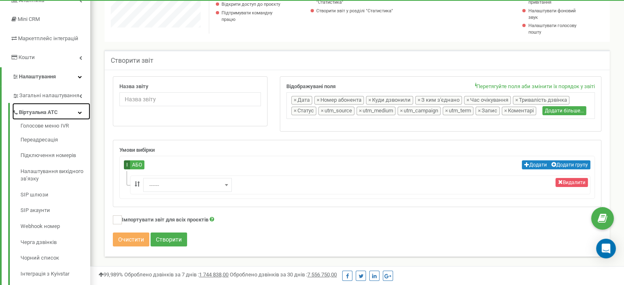
click at [63, 114] on link "Віртуальна АТС" at bounding box center [51, 111] width 78 height 17
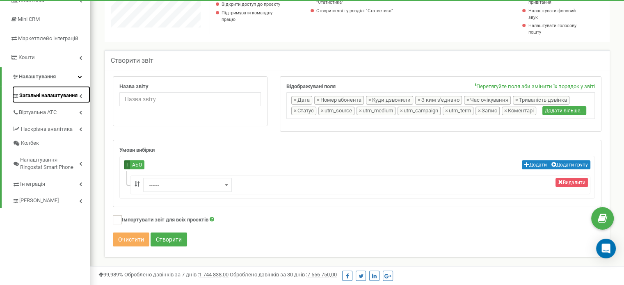
click at [84, 101] on link "Загальні налаштування" at bounding box center [51, 94] width 78 height 17
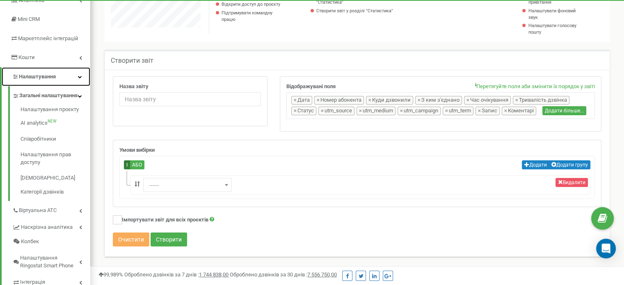
click at [74, 75] on link "Налаштування" at bounding box center [46, 76] width 89 height 19
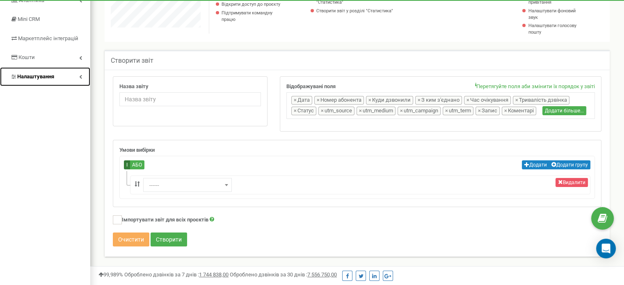
click at [74, 75] on link "Налаштування" at bounding box center [45, 76] width 90 height 19
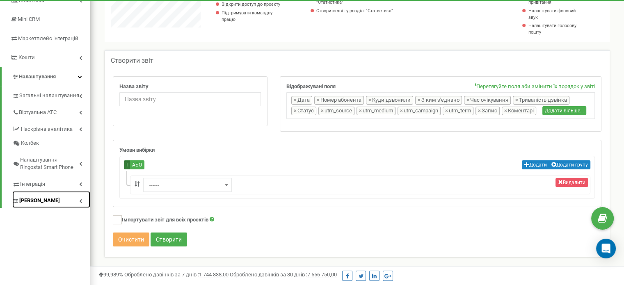
click at [62, 203] on link "[PERSON_NAME]" at bounding box center [51, 199] width 78 height 17
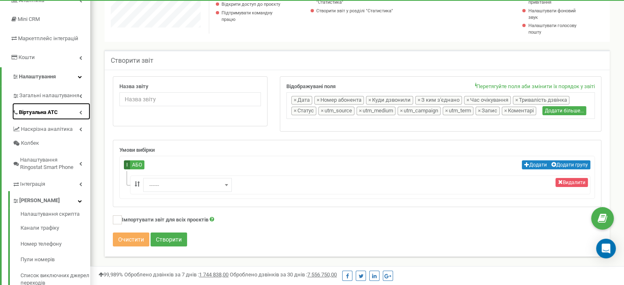
click at [71, 110] on link "Віртуальна АТС" at bounding box center [51, 111] width 78 height 17
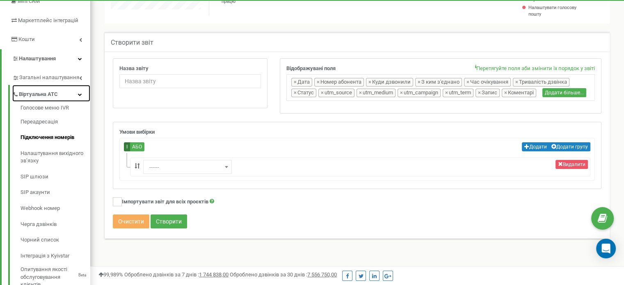
scroll to position [157, 0]
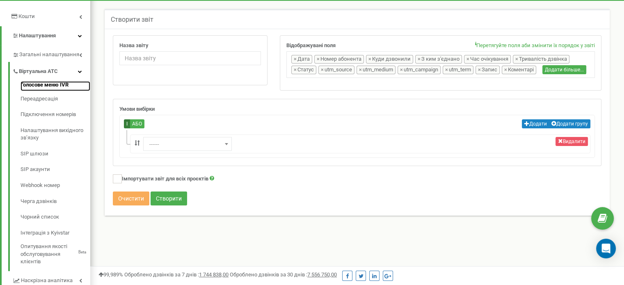
click at [50, 82] on link "Голосове меню IVR" at bounding box center [56, 86] width 70 height 10
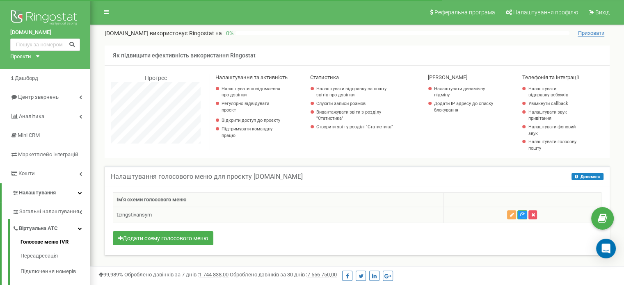
scroll to position [492, 533]
click at [160, 211] on td "tzrngstivansym" at bounding box center [278, 215] width 330 height 16
click at [146, 215] on td "tzrngstivansym" at bounding box center [278, 215] width 330 height 16
drag, startPoint x: 259, startPoint y: 180, endPoint x: 353, endPoint y: 179, distance: 93.5
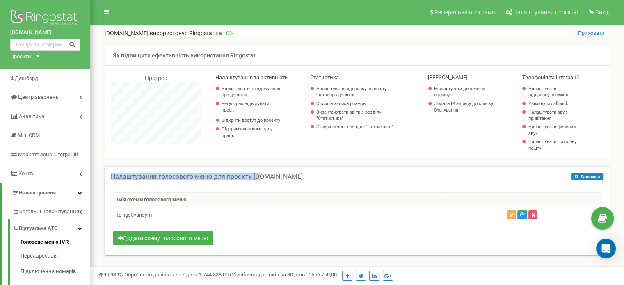
click at [341, 180] on div "Налаштування голосового меню для проєкту tzrngstivansym.com Допомога Допомога I…" at bounding box center [357, 176] width 505 height 20
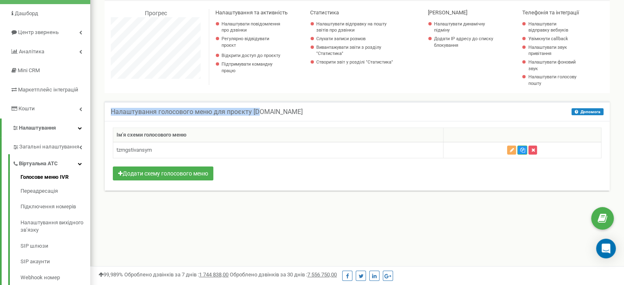
scroll to position [41, 0]
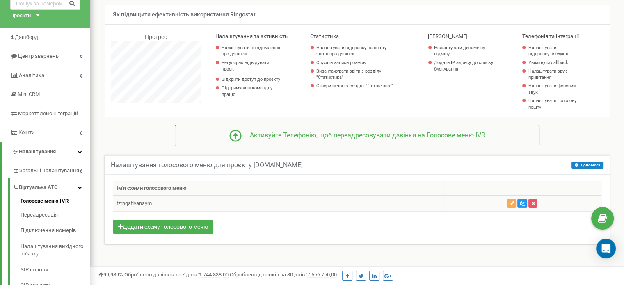
click at [162, 206] on td "tzrngstivansym" at bounding box center [278, 204] width 330 height 16
click at [156, 205] on td "tzrngstivansym" at bounding box center [278, 204] width 330 height 16
drag, startPoint x: 139, startPoint y: 203, endPoint x: 112, endPoint y: 206, distance: 28.1
click at [112, 206] on div "Ім'я схеми голосового меню tzrngstivansym" at bounding box center [357, 209] width 505 height 70
click at [142, 199] on td "tzrngstivansym" at bounding box center [278, 204] width 330 height 16
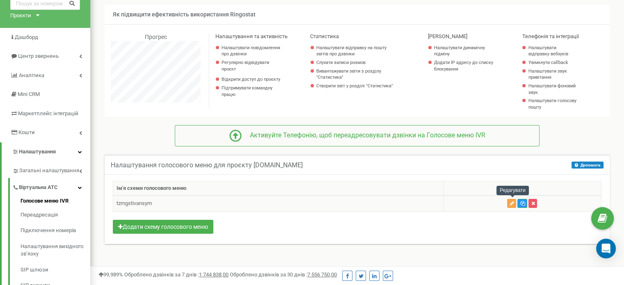
click at [512, 202] on icon "button" at bounding box center [511, 203] width 4 height 5
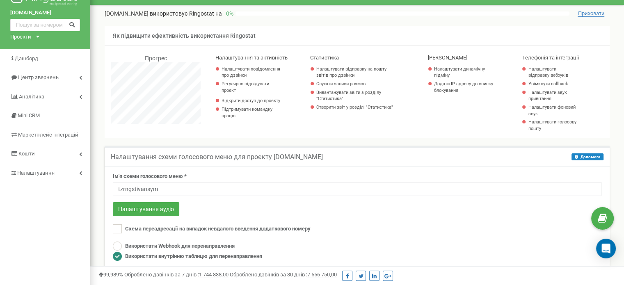
scroll to position [43, 0]
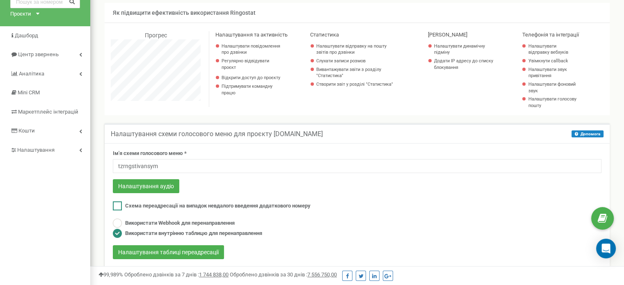
click at [114, 204] on ins at bounding box center [117, 205] width 9 height 9
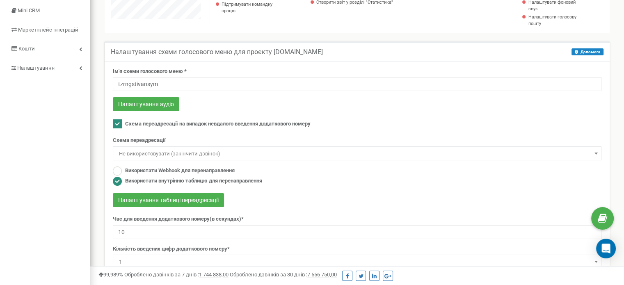
scroll to position [125, 0]
click at [113, 121] on ins at bounding box center [117, 123] width 9 height 9
checkbox input "false"
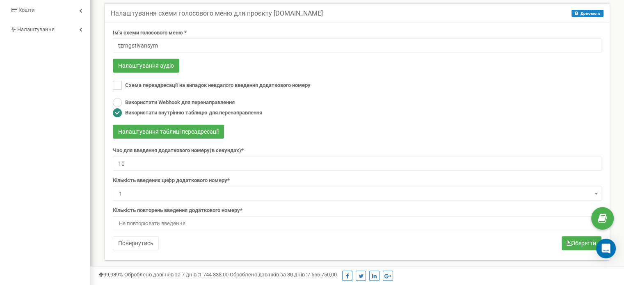
scroll to position [166, 0]
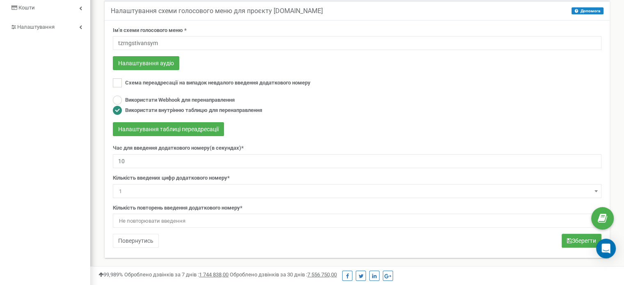
click at [218, 137] on div "Налаштування таблиці переадресації" at bounding box center [357, 130] width 489 height 16
click at [216, 131] on button "Налаштування таблиці переадресації" at bounding box center [168, 129] width 111 height 14
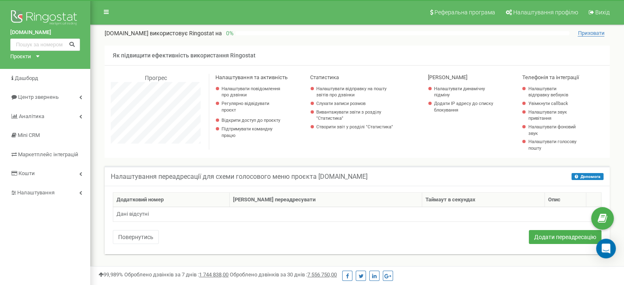
scroll to position [492, 533]
click at [269, 215] on td "Дані відсутні" at bounding box center [357, 214] width 488 height 15
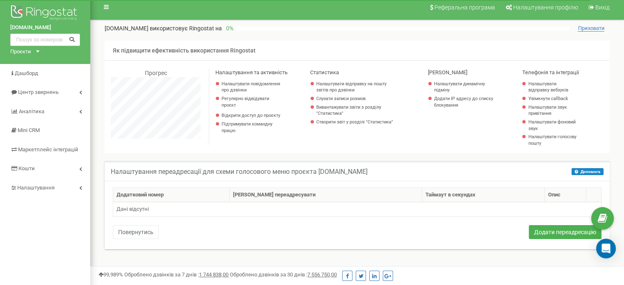
scroll to position [0, 0]
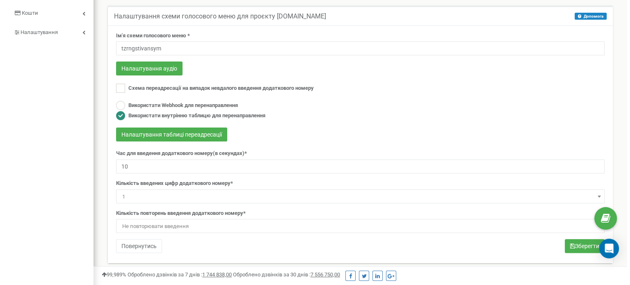
scroll to position [166, 0]
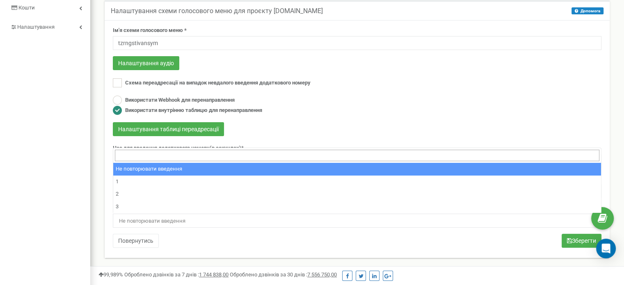
click at [217, 221] on span "Не повторювати введення" at bounding box center [357, 220] width 483 height 11
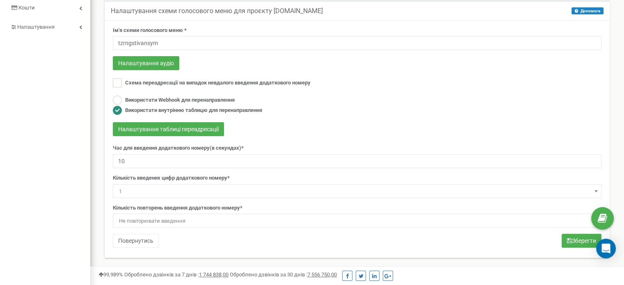
click at [281, 124] on div "Налаштування таблиці переадресації" at bounding box center [357, 130] width 489 height 16
click at [162, 69] on button "Налаштування аудіо" at bounding box center [146, 63] width 66 height 14
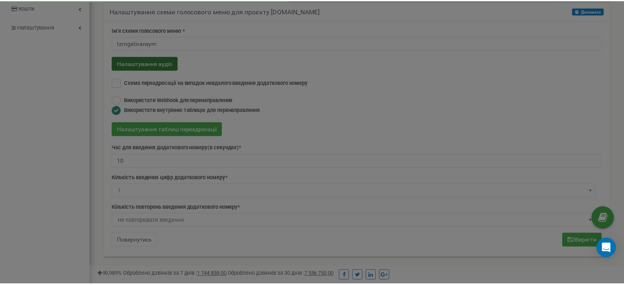
scroll to position [492, 540]
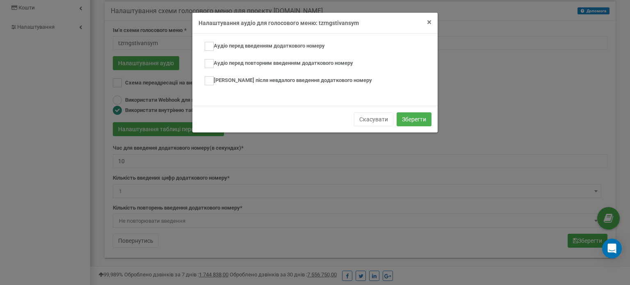
click at [430, 21] on span "×" at bounding box center [429, 22] width 5 height 10
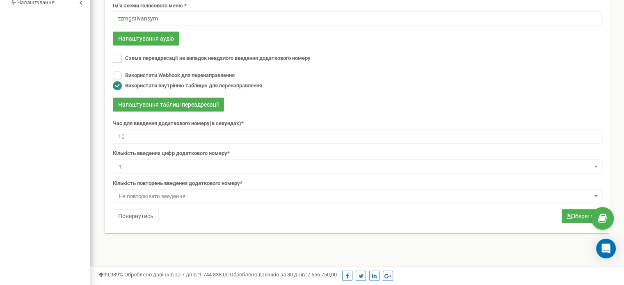
scroll to position [207, 0]
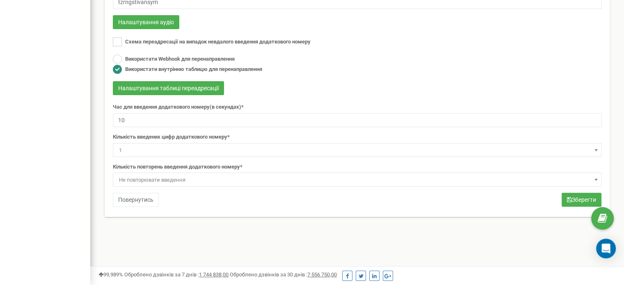
click at [150, 151] on span "1" at bounding box center [357, 150] width 483 height 11
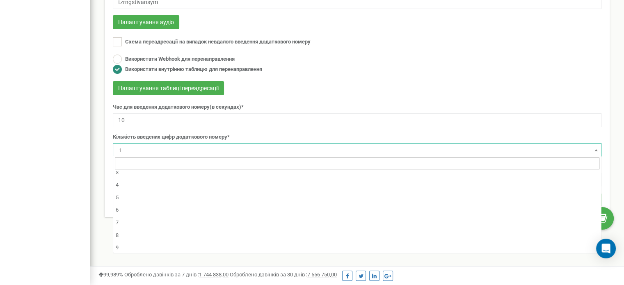
scroll to position [31, 0]
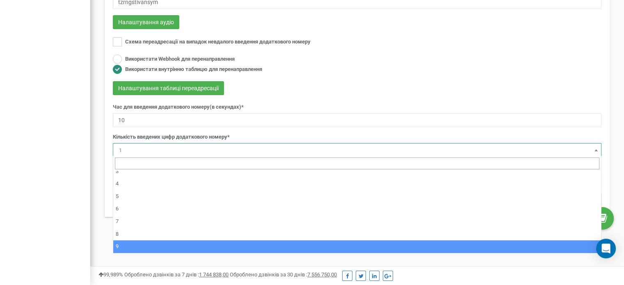
select select "9"
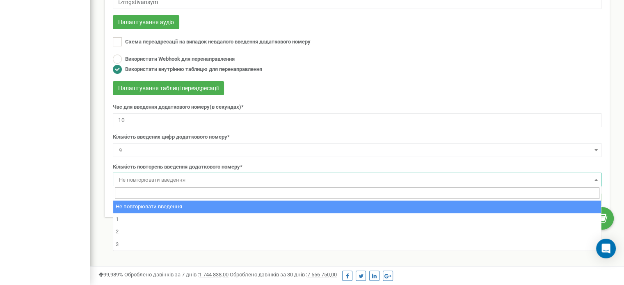
click at [165, 180] on span "Не повторювати введення" at bounding box center [357, 179] width 483 height 11
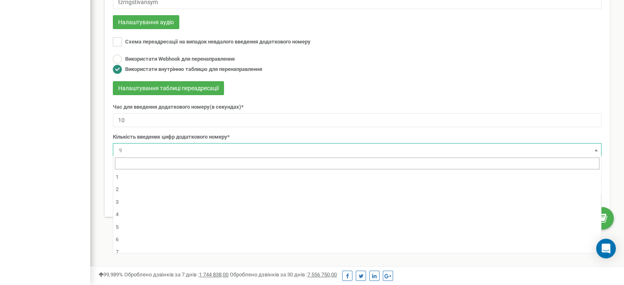
click at [355, 143] on span "9" at bounding box center [357, 150] width 489 height 14
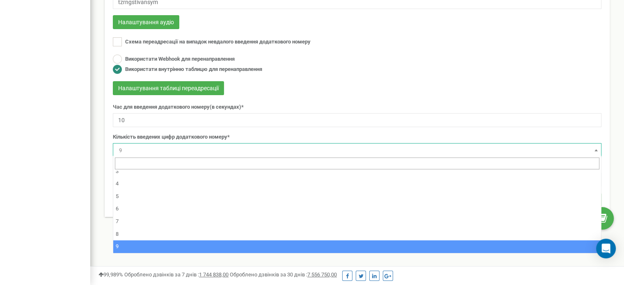
click at [377, 89] on div "Налаштування таблиці переадресації" at bounding box center [357, 89] width 489 height 16
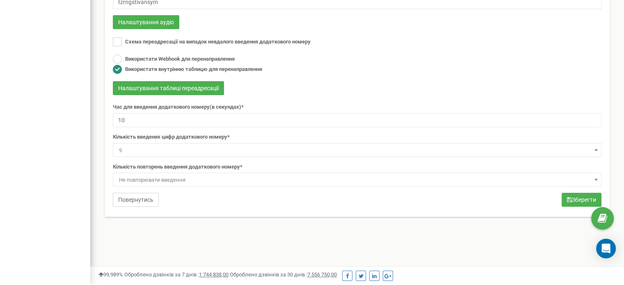
click at [148, 199] on button "Повернутись" at bounding box center [136, 200] width 46 height 14
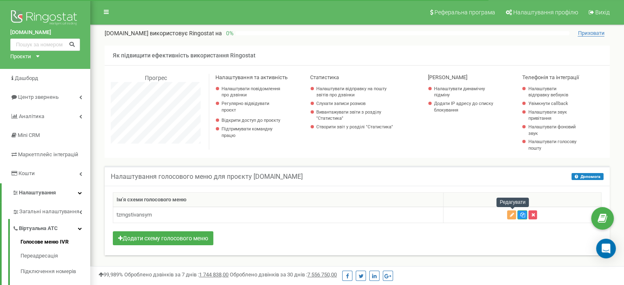
scroll to position [492, 533]
click at [509, 212] on button "button" at bounding box center [511, 214] width 9 height 9
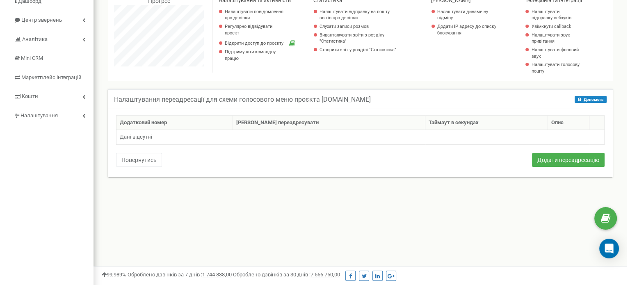
scroll to position [82, 0]
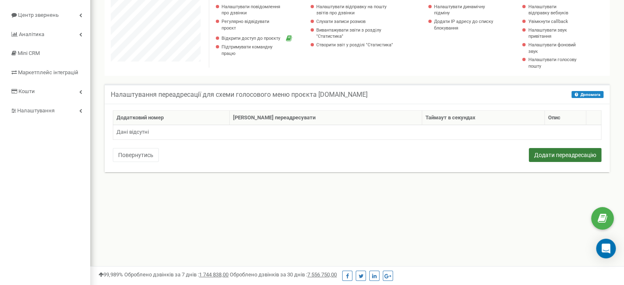
click at [569, 154] on button "Додати переадресацію" at bounding box center [565, 155] width 73 height 14
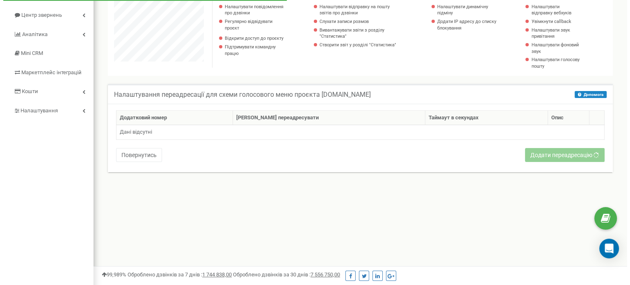
scroll to position [492, 540]
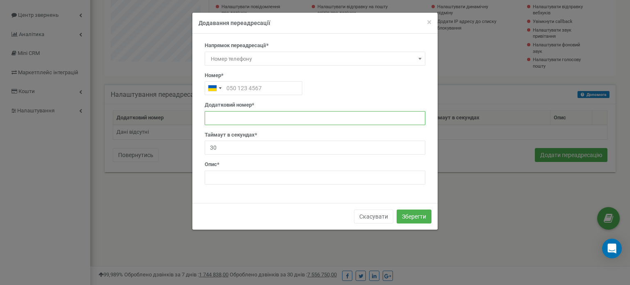
click at [237, 112] on input "text" at bounding box center [315, 118] width 221 height 14
click at [255, 59] on span "Номер телефону" at bounding box center [315, 58] width 215 height 11
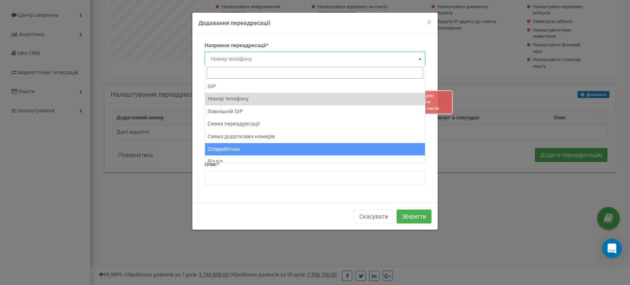
select select "Employee"
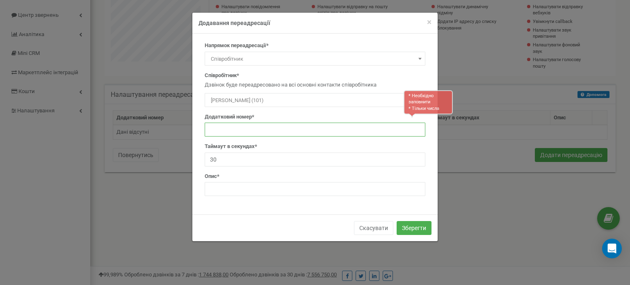
click at [267, 126] on input "text" at bounding box center [315, 130] width 221 height 14
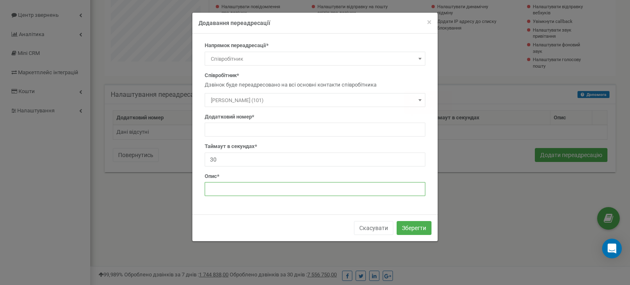
click at [264, 192] on input "text" at bounding box center [315, 189] width 221 height 14
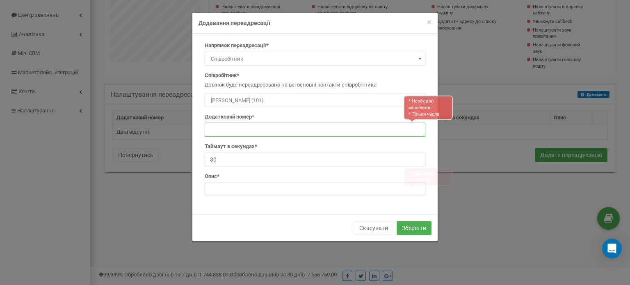
click at [255, 130] on input "text" at bounding box center [315, 130] width 221 height 14
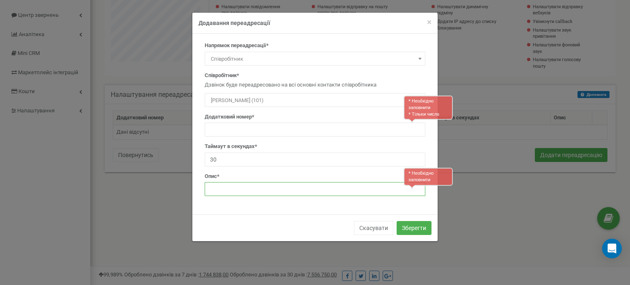
click at [317, 191] on input "text" at bounding box center [315, 189] width 221 height 14
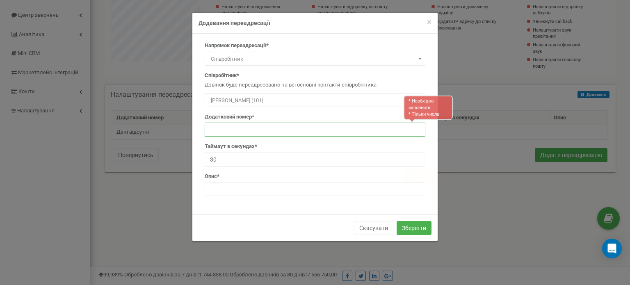
drag, startPoint x: 300, startPoint y: 125, endPoint x: 282, endPoint y: 107, distance: 25.2
click at [301, 124] on input "text" at bounding box center [315, 130] width 221 height 14
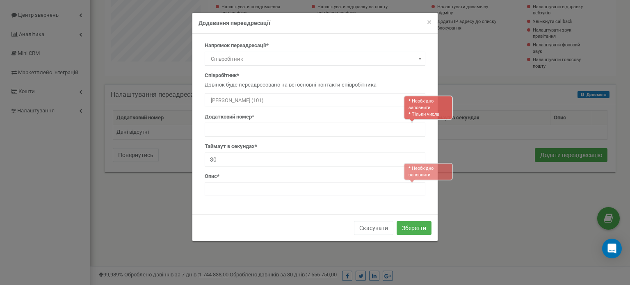
click at [277, 103] on span "[PERSON_NAME] (101)" at bounding box center [315, 100] width 215 height 11
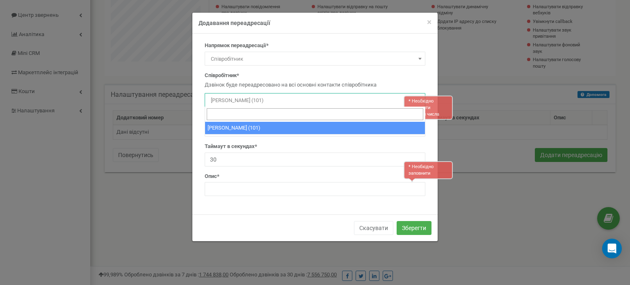
click at [270, 91] on div "Співробітник* Дзвінок буде переадресовано на всі основні контакти співробітника…" at bounding box center [315, 89] width 221 height 35
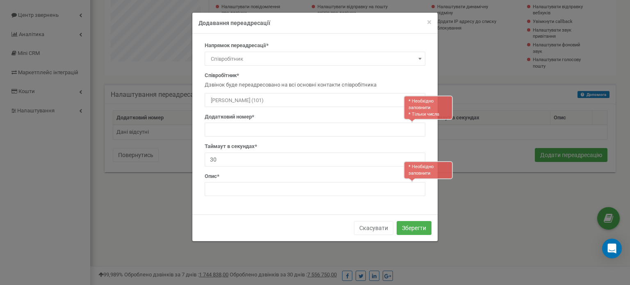
click at [262, 100] on span "[PERSON_NAME] (101)" at bounding box center [315, 100] width 215 height 11
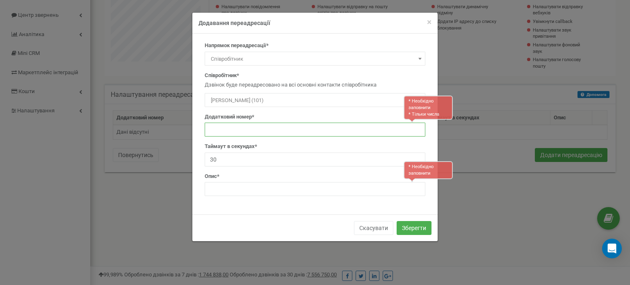
click at [254, 130] on input "text" at bounding box center [315, 130] width 221 height 14
paste input "380931112314"
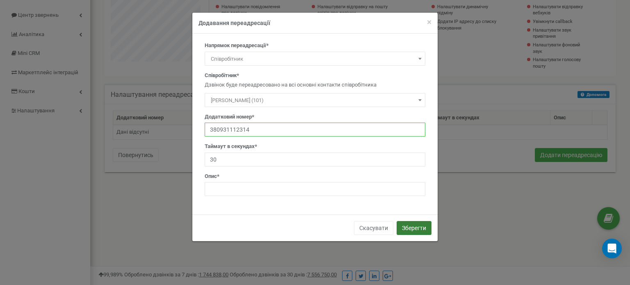
type input "380931112314"
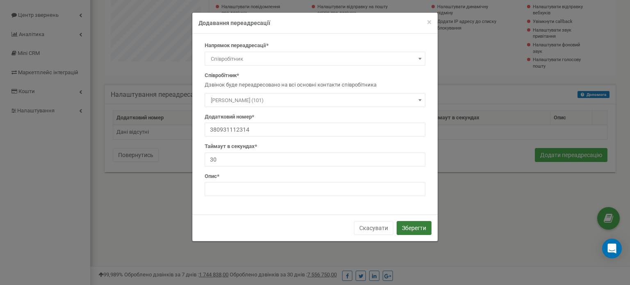
click at [399, 228] on button "Зберегти" at bounding box center [414, 228] width 35 height 14
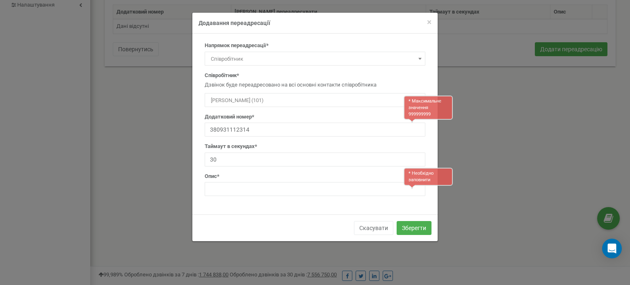
scroll to position [190, 0]
click at [251, 157] on input "30" at bounding box center [315, 160] width 221 height 14
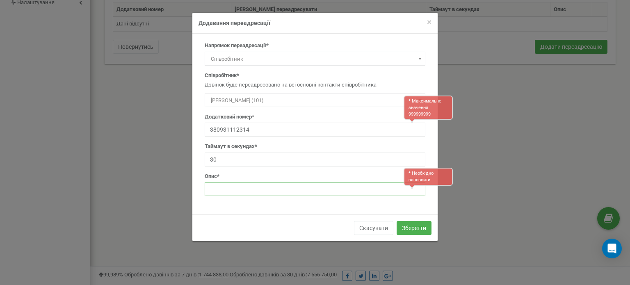
click at [237, 190] on input "text" at bounding box center [315, 189] width 221 height 14
type input "l"
type input "д"
type input "Допомога"
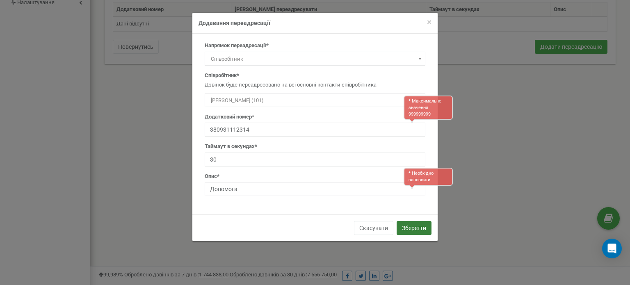
click at [418, 229] on button "Зберегти" at bounding box center [414, 228] width 35 height 14
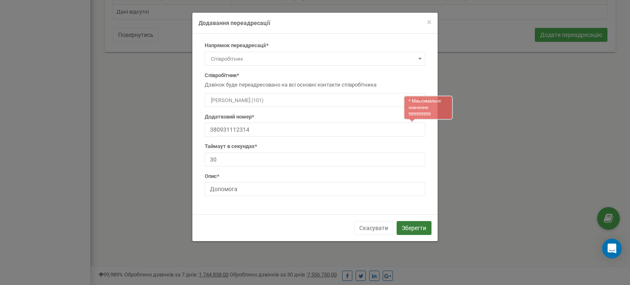
scroll to position [207, 0]
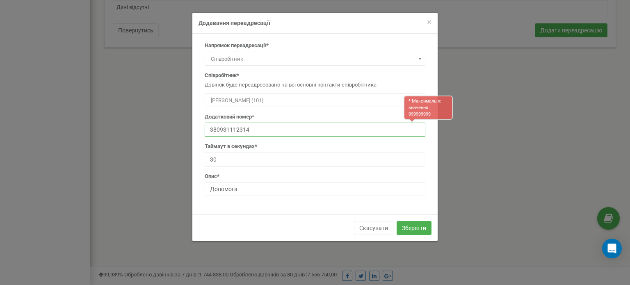
click at [388, 124] on input "380931112314" at bounding box center [315, 130] width 221 height 14
click at [210, 129] on input "380931112314" at bounding box center [315, 130] width 221 height 14
click at [217, 130] on input "380931112314" at bounding box center [315, 130] width 221 height 14
type input "0931112314"
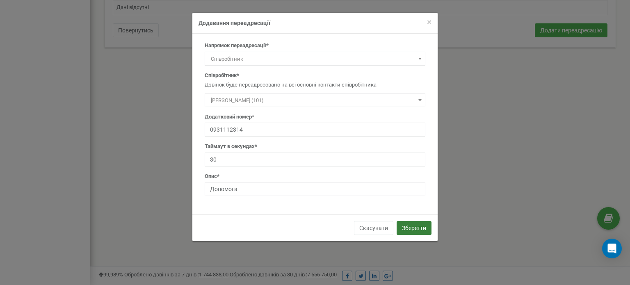
click at [410, 227] on button "Зберегти" at bounding box center [414, 228] width 35 height 14
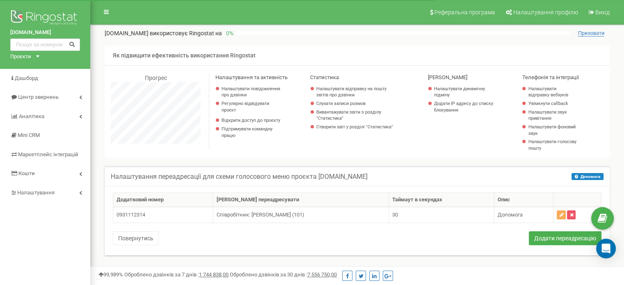
scroll to position [492, 533]
